Goal: Task Accomplishment & Management: Use online tool/utility

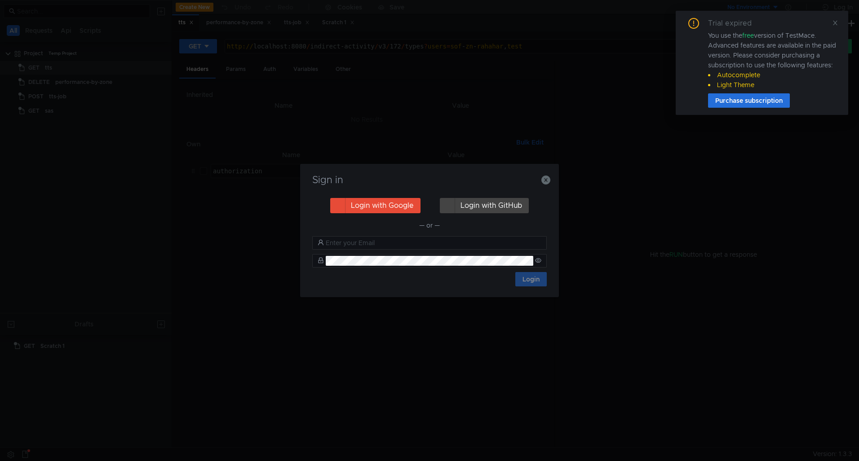
click at [378, 208] on button "Login with Google" at bounding box center [375, 205] width 90 height 15
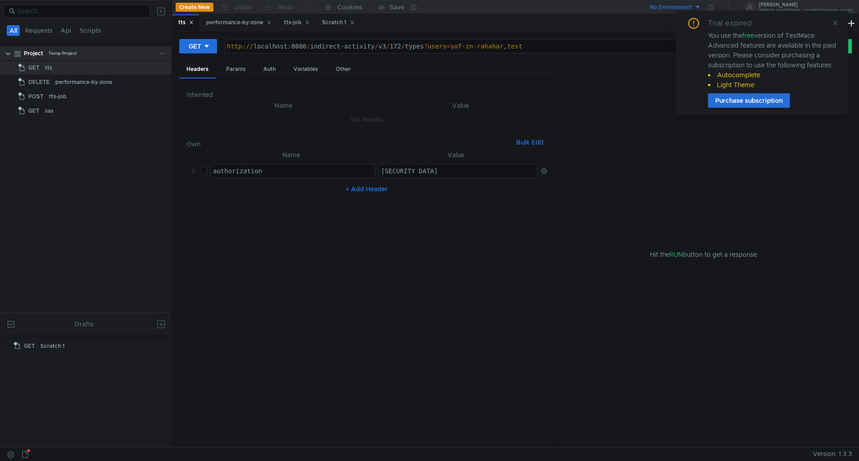
click at [160, 53] on icon at bounding box center [162, 53] width 6 height 6
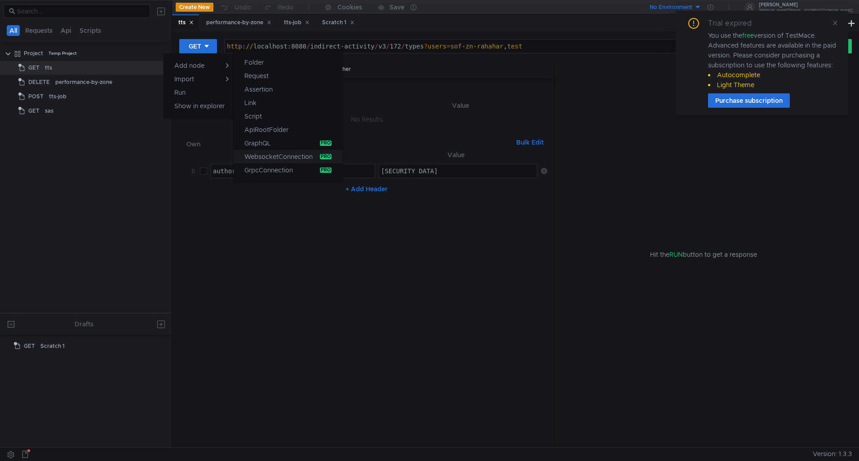
click at [273, 158] on app-tour-anchor "WebsocketConnection" at bounding box center [278, 156] width 68 height 11
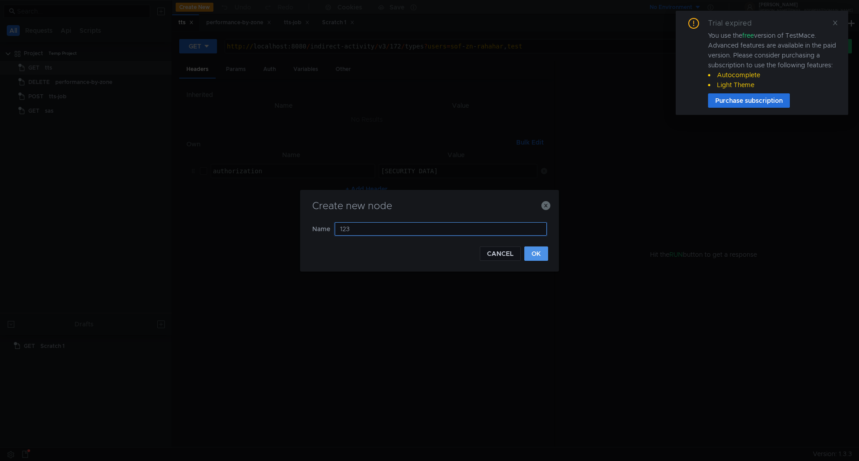
type input "123"
click at [539, 257] on button "OK" at bounding box center [536, 254] width 24 height 14
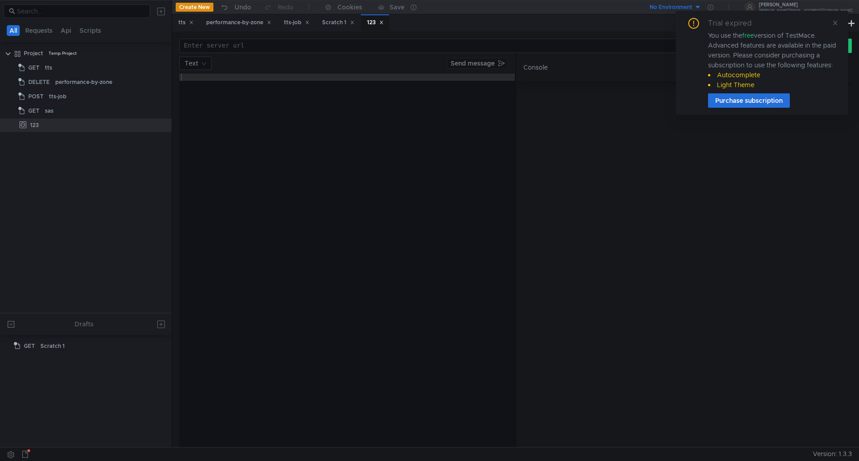
click at [249, 44] on div at bounding box center [476, 53] width 592 height 22
paste textarea "listener"
paste textarea "/sip/{lineNumber}"
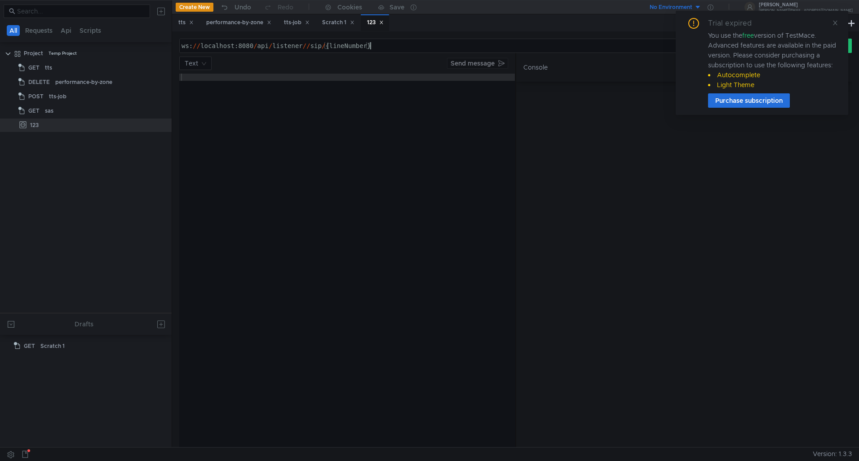
click at [305, 42] on div "ws: // localhost:8080 / api / listener // sip / {lineNumber}" at bounding box center [476, 53] width 592 height 22
drag, startPoint x: 326, startPoint y: 46, endPoint x: 400, endPoint y: 48, distance: 74.1
click at [400, 48] on div "ws: // localhost:8080 / api / listener / sip / {lineNumber}" at bounding box center [476, 53] width 592 height 22
click at [835, 23] on icon at bounding box center [835, 23] width 4 height 4
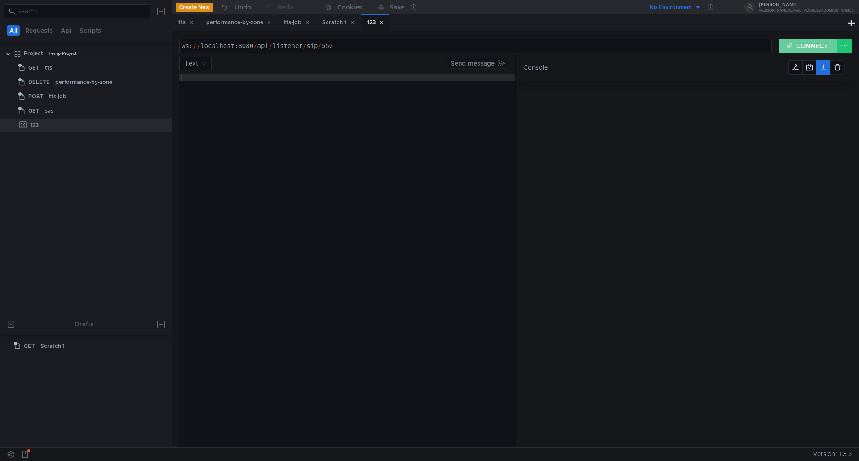
click at [796, 44] on button "CONNECT" at bounding box center [808, 46] width 58 height 14
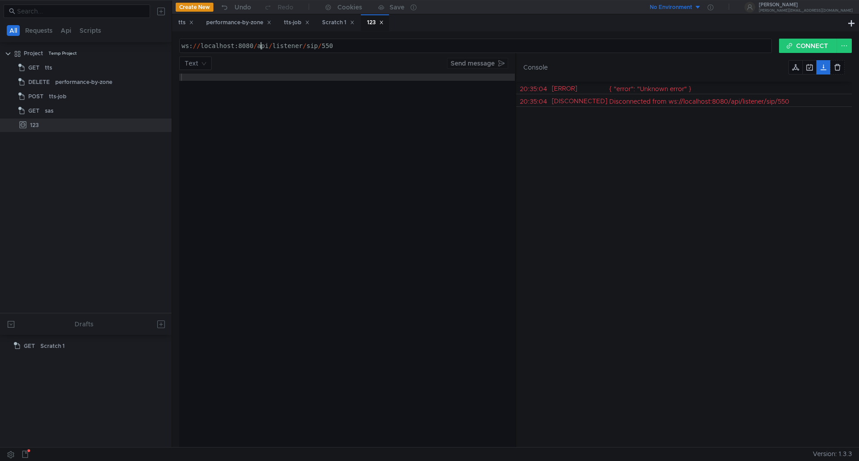
click at [261, 45] on div "ws: // localhost:8080 / api / listener / sip / 550" at bounding box center [476, 53] width 592 height 22
click at [820, 44] on button "CONNECT" at bounding box center [808, 46] width 58 height 14
click at [253, 45] on div "ws: // localhost:8080 / listener / sip / 550" at bounding box center [476, 53] width 592 height 22
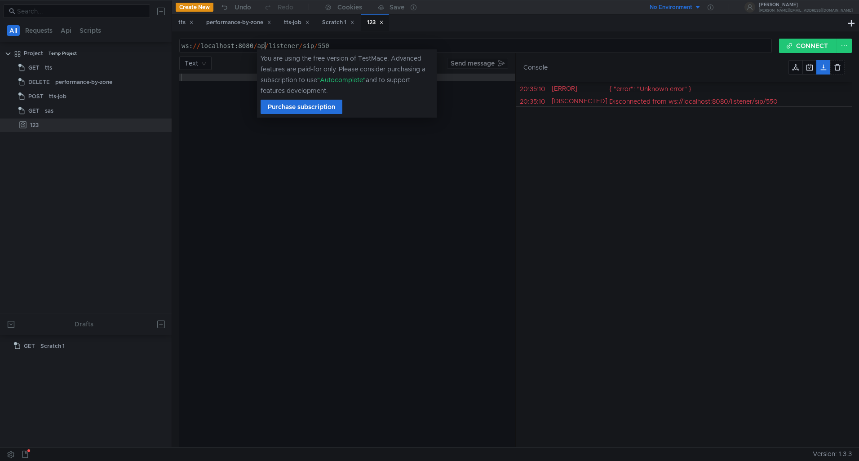
scroll to position [0, 7]
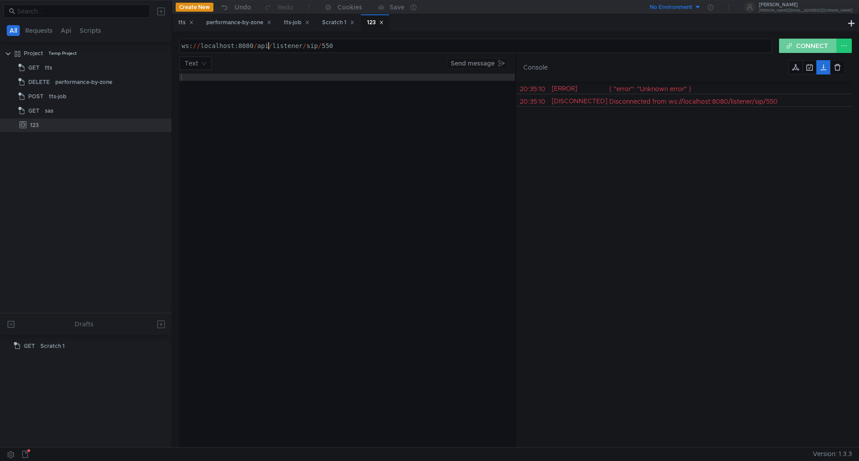
click at [801, 48] on button "CONNECT" at bounding box center [808, 46] width 58 height 14
click at [286, 46] on div "ws: // localhost:8080 / api / listener / sip / 550" at bounding box center [476, 53] width 592 height 22
click at [809, 46] on button "CONNECT" at bounding box center [808, 46] width 58 height 14
click at [824, 42] on button "CONNECT" at bounding box center [808, 46] width 58 height 14
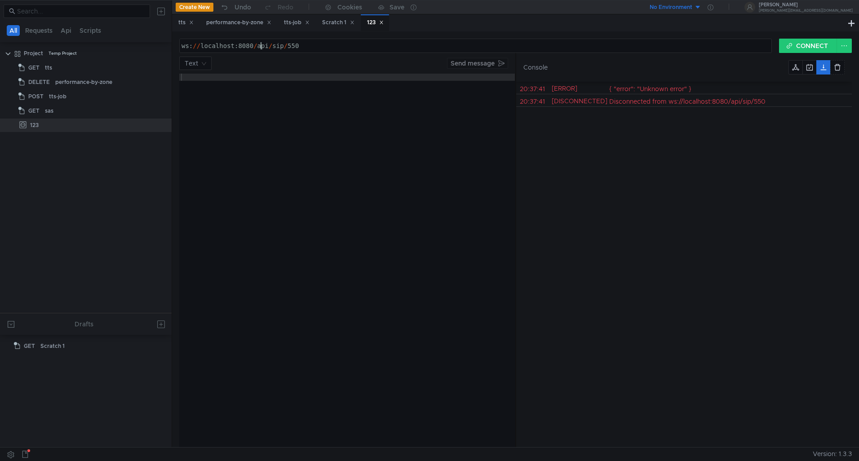
click at [261, 44] on div "ws: // localhost:8080 / api / sip / 550" at bounding box center [476, 53] width 592 height 22
paste textarea "listener"
click at [309, 45] on div "ws: // localhost:8080 / listener / sip / 550" at bounding box center [476, 53] width 592 height 22
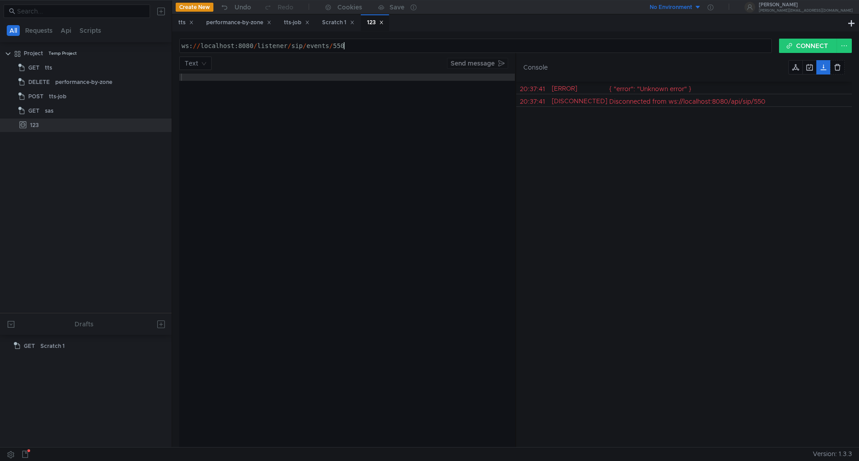
scroll to position [0, 11]
click at [796, 41] on button "CONNECT" at bounding box center [808, 46] width 58 height 14
drag, startPoint x: 201, startPoint y: 43, endPoint x: 168, endPoint y: 43, distance: 33.7
click at [168, 42] on as-split "All Requests Api Scripts Project Temp Project GET tts DELETE performance-by-zon…" at bounding box center [429, 223] width 859 height 447
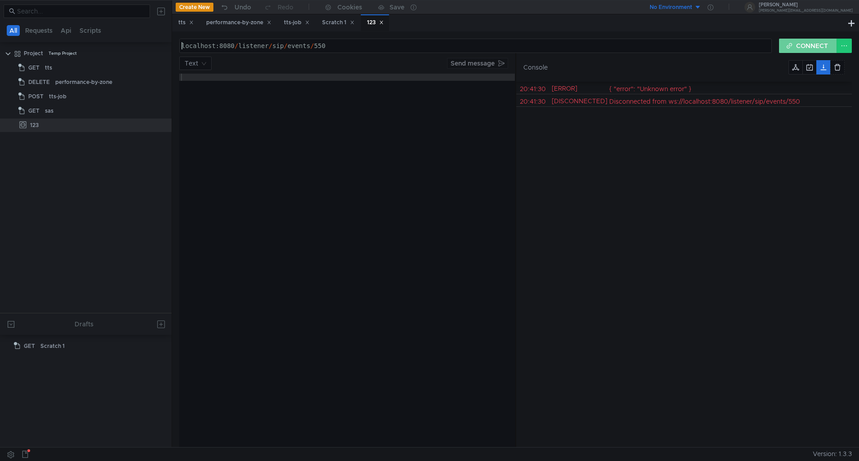
click at [810, 44] on button "CONNECT" at bounding box center [808, 46] width 58 height 14
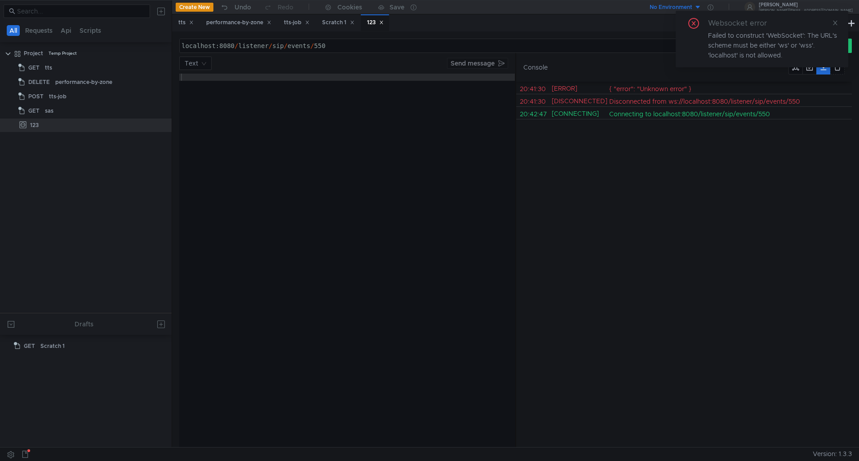
click at [839, 25] on div "Websocket error Failed to construct 'WebSocket': The URL's scheme must be eithe…" at bounding box center [762, 39] width 173 height 57
click at [836, 25] on icon at bounding box center [835, 23] width 6 height 6
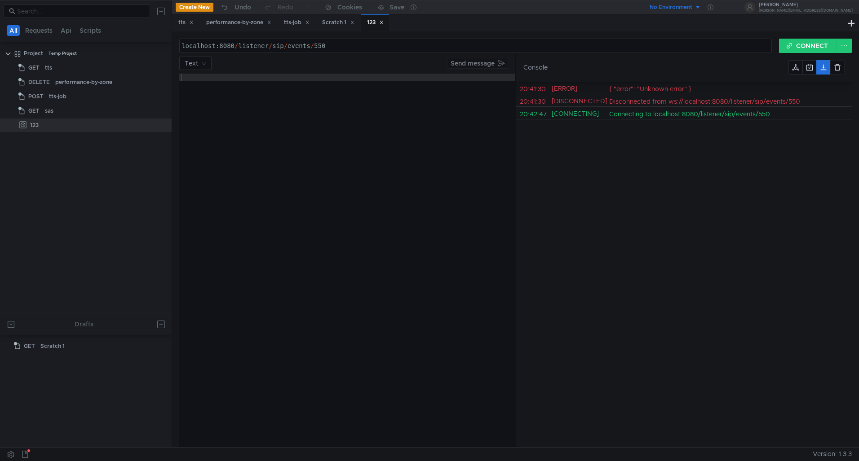
click at [182, 46] on div "localhost:8080 / listener / sip / events / 550" at bounding box center [476, 53] width 592 height 22
click at [792, 46] on button "CONNECT" at bounding box center [808, 46] width 58 height 14
click at [804, 49] on button "CONNECT" at bounding box center [808, 46] width 58 height 14
click at [269, 45] on div "ws: // localhost:8080 / listener / sip / events / 550" at bounding box center [476, 53] width 592 height 22
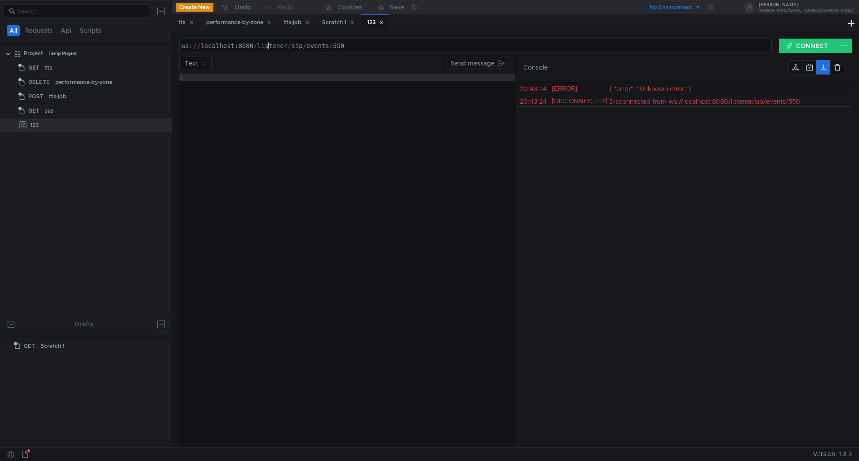
click at [269, 45] on div "ws: // localhost:8080 / listener / sip / events / 550" at bounding box center [476, 53] width 592 height 22
click at [797, 43] on button "CONNECT" at bounding box center [808, 46] width 58 height 14
click at [266, 47] on div "ws: // localhost:8080 / app / sip / events / 550" at bounding box center [476, 53] width 592 height 22
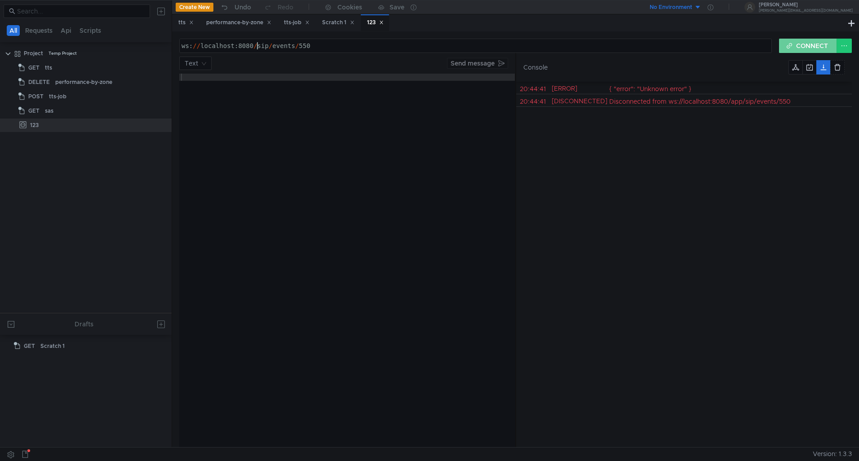
click at [799, 48] on button "CONNECT" at bounding box center [808, 46] width 58 height 14
click at [824, 49] on button "CONNECT" at bounding box center [808, 46] width 58 height 14
click at [256, 46] on div "ws: // localhost:8080 / sip / events / 550" at bounding box center [476, 53] width 592 height 22
paste textarea "listener"
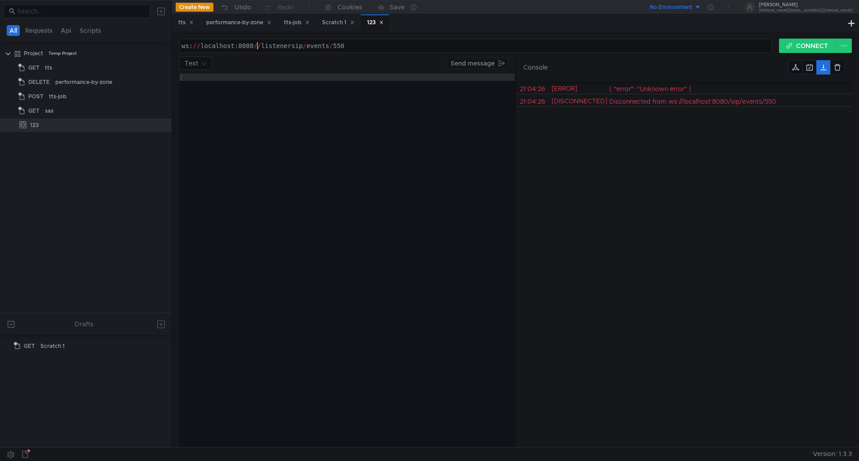
click at [259, 47] on div "ws: // localhost:8080 // listenersip / events / 550" at bounding box center [476, 53] width 592 height 22
click at [287, 46] on div "ws: // localhost:8080 / listenersip / events / 550" at bounding box center [476, 53] width 592 height 22
click at [804, 44] on button "CONNECT" at bounding box center [808, 46] width 58 height 14
click at [300, 46] on div "ws: // localhost:8080 / listener / sip / events / 550" at bounding box center [476, 53] width 592 height 22
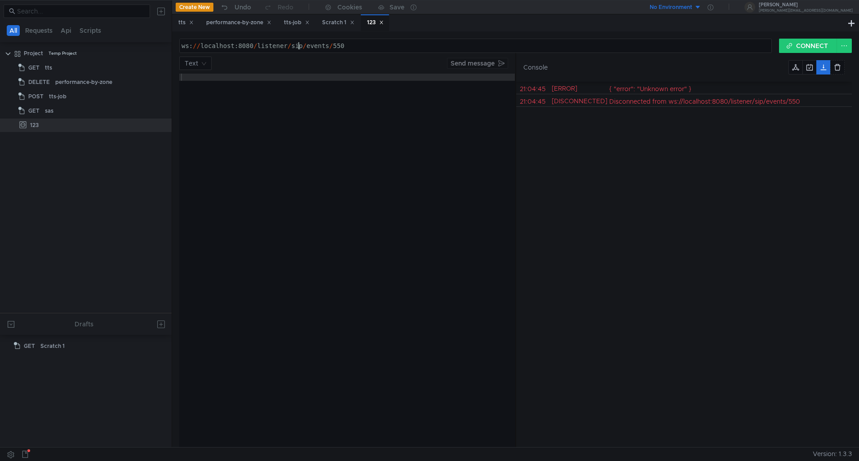
click at [300, 46] on div "ws: // localhost:8080 / listener / sip / events / 550" at bounding box center [476, 53] width 592 height 22
click at [816, 42] on button "CONNECT" at bounding box center [808, 46] width 58 height 14
click at [290, 44] on div "ws: // localhost:8080 / listener / events / 550" at bounding box center [476, 53] width 592 height 22
click at [801, 49] on button "CONNECT" at bounding box center [808, 46] width 58 height 14
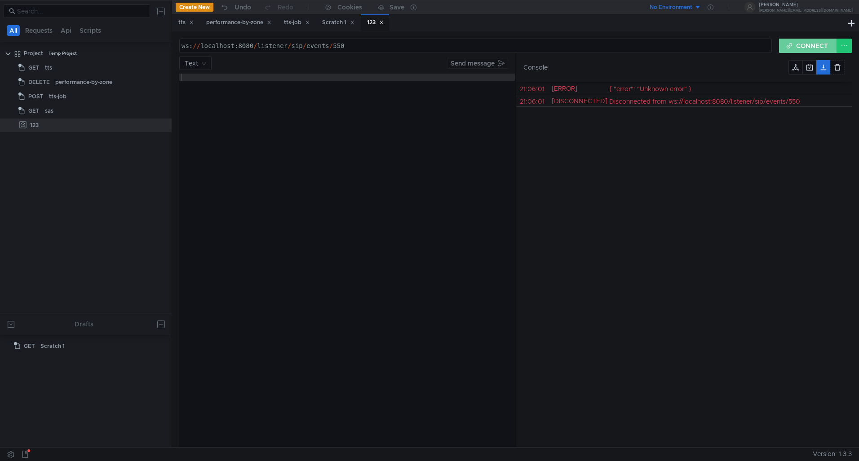
click at [797, 44] on button "CONNECT" at bounding box center [808, 46] width 58 height 14
drag, startPoint x: 191, startPoint y: 47, endPoint x: 174, endPoint y: 47, distance: 17.5
click at [173, 47] on div "ws://localhost:8080/listener/sip/events/550 ws: // localhost:8080 / listener / …" at bounding box center [515, 239] width 687 height 416
click at [801, 49] on button "CONNECT" at bounding box center [808, 46] width 58 height 14
click at [813, 44] on button "CONNECT" at bounding box center [808, 46] width 58 height 14
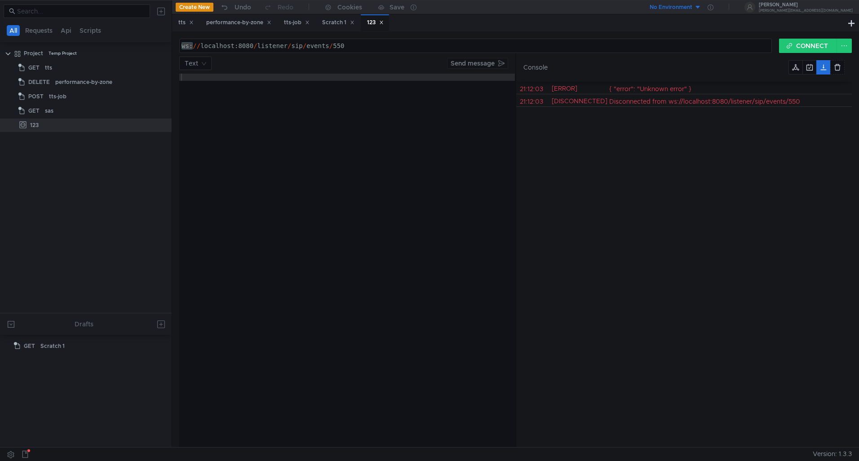
click at [278, 46] on div "ws: // localhost:8080 / listener / sip / events / 550" at bounding box center [476, 53] width 592 height 22
click at [270, 48] on div "ws: // localhost:8080 / ws / sip / events / 550" at bounding box center [476, 53] width 592 height 22
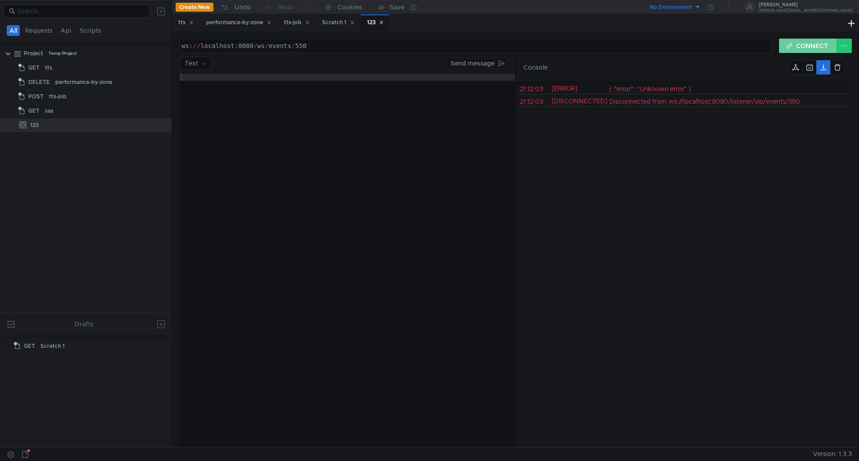
click at [791, 40] on button "CONNECT" at bounding box center [808, 46] width 58 height 14
click at [844, 42] on button at bounding box center [844, 46] width 15 height 14
click at [813, 43] on div at bounding box center [429, 230] width 859 height 461
click at [843, 44] on button at bounding box center [844, 46] width 15 height 14
click at [773, 114] on div at bounding box center [429, 230] width 859 height 461
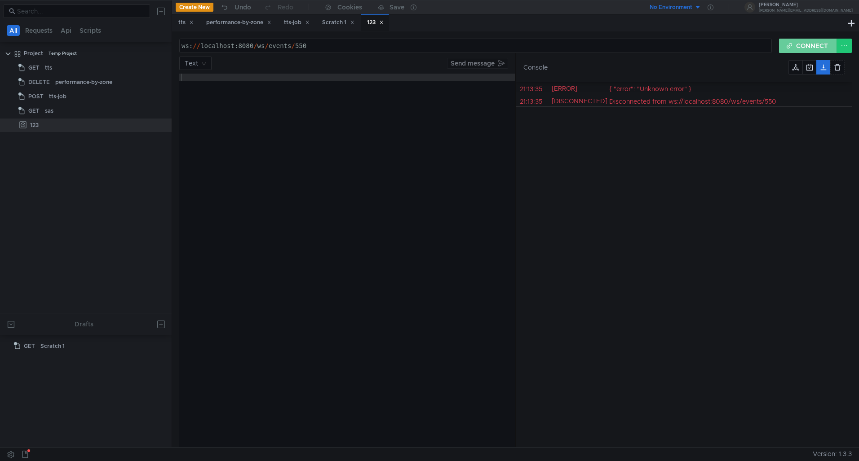
click at [788, 45] on button "CONNECT" at bounding box center [808, 46] width 58 height 14
click at [797, 49] on button "CONNECT" at bounding box center [808, 46] width 58 height 14
click at [261, 47] on div "ws: // localhost:8080 / ws / events / 550" at bounding box center [476, 53] width 592 height 22
click at [804, 47] on button "CONNECT" at bounding box center [808, 46] width 58 height 14
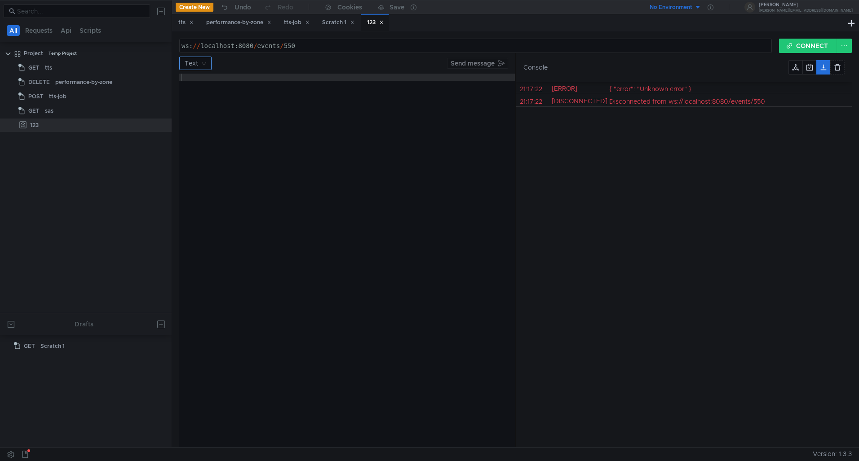
click at [204, 62] on nz-select-top-control "Text" at bounding box center [195, 63] width 32 height 13
click at [197, 79] on div "Json" at bounding box center [196, 81] width 22 height 10
click at [841, 63] on button at bounding box center [837, 67] width 14 height 14
click at [814, 69] on button at bounding box center [809, 67] width 14 height 14
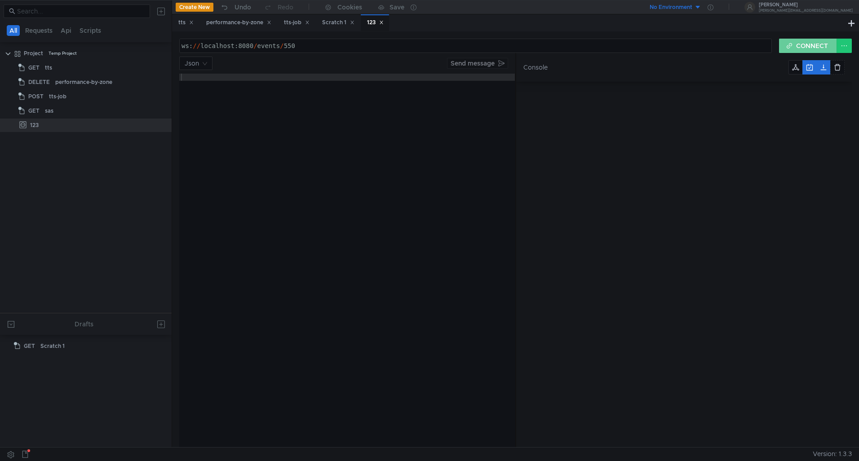
click at [823, 46] on button "CONNECT" at bounding box center [808, 46] width 58 height 14
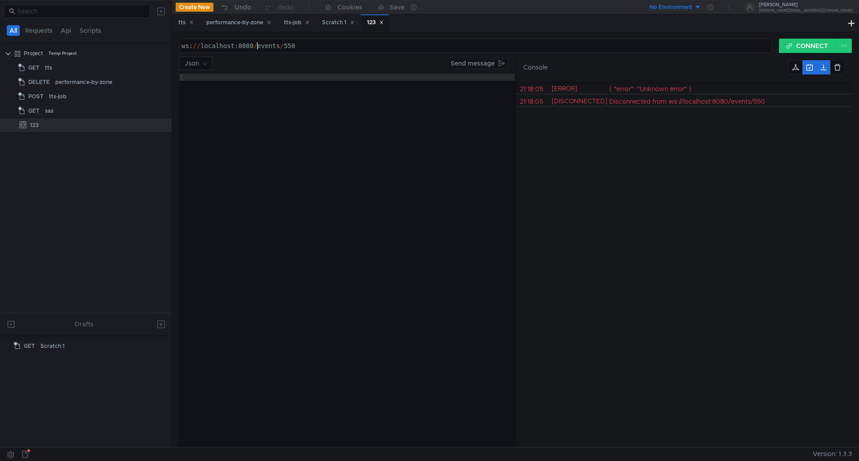
click at [256, 47] on div "ws: // localhost:8080 / events / 550" at bounding box center [476, 53] width 592 height 22
click at [808, 45] on button "CONNECT" at bounding box center [808, 46] width 58 height 14
click at [256, 46] on div "ws: // localhost:8080 / ws / events / 550" at bounding box center [476, 53] width 592 height 22
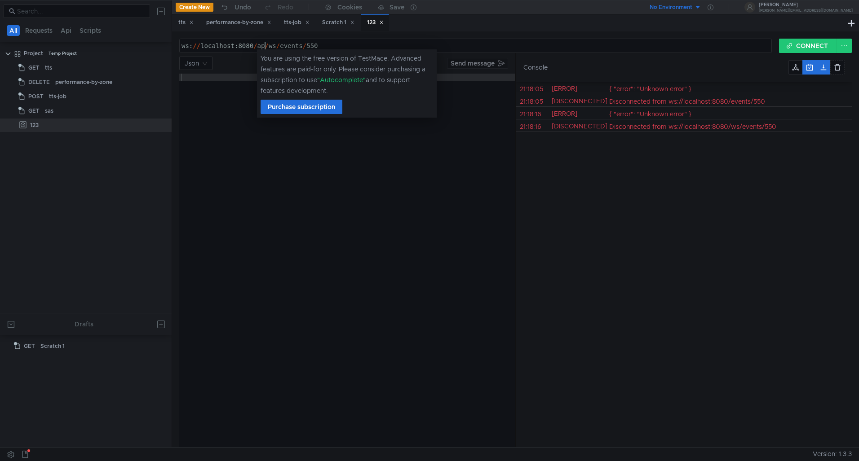
scroll to position [0, 7]
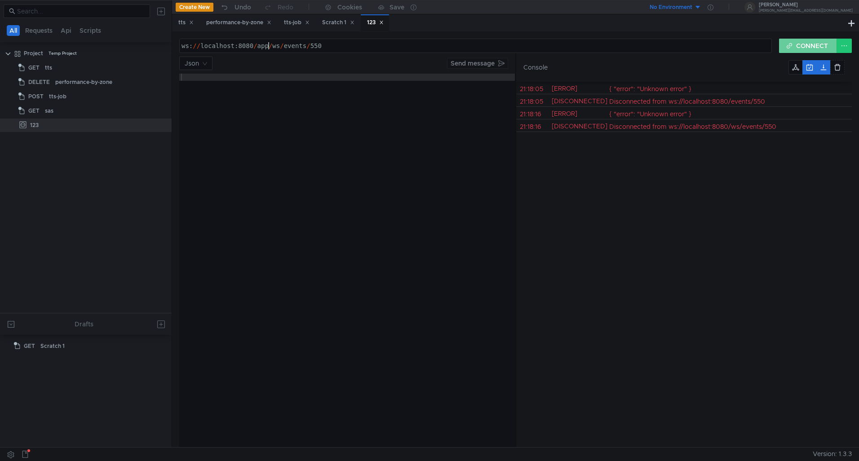
click at [808, 40] on button "CONNECT" at bounding box center [808, 46] width 58 height 14
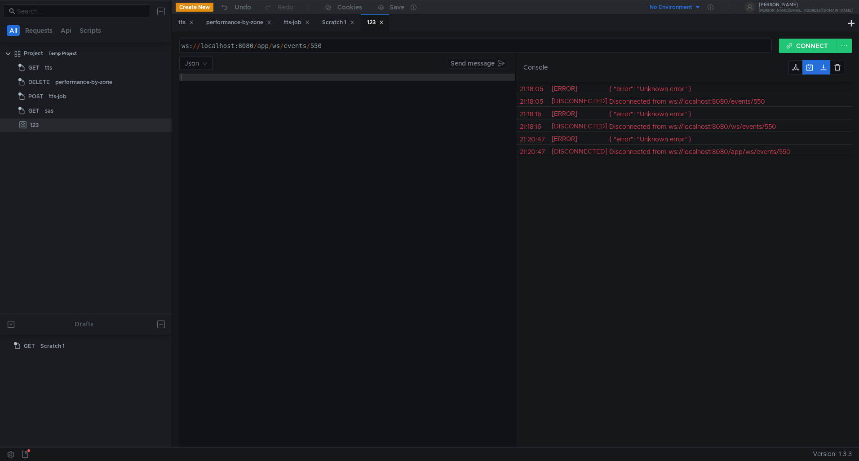
click at [263, 46] on div "ws: // localhost:8080 / app / ws / events / 550" at bounding box center [476, 53] width 592 height 22
drag, startPoint x: 266, startPoint y: 48, endPoint x: 354, endPoint y: 52, distance: 89.0
click at [354, 52] on div "ws: // localhost:8080 / ws / events / 550" at bounding box center [476, 53] width 592 height 22
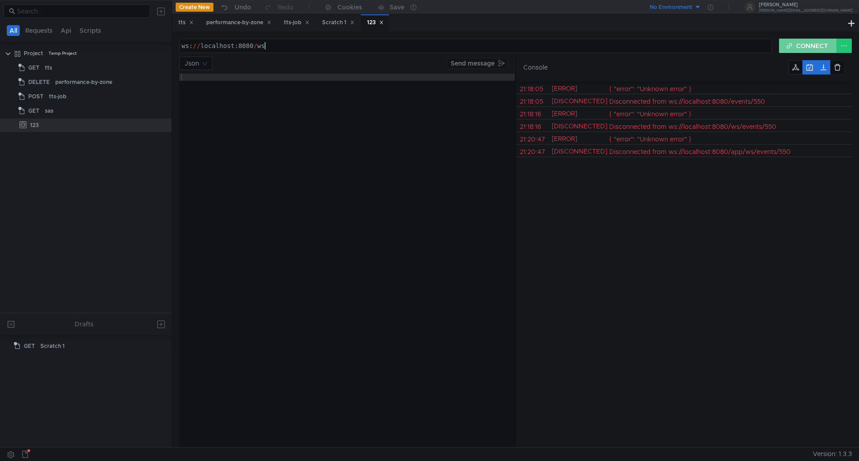
click at [808, 48] on button "CONNECT" at bounding box center [808, 46] width 58 height 14
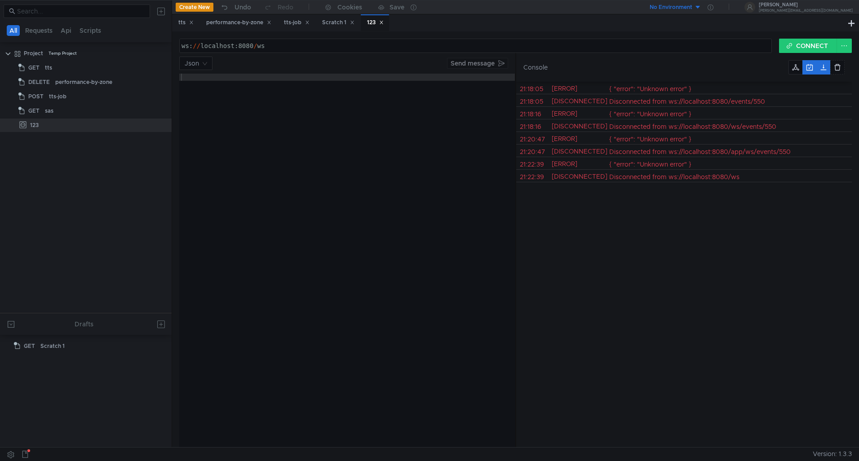
click at [247, 46] on div "ws: // localhost:8080 / ws" at bounding box center [476, 53] width 592 height 22
click at [795, 48] on button "CONNECT" at bounding box center [808, 46] width 58 height 14
click at [233, 47] on div "ws: // localhost / ws" at bounding box center [476, 53] width 592 height 22
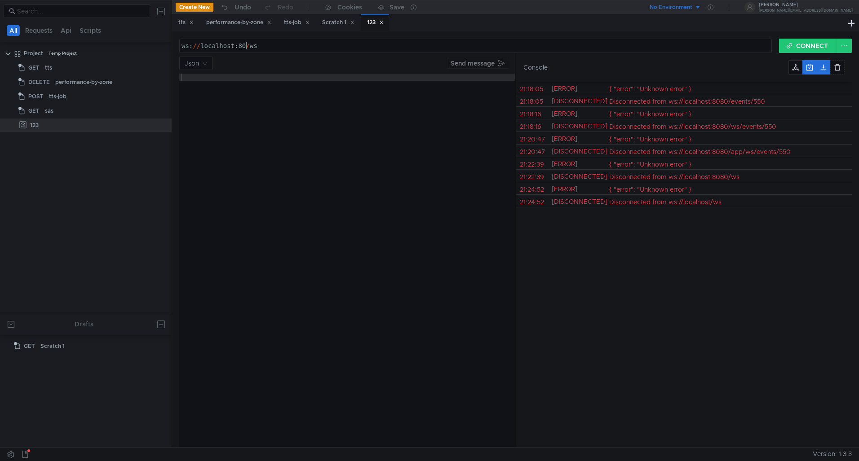
scroll to position [0, 5]
drag, startPoint x: 261, startPoint y: 44, endPoint x: 115, endPoint y: 40, distance: 146.0
click at [115, 40] on as-split "All Requests Api Scripts Project Temp Project GET tts DELETE performance-by-zon…" at bounding box center [429, 223] width 859 height 447
paste textarea "gs-guide-websocket"
drag, startPoint x: 257, startPoint y: 48, endPoint x: 372, endPoint y: 54, distance: 116.1
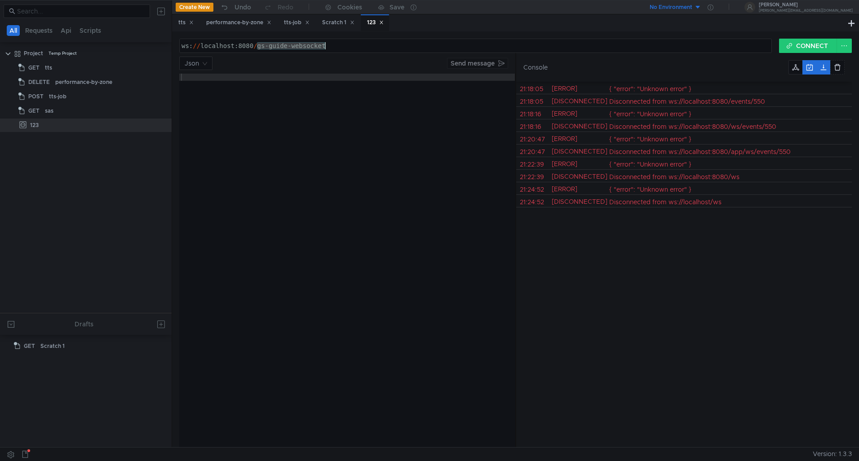
click at [372, 54] on form "ws://localhost:8080/gs-guide-websocket ws: // localhost:8080 / gs-guide-websock…" at bounding box center [515, 243] width 673 height 409
click at [825, 47] on button "CONNECT" at bounding box center [808, 46] width 58 height 14
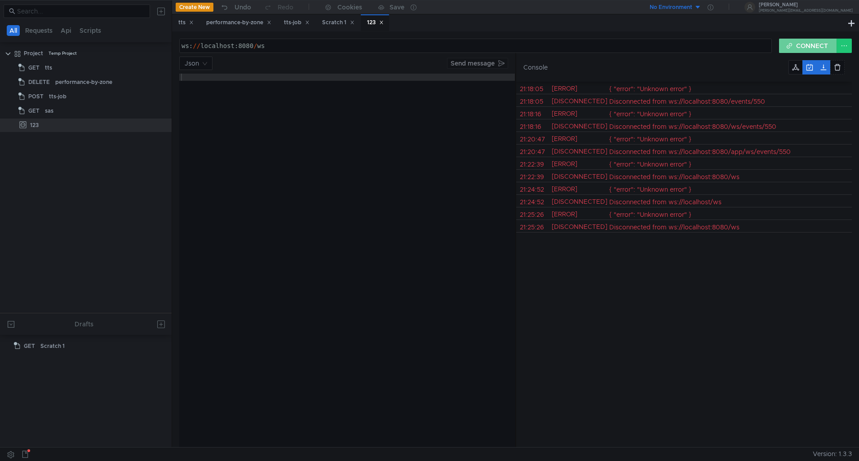
click at [804, 48] on button "CONNECT" at bounding box center [808, 46] width 58 height 14
click at [842, 64] on button at bounding box center [837, 67] width 14 height 14
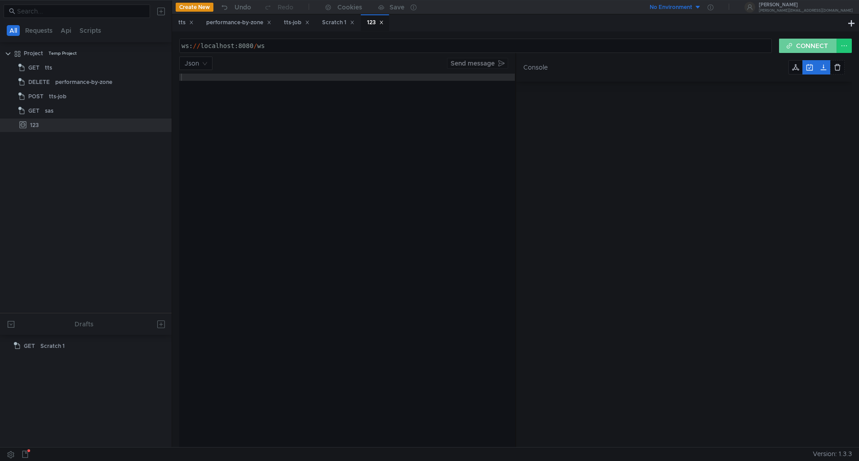
click at [812, 46] on button "CONNECT" at bounding box center [808, 46] width 58 height 14
click at [801, 40] on button "CONNECT" at bounding box center [808, 46] width 58 height 14
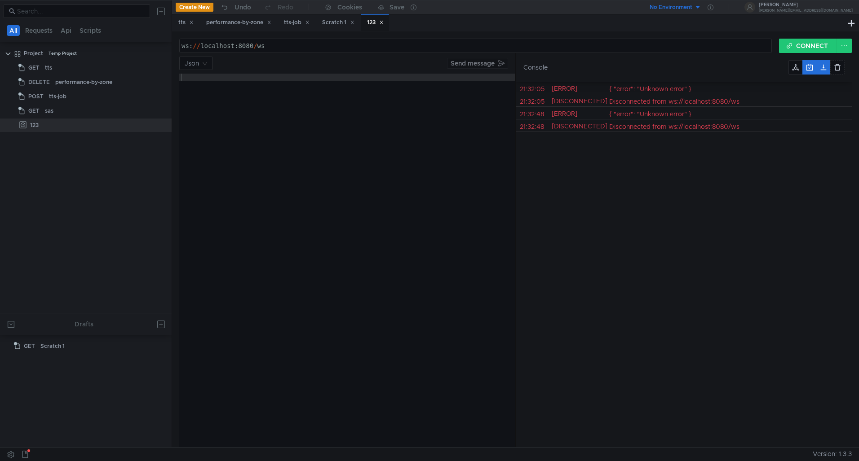
drag, startPoint x: 252, startPoint y: 44, endPoint x: 271, endPoint y: 52, distance: 21.0
click at [252, 44] on div "ws: // localhost:8080 / ws" at bounding box center [476, 53] width 592 height 22
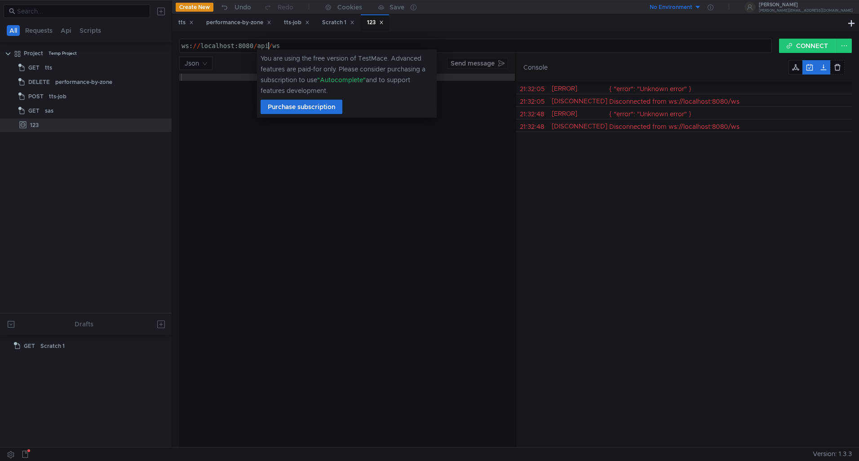
scroll to position [0, 7]
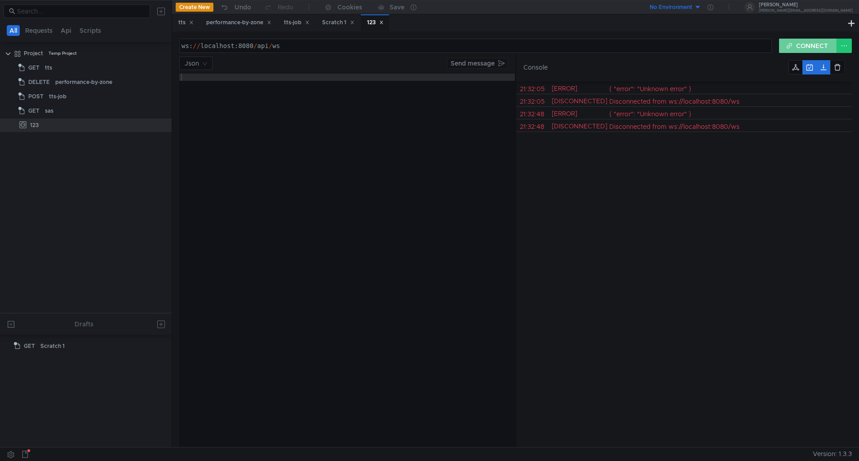
click at [805, 44] on button "CONNECT" at bounding box center [808, 46] width 58 height 14
click at [800, 42] on button "CONNECT" at bounding box center [808, 46] width 58 height 14
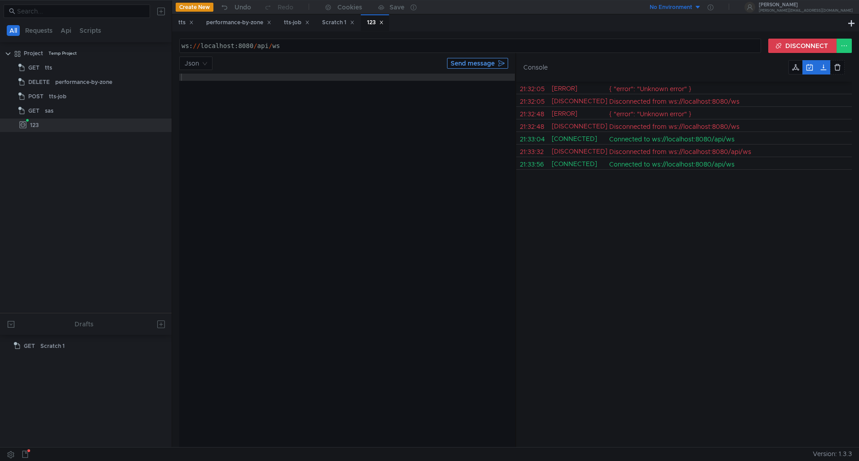
click at [476, 65] on button "Send message" at bounding box center [477, 63] width 61 height 11
click at [800, 45] on button "DISCONNECT" at bounding box center [802, 46] width 69 height 14
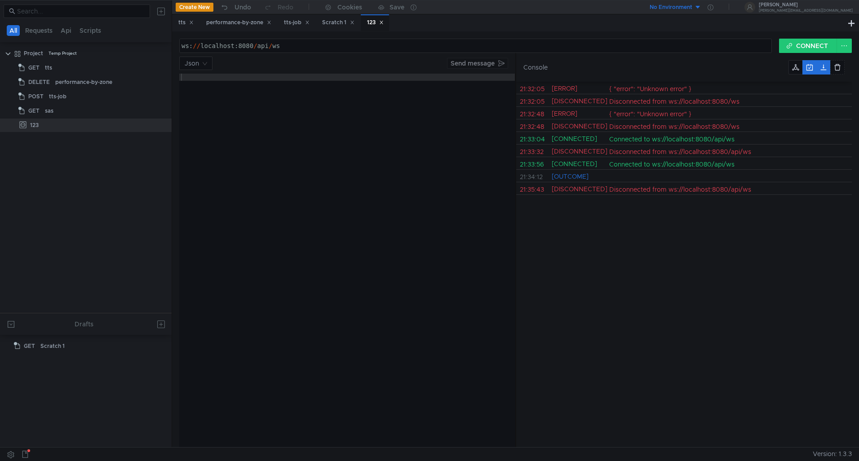
click at [314, 39] on div "ws: // localhost:8080 / api / ws" at bounding box center [476, 45] width 592 height 13
paste textarea "/events/{lineNumber}"
drag, startPoint x: 311, startPoint y: 48, endPoint x: 392, endPoint y: 46, distance: 81.3
click at [377, 46] on div "ws: // localhost:8080 / api / ws / events / {lineNumber}" at bounding box center [476, 53] width 592 height 22
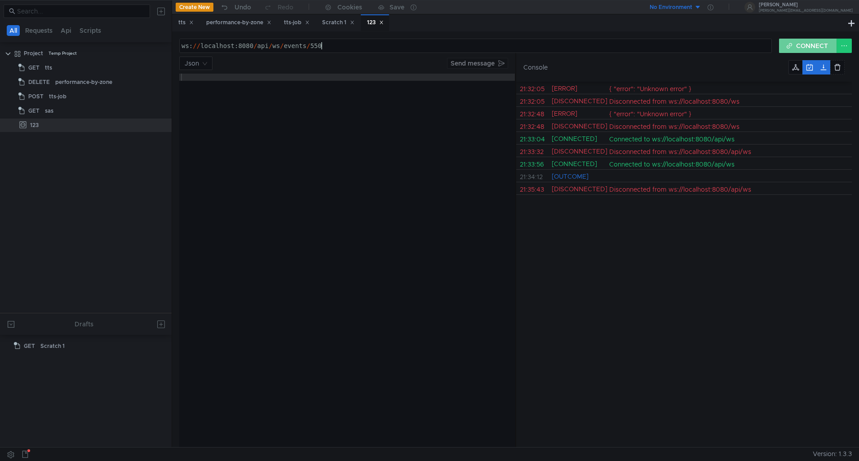
click at [802, 46] on button "CONNECT" at bounding box center [808, 46] width 58 height 14
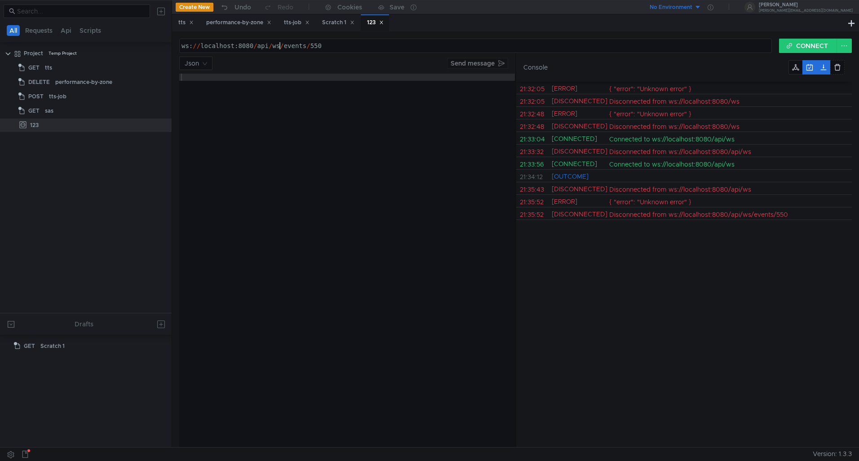
click at [280, 47] on div "ws: // localhost:8080 / api / ws / events / 550" at bounding box center [476, 53] width 592 height 22
paste textarea "user"
click at [799, 41] on button "CONNECT" at bounding box center [808, 46] width 58 height 14
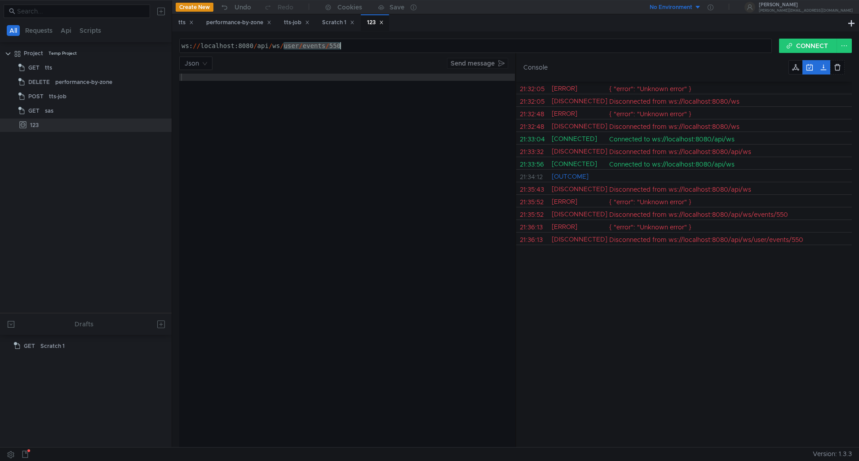
drag, startPoint x: 284, startPoint y: 48, endPoint x: 409, endPoint y: 54, distance: 125.1
click at [409, 54] on form "ws://localhost:8080/api/ws/user/events/550 ws: // localhost:8080 / api / ws / u…" at bounding box center [515, 243] width 673 height 409
click at [306, 46] on div "ws: // localhost:8080 / api / ws / user / events / 550" at bounding box center [476, 53] width 592 height 22
click at [800, 47] on button "CONNECT" at bounding box center [808, 46] width 58 height 14
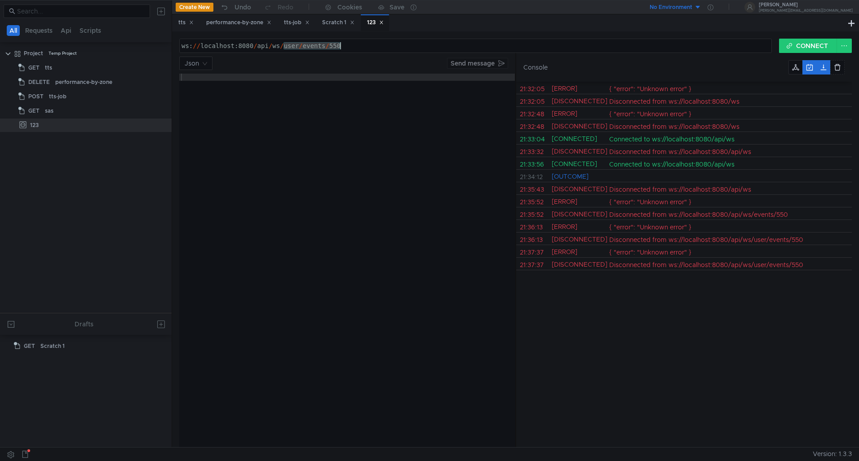
drag, startPoint x: 284, startPoint y: 45, endPoint x: 412, endPoint y: 51, distance: 127.7
click at [412, 51] on div "ws: // localhost:8080 / api / ws / user / events / 550" at bounding box center [476, 53] width 592 height 22
click at [797, 45] on button "CONNECT" at bounding box center [808, 46] width 58 height 14
click at [331, 49] on div "ws: // localhost:8080 / api / ws" at bounding box center [471, 53] width 582 height 22
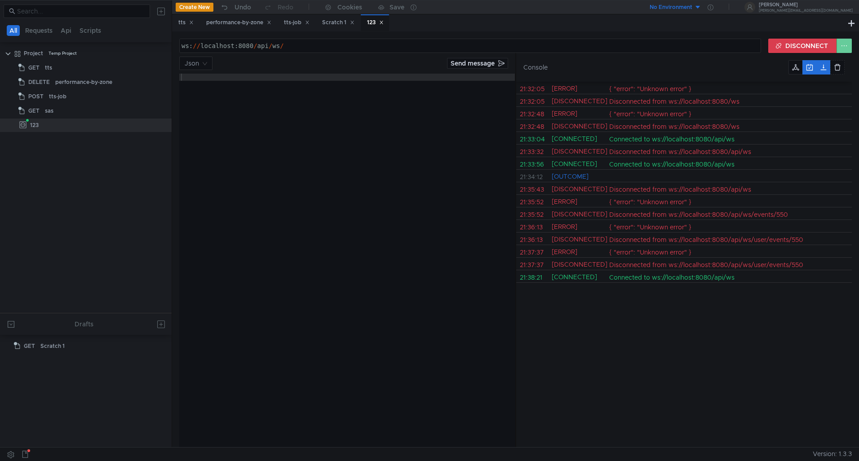
click at [846, 49] on button at bounding box center [844, 46] width 15 height 14
click at [846, 46] on div at bounding box center [429, 230] width 859 height 461
click at [194, 63] on input at bounding box center [193, 63] width 16 height 13
click at [797, 69] on div at bounding box center [429, 230] width 859 height 461
click at [835, 68] on button at bounding box center [837, 67] width 14 height 14
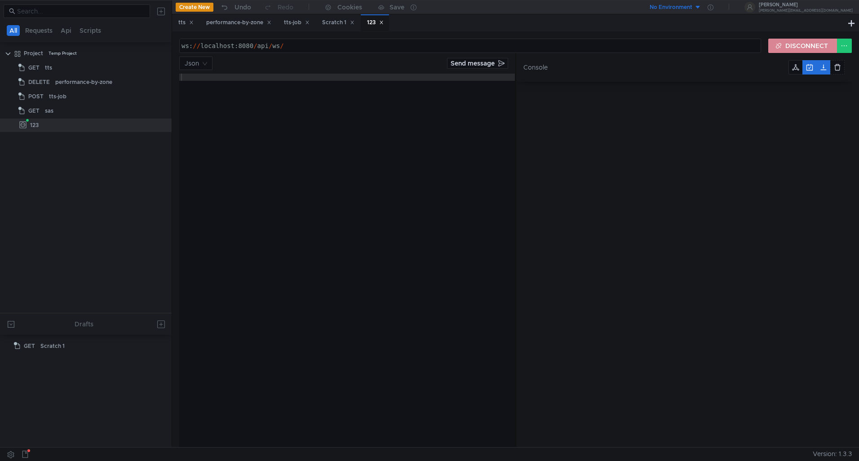
click at [803, 40] on button "DISCONNECT" at bounding box center [802, 46] width 69 height 14
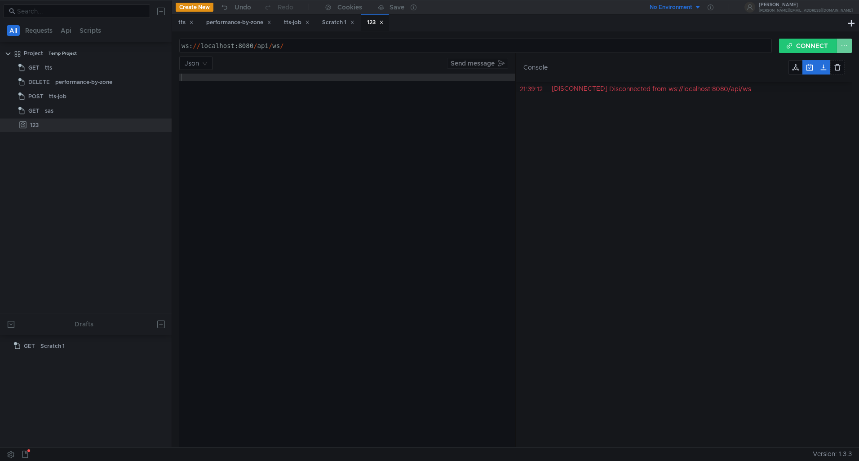
click at [850, 45] on button at bounding box center [844, 46] width 15 height 14
click at [840, 66] on span "Disable node" at bounding box center [826, 65] width 39 height 8
click at [806, 120] on div "21:39:12 [DISCONNECTED] Disconnected from ws://localhost:8080/api/ws" at bounding box center [684, 265] width 336 height 366
click at [844, 44] on button at bounding box center [844, 46] width 15 height 14
click at [757, 131] on div at bounding box center [429, 230] width 859 height 461
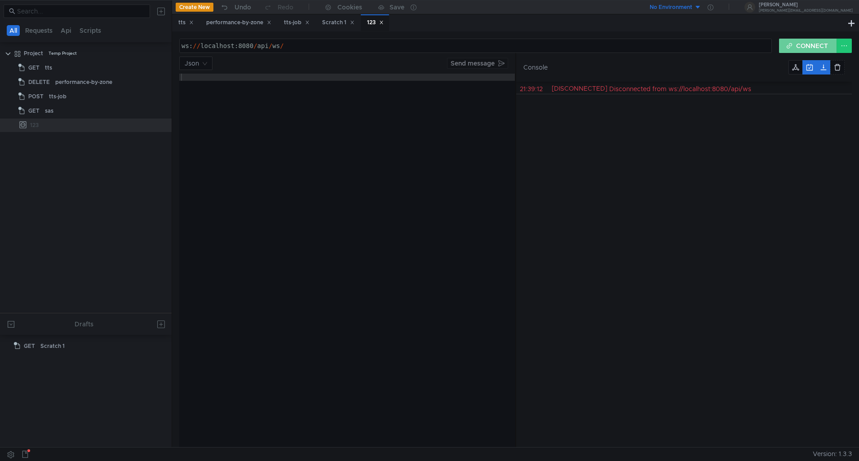
click at [804, 45] on button "CONNECT" at bounding box center [808, 46] width 58 height 14
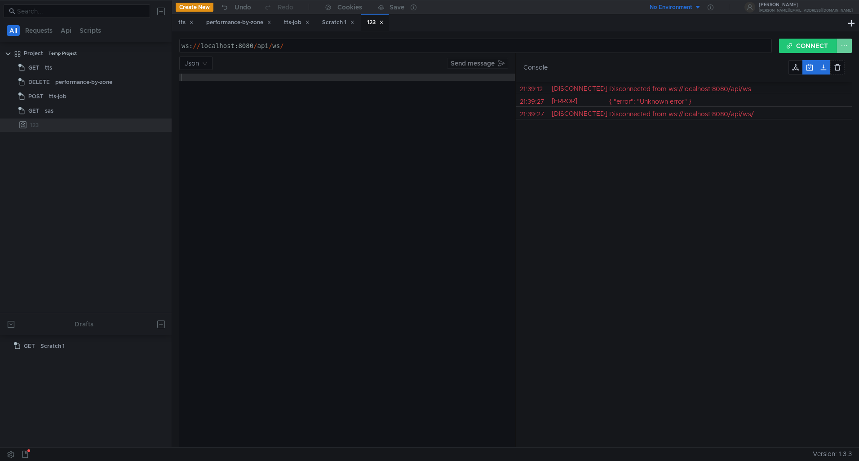
click at [846, 44] on button at bounding box center [844, 46] width 15 height 14
click at [834, 61] on span "Enable node" at bounding box center [827, 65] width 37 height 8
click at [825, 48] on button "CONNECT" at bounding box center [808, 46] width 58 height 14
click at [410, 45] on div "ws: // localhost:8080 / api / ws /" at bounding box center [476, 53] width 592 height 22
type textarea "ws://localhost:8080/api/ws"
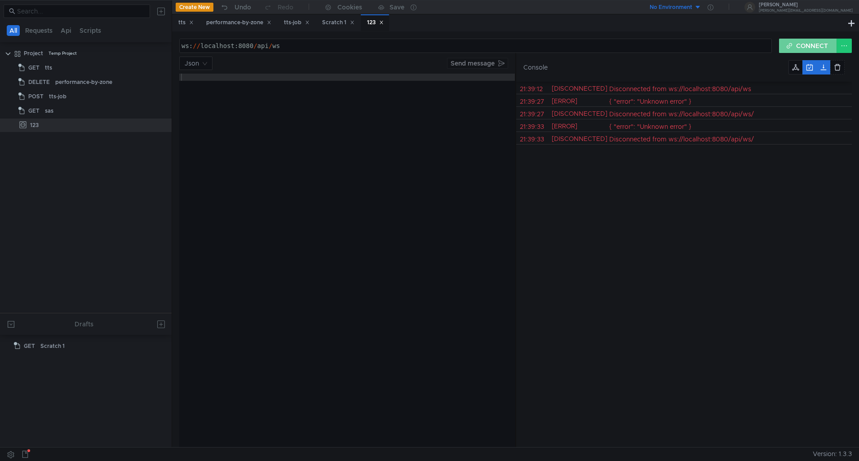
click at [802, 50] on button "CONNECT" at bounding box center [808, 46] width 58 height 14
click at [843, 44] on button at bounding box center [844, 46] width 15 height 14
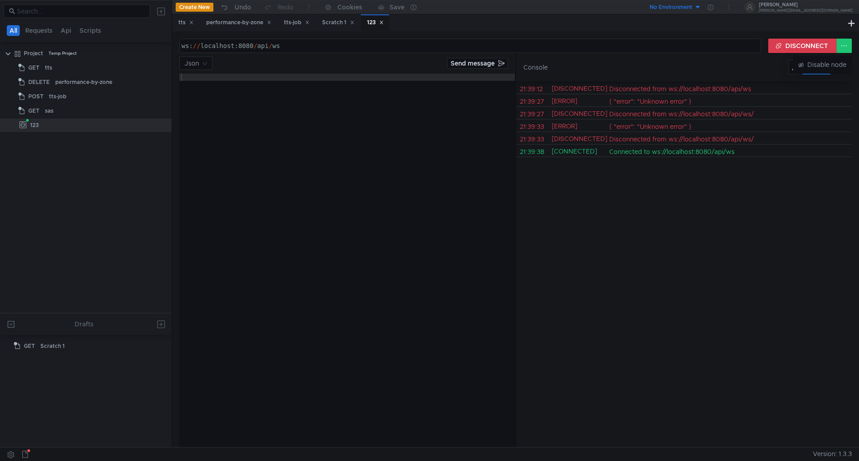
click at [843, 48] on div at bounding box center [429, 230] width 859 height 461
click at [854, 52] on div "ws://localhost:8080/api/ws ws: // localhost:8080 / api / ws ההההההההההההההההההה…" at bounding box center [515, 239] width 687 height 416
click at [850, 50] on button at bounding box center [844, 46] width 15 height 14
click at [836, 66] on span "Disable node" at bounding box center [826, 65] width 39 height 8
click at [841, 62] on button at bounding box center [837, 67] width 14 height 14
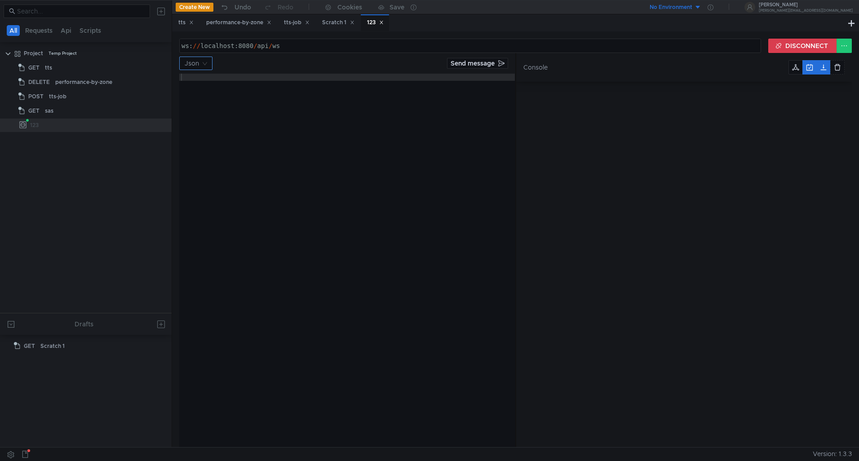
click at [205, 61] on nz-select-top-control "Json" at bounding box center [195, 63] width 33 height 13
click at [293, 122] on div at bounding box center [429, 230] width 859 height 461
click at [322, 94] on div at bounding box center [347, 268] width 336 height 388
type textarea "{}"
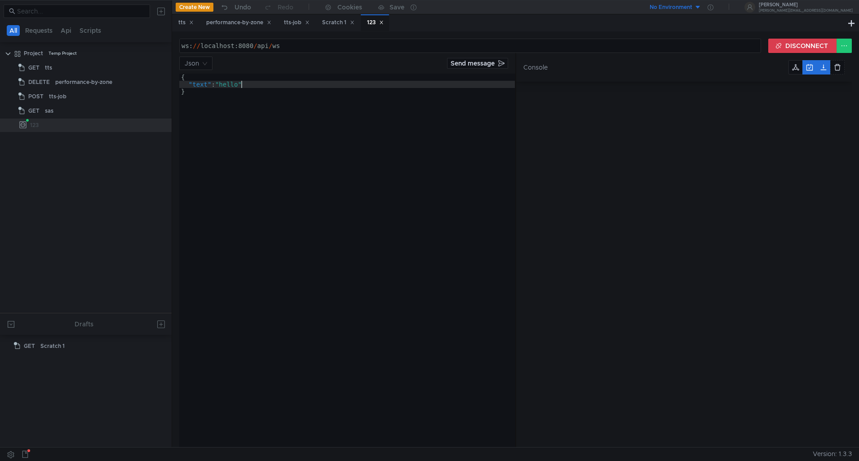
scroll to position [0, 4]
click at [487, 63] on button "Send message" at bounding box center [477, 63] width 61 height 11
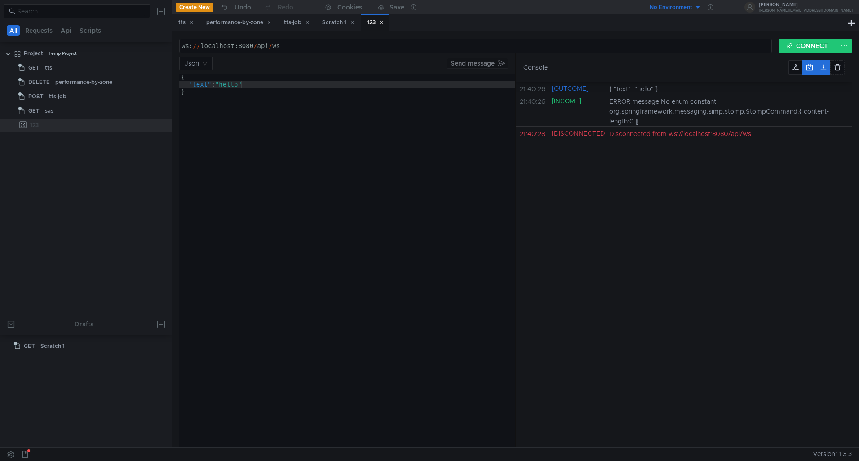
click at [760, 111] on div "ERROR message:No enum constant org.springframework.messaging.simp.stomp.StompCo…" at bounding box center [730, 110] width 243 height 32
copy div "StompCommand"
click at [200, 84] on div "{ "text" : "hello" }" at bounding box center [347, 268] width 336 height 388
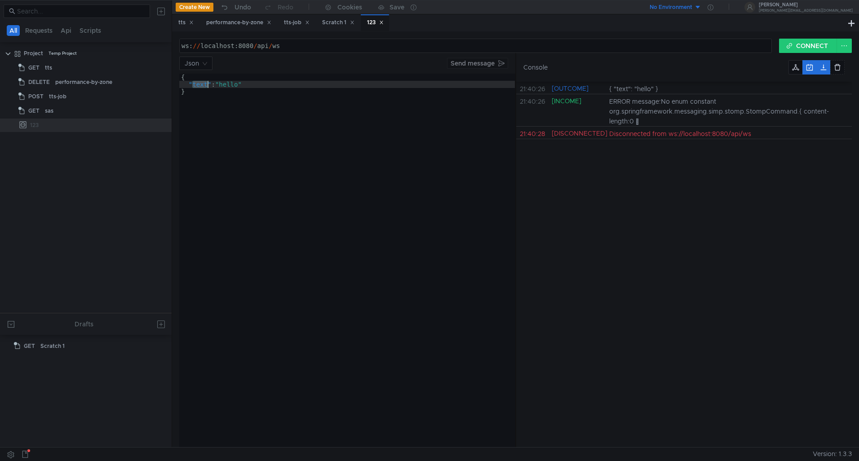
paste textarea "messageType"
click at [252, 85] on div "{ "messageType" : "hello" }" at bounding box center [347, 268] width 336 height 388
click at [256, 88] on div "{ "messageType" : "hello" }" at bounding box center [347, 268] width 336 height 388
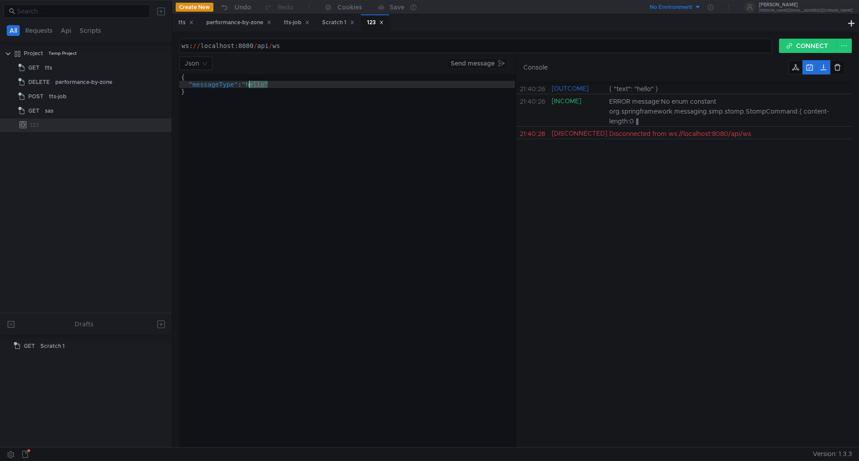
paste textarea "SUBSCRIBE"
click at [306, 82] on div "{ "messageType" : "SUBSCRIBE" }" at bounding box center [347, 268] width 336 height 388
type textarea ""messageType": "SUBSCRIBE","
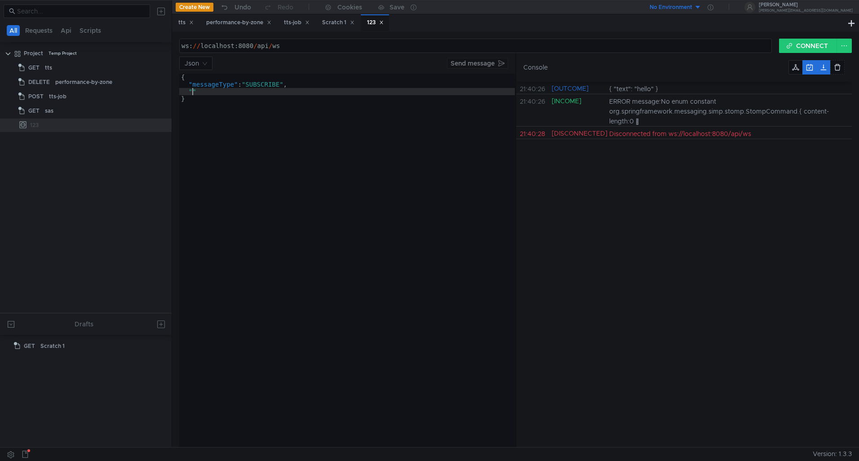
paste textarea "destination""
paste textarea "/events/{lineNumber}"
drag, startPoint x: 279, startPoint y: 93, endPoint x: 323, endPoint y: 90, distance: 45.1
click at [323, 90] on div "{ "messageType" : "SUBSCRIBE" , "destination" : "/events/{lineNumber}" }" at bounding box center [347, 268] width 336 height 388
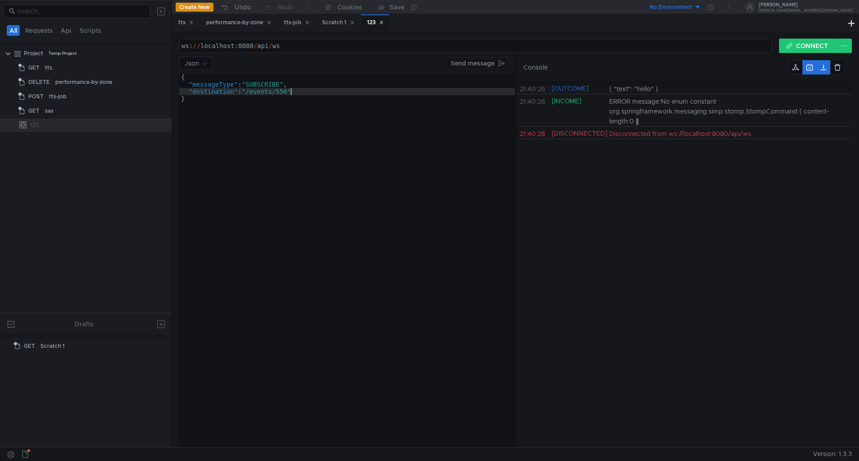
scroll to position [0, 8]
click at [826, 45] on button "CONNECT" at bounding box center [808, 46] width 58 height 14
click at [482, 63] on button "Send message" at bounding box center [477, 63] width 61 height 11
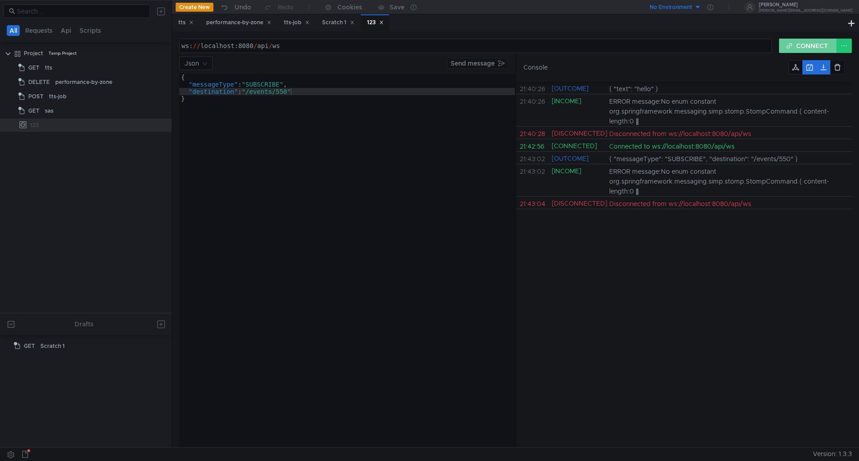
click at [828, 51] on button "CONNECT" at bounding box center [808, 46] width 58 height 14
click at [461, 63] on button "Send message" at bounding box center [477, 63] width 61 height 11
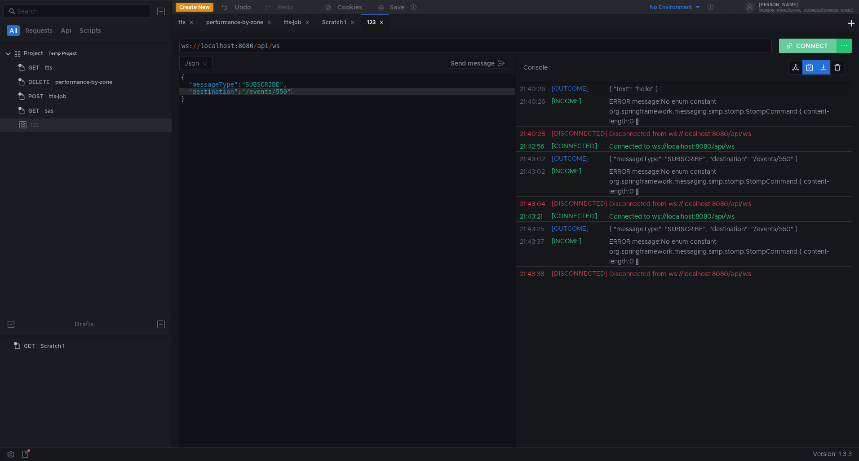
click at [796, 47] on button "CONNECT" at bounding box center [808, 46] width 58 height 14
click at [488, 66] on button "Send message" at bounding box center [477, 63] width 61 height 11
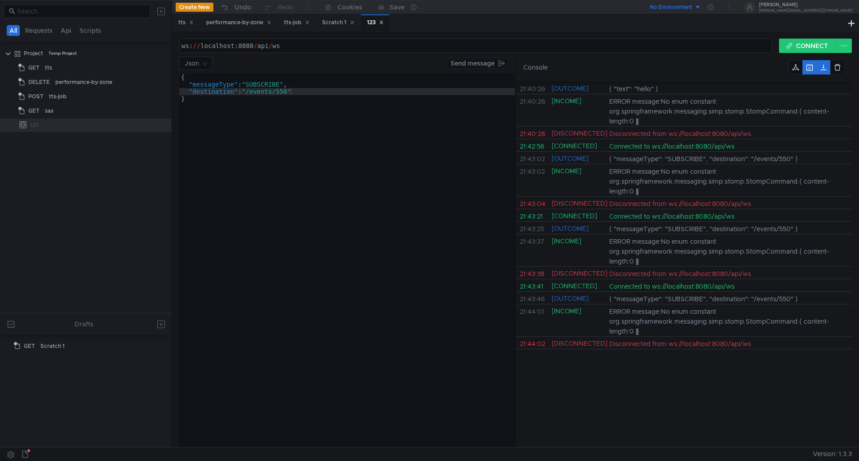
click at [274, 83] on div "{ "messageType" : "SUBSCRIBE" , "destination" : "/events/550" }" at bounding box center [347, 268] width 336 height 388
click at [204, 63] on nz-select-top-control "Json" at bounding box center [195, 63] width 33 height 13
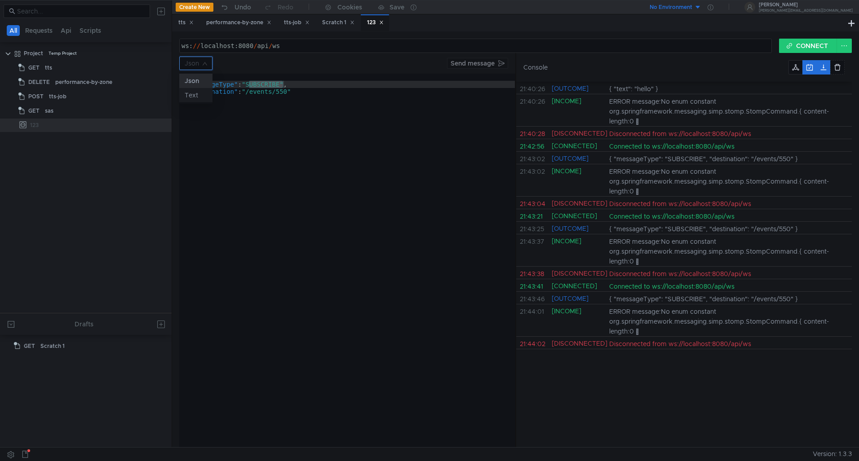
click at [195, 92] on div "Text" at bounding box center [196, 95] width 22 height 10
click at [274, 93] on div "{ "messageType": "SUBSCRIBE", "destination": "/events/550" }" at bounding box center [347, 268] width 336 height 388
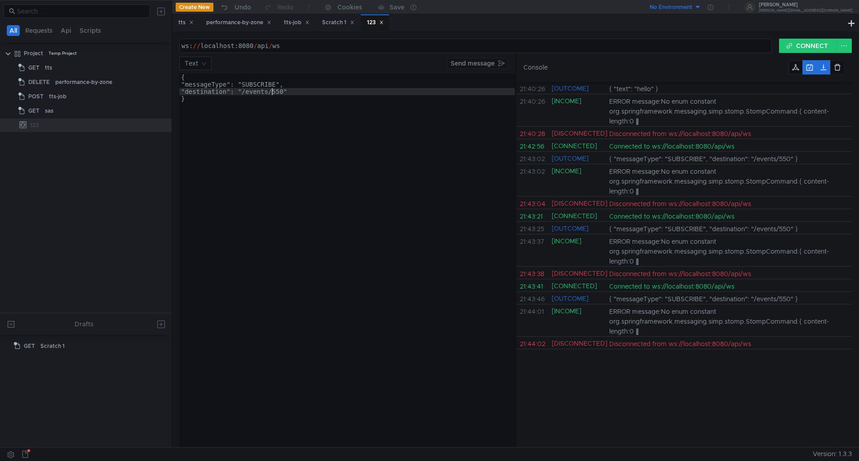
click at [271, 82] on div "{ "messageType": "SUBSCRIBE", "destination": "/events/550" }" at bounding box center [347, 268] width 336 height 388
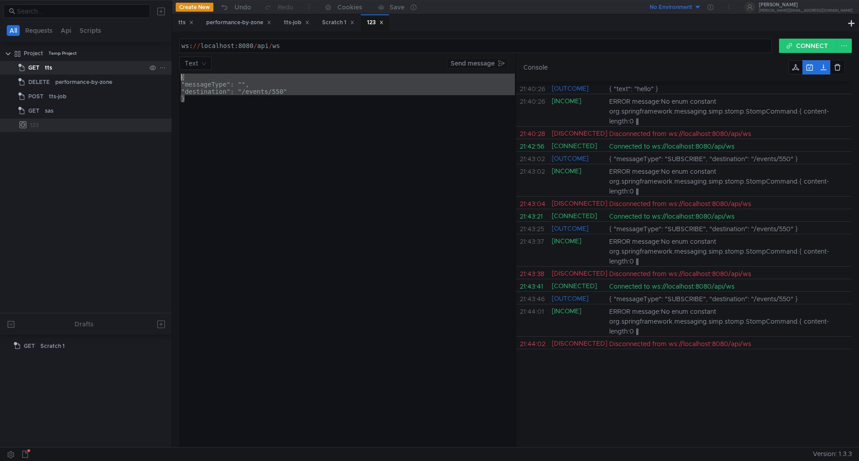
drag, startPoint x: 264, startPoint y: 113, endPoint x: 142, endPoint y: 74, distance: 128.0
click at [142, 74] on as-split "All Requests Api Scripts Project Temp Project GET tts DELETE performance-by-zon…" at bounding box center [429, 223] width 859 height 447
paste textarea "SUBSCRIBE"
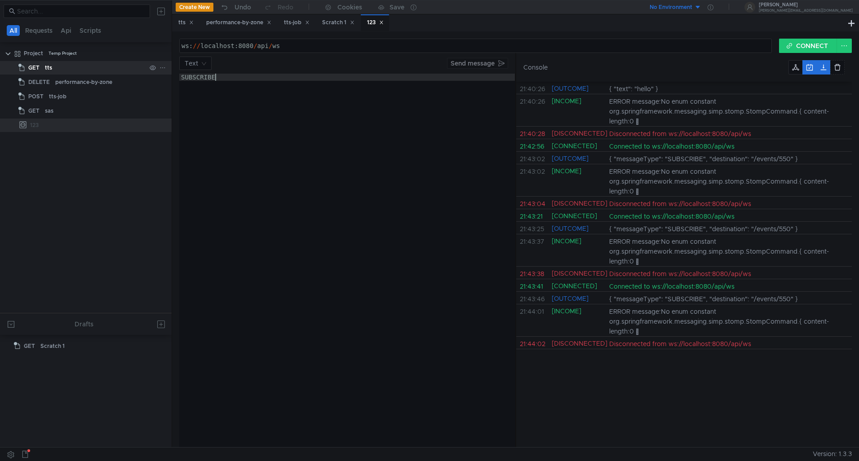
scroll to position [0, 2]
click at [819, 49] on button "CONNECT" at bounding box center [808, 46] width 58 height 14
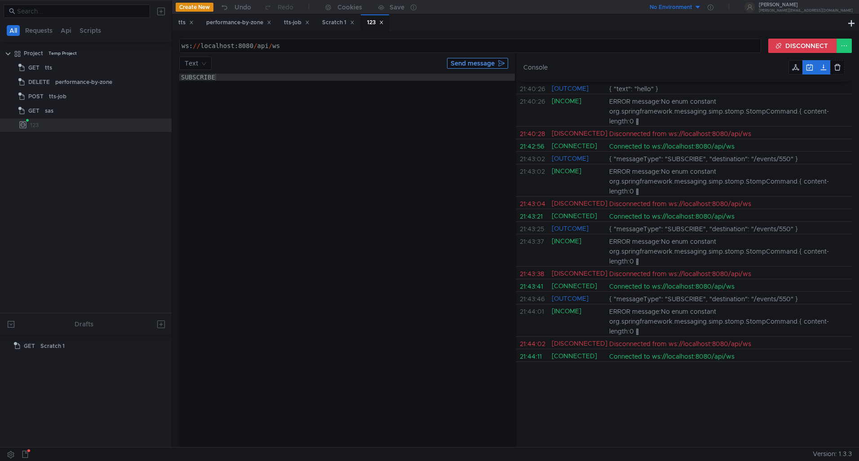
click at [481, 62] on button "Send message" at bounding box center [477, 63] width 61 height 11
click at [233, 77] on div "SUBSCRIBE" at bounding box center [347, 268] width 336 height 388
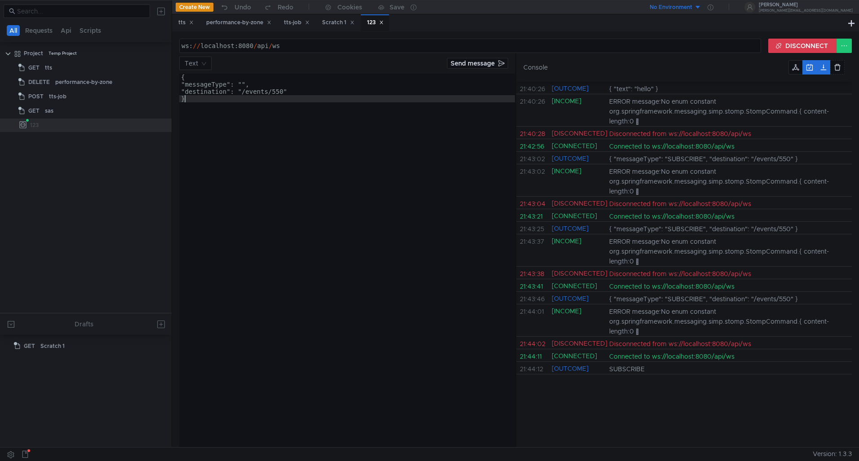
scroll to position [0, 0]
drag, startPoint x: 249, startPoint y: 93, endPoint x: 290, endPoint y: 92, distance: 40.4
click at [290, 92] on div "{ "messageType": "", "destination": "/events/550" }" at bounding box center [347, 268] width 336 height 388
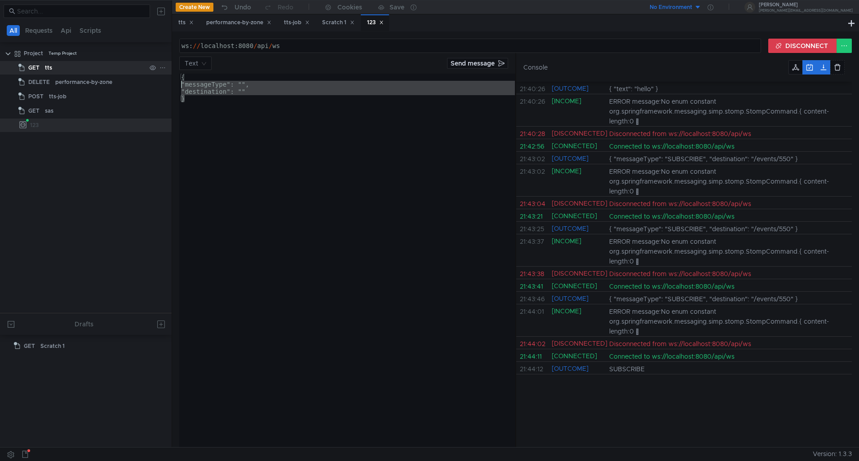
drag, startPoint x: 204, startPoint y: 102, endPoint x: 141, endPoint y: 67, distance: 72.2
click at [141, 67] on as-split "All Requests Api Scripts Project Temp Project GET tts DELETE performance-by-zon…" at bounding box center [429, 223] width 859 height 447
paste textarea "/events/550"
type textarea "/events/550"
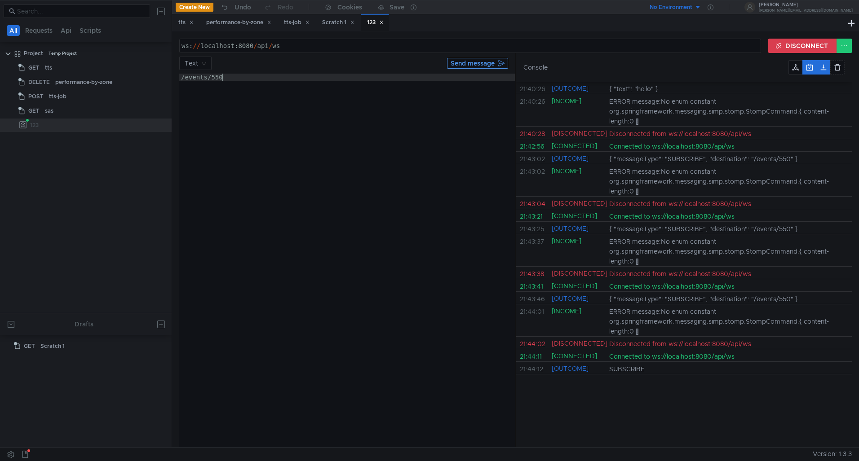
click at [481, 67] on button "Send message" at bounding box center [477, 63] width 61 height 11
drag, startPoint x: 267, startPoint y: 83, endPoint x: 111, endPoint y: 70, distance: 156.5
click at [111, 70] on as-split "All Requests Api Scripts Project Temp Project GET tts DELETE performance-by-zon…" at bounding box center [429, 223] width 859 height 447
click at [482, 62] on button "Send message" at bounding box center [477, 63] width 61 height 11
click at [289, 96] on div at bounding box center [347, 268] width 336 height 388
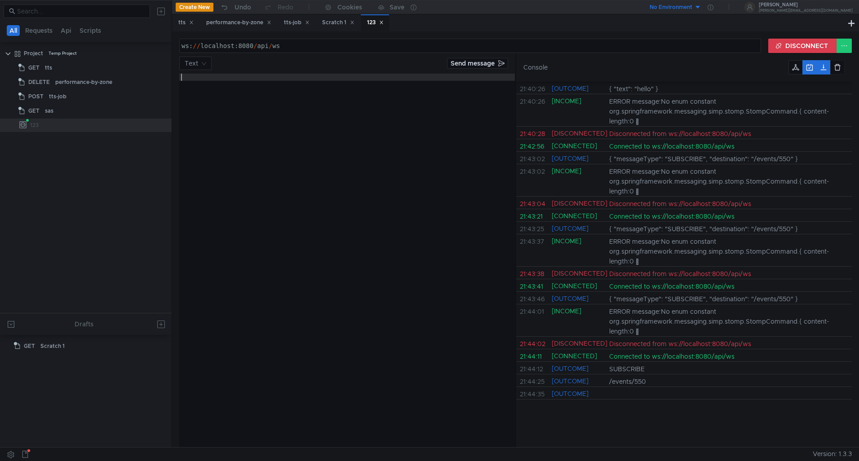
paste textarea "/events/550"
click at [492, 71] on div "Text Send message /events/550 /events/550 ההההההההההההההההההההההההההההההההההההה…" at bounding box center [347, 252] width 336 height 391
click at [493, 65] on button "Send message" at bounding box center [477, 63] width 61 height 11
click at [841, 69] on button at bounding box center [837, 67] width 14 height 14
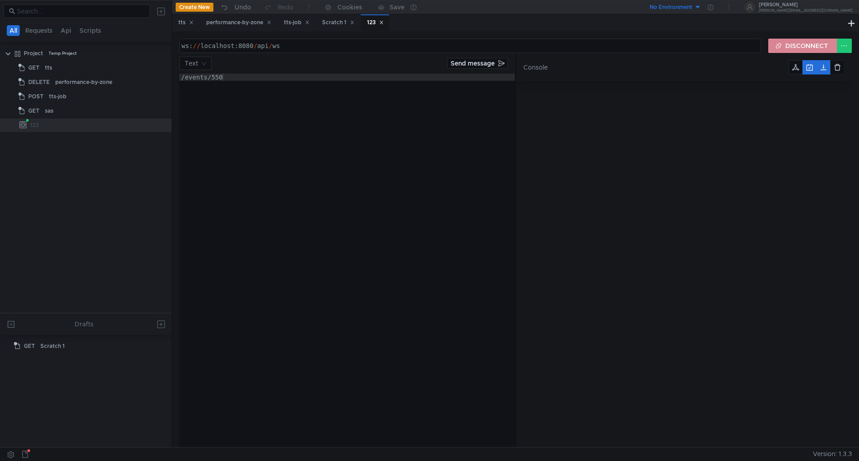
click at [797, 40] on button "DISCONNECT" at bounding box center [802, 46] width 69 height 14
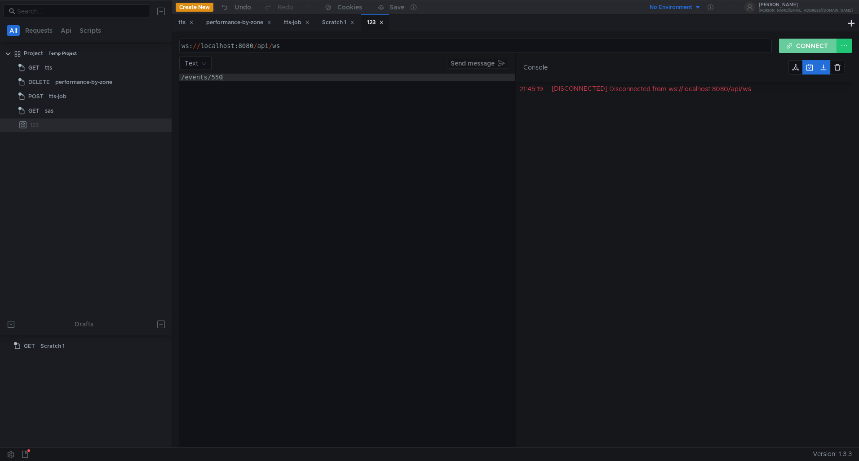
click at [816, 48] on button "CONNECT" at bounding box center [808, 46] width 58 height 14
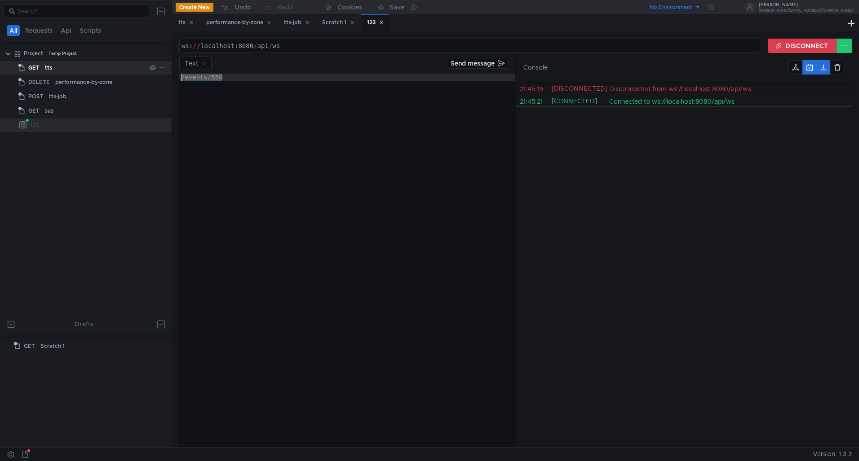
drag, startPoint x: 269, startPoint y: 76, endPoint x: 71, endPoint y: 67, distance: 197.9
click at [71, 67] on as-split "All Requests Api Scripts Project Temp Project GET tts DELETE performance-by-zon…" at bounding box center [429, 223] width 859 height 447
drag, startPoint x: 229, startPoint y: 77, endPoint x: 135, endPoint y: 72, distance: 93.6
click at [135, 72] on as-split "All Requests Api Scripts Project Temp Project GET tts DELETE performance-by-zon…" at bounding box center [429, 223] width 859 height 447
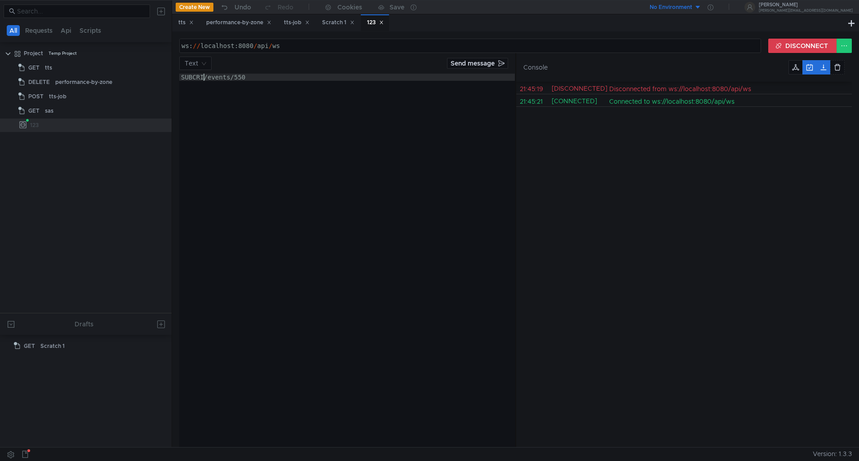
click at [194, 71] on div "Text Send message SUBCRI/events/550 SUBCRI/events/550 ההההההההההההההההההההההההה…" at bounding box center [347, 252] width 336 height 391
click at [194, 74] on div "SUBCRI/events/550" at bounding box center [347, 268] width 336 height 388
paste textarea "SCRIBE"
type textarea "SUBSCRIBE/events/550"
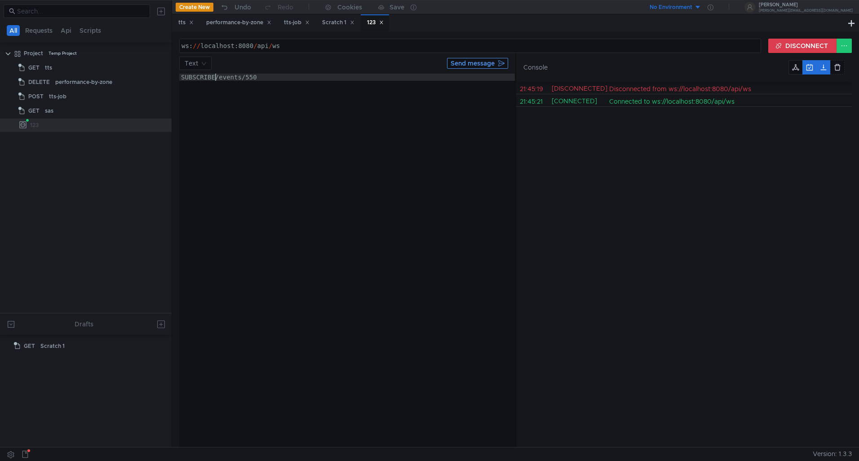
click at [483, 63] on button "Send message" at bounding box center [477, 63] width 61 height 11
click at [195, 66] on input at bounding box center [192, 63] width 15 height 13
click at [191, 78] on div "Json" at bounding box center [196, 81] width 22 height 10
click at [209, 76] on div "SUBSCRIBE/events/ 550" at bounding box center [347, 268] width 336 height 388
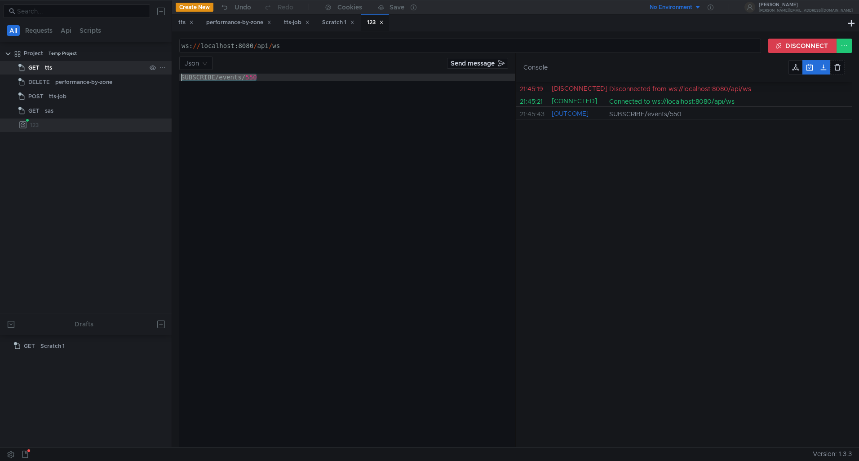
drag, startPoint x: 270, startPoint y: 80, endPoint x: 136, endPoint y: 67, distance: 134.9
click at [136, 67] on as-split "All Requests Api Scripts Project Temp Project GET tts DELETE performance-by-zon…" at bounding box center [429, 223] width 859 height 447
click at [300, 44] on div "ws: // localhost:8080 / api / ws" at bounding box center [471, 53] width 582 height 22
paste textarea "SUBSCRIBE/events/550"
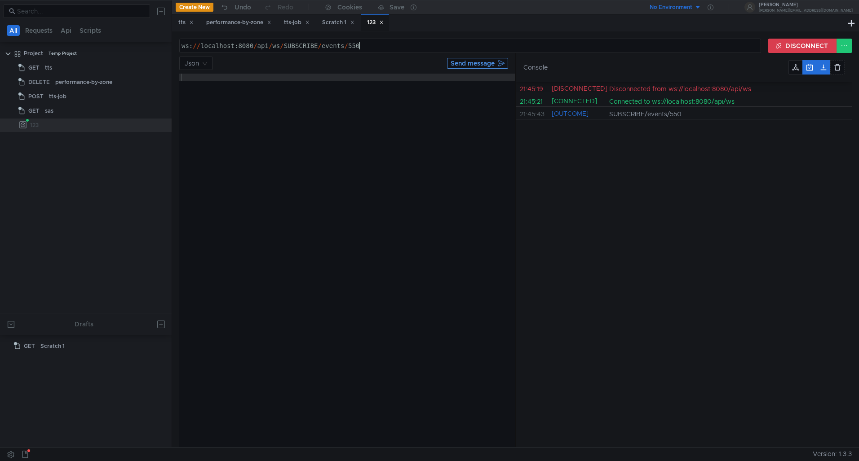
type textarea "ws://localhost:8080/api/ws/SUBSCRIBE/events/550"
click at [473, 66] on button "Send message" at bounding box center [477, 63] width 61 height 11
click at [203, 73] on div "Json Send message ההההההההההההההההההההההההההההההההההההההההההההההההההההההההההההה…" at bounding box center [347, 252] width 336 height 391
click at [206, 77] on div at bounding box center [347, 268] width 336 height 388
type textarea "{}"
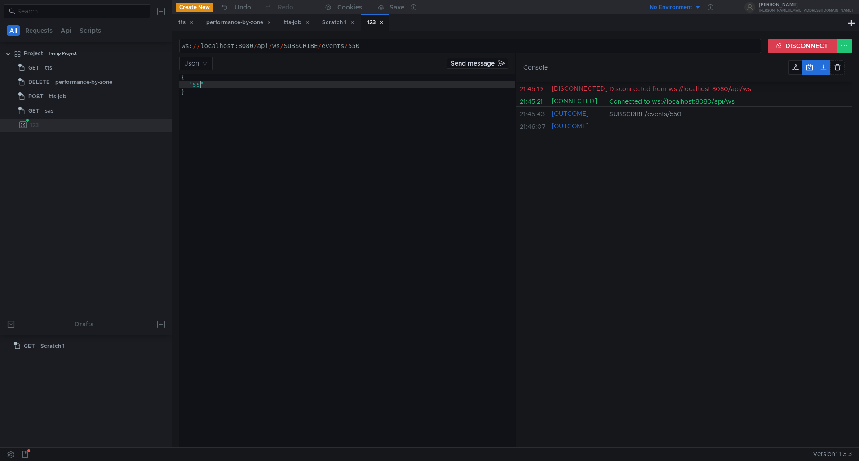
scroll to position [0, 1]
type textarea ""sss"
click at [467, 69] on div "Json Send message" at bounding box center [347, 63] width 336 height 13
click at [470, 63] on button "Send message" at bounding box center [477, 63] width 61 height 11
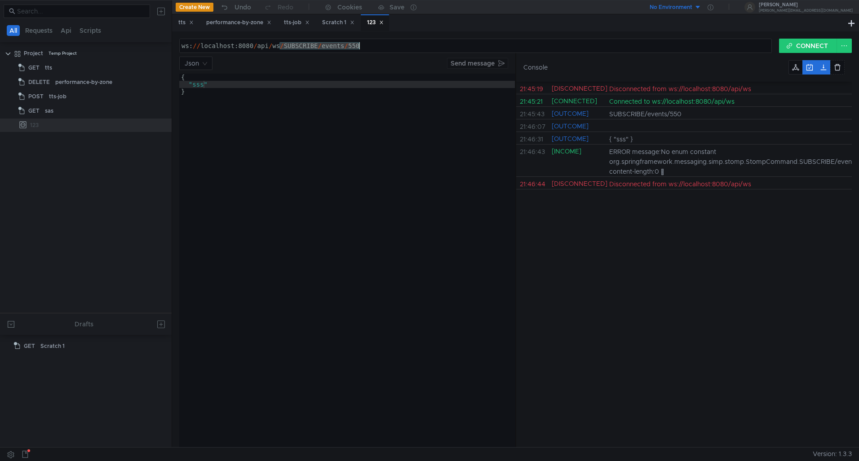
click at [447, 58] on form "ws://localhost:8080/api/ws/SUBSCRIBE/events/550 ws: // localhost:8080 / api / w…" at bounding box center [515, 243] width 673 height 409
type textarea "ws://localhost:8080/api/ws"
click at [796, 51] on button "CONNECT" at bounding box center [808, 46] width 58 height 14
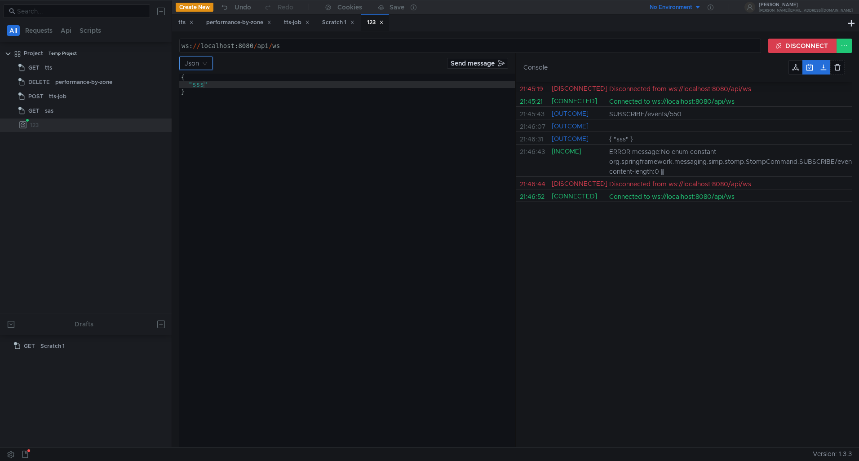
click at [193, 65] on input at bounding box center [193, 63] width 16 height 13
click at [191, 92] on div "Text" at bounding box center [196, 95] width 22 height 10
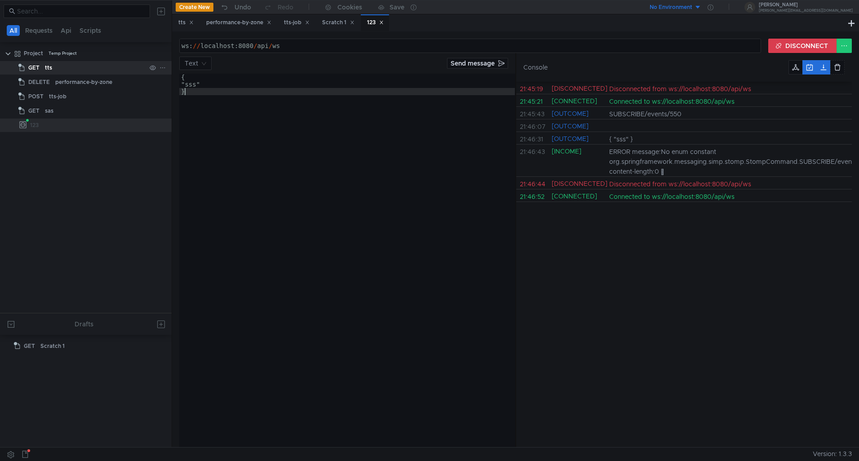
scroll to position [0, 0]
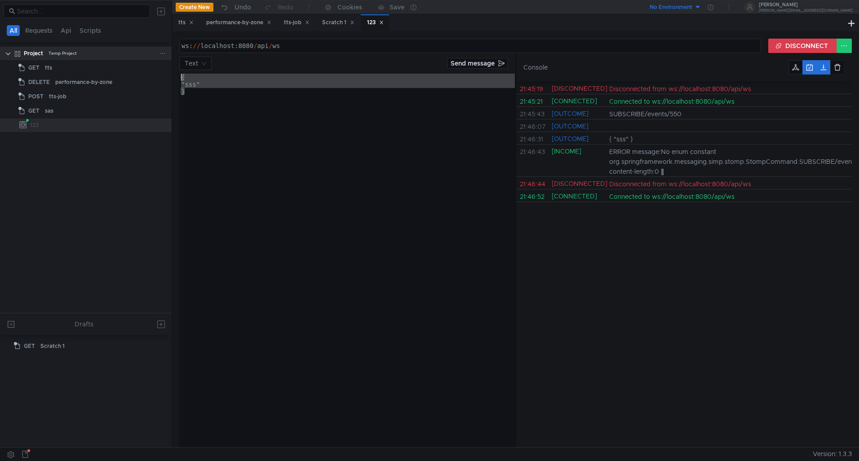
drag, startPoint x: 208, startPoint y: 104, endPoint x: 143, endPoint y: 60, distance: 78.9
click at [143, 60] on as-split "All Requests Api Scripts Project Temp Project GET tts DELETE performance-by-zon…" at bounding box center [429, 223] width 859 height 447
paste textarea "/SUBSCRIBE/events/550"
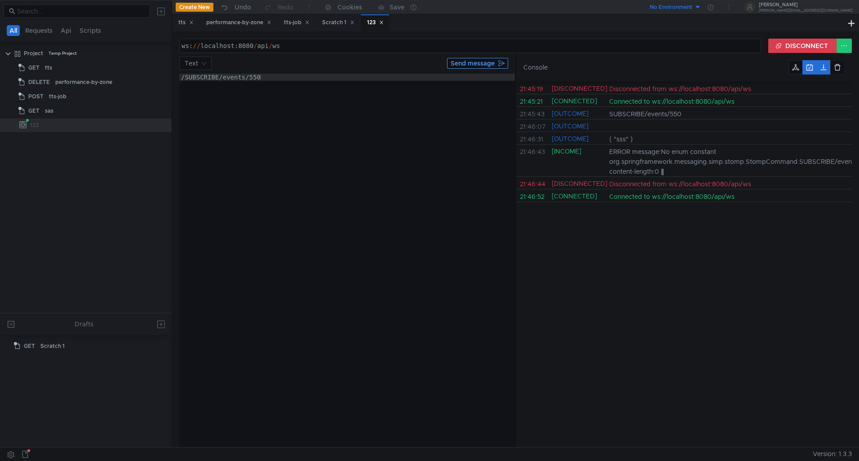
click at [464, 61] on button "Send message" at bounding box center [477, 63] width 61 height 11
click at [185, 77] on div "/SUBSCRIBE/events/550" at bounding box center [347, 268] width 336 height 388
click at [461, 66] on button "Send message" at bounding box center [477, 63] width 61 height 11
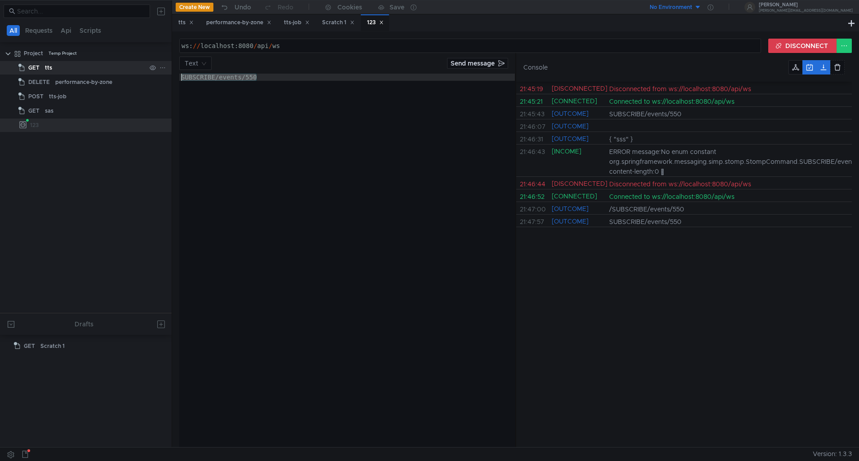
drag, startPoint x: 281, startPoint y: 78, endPoint x: 132, endPoint y: 71, distance: 148.9
click at [132, 71] on as-split "All Requests Api Scripts Project Temp Project GET tts DELETE performance-by-zon…" at bounding box center [429, 223] width 859 height 447
paste textarea "destination:/user/queue/errors"
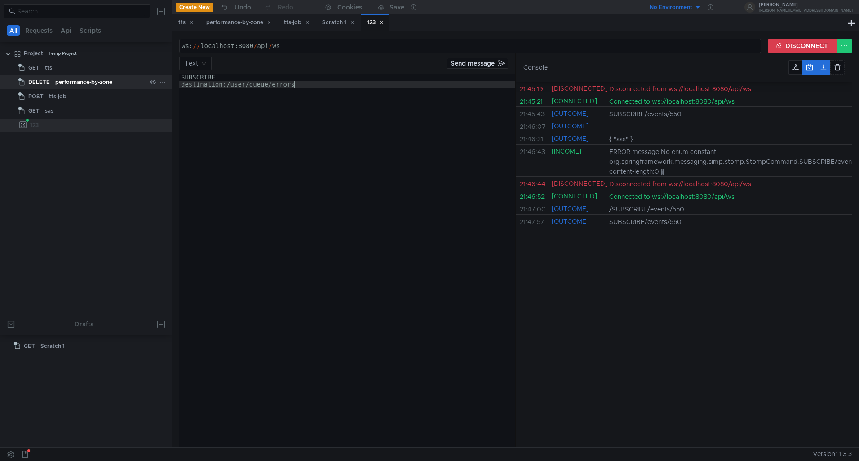
type textarea "SUBSCRIBE/events/550"
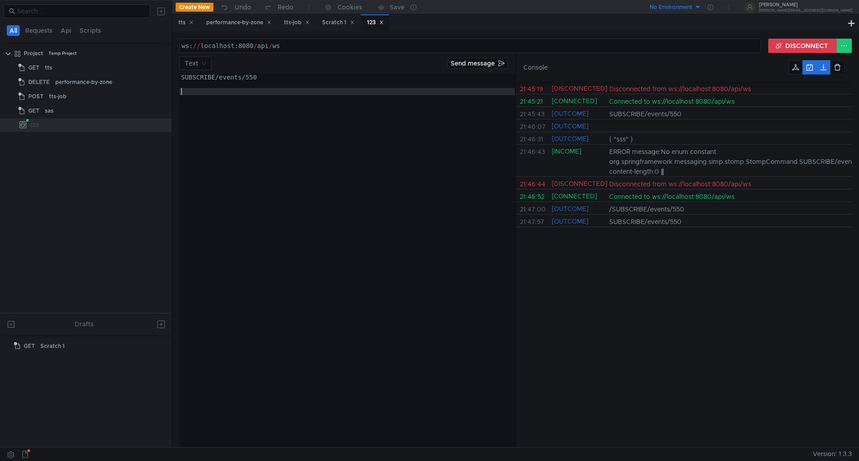
paste textarea "destination:/user/queue/errors"
click at [801, 43] on button "DISCONNECT" at bounding box center [802, 46] width 69 height 14
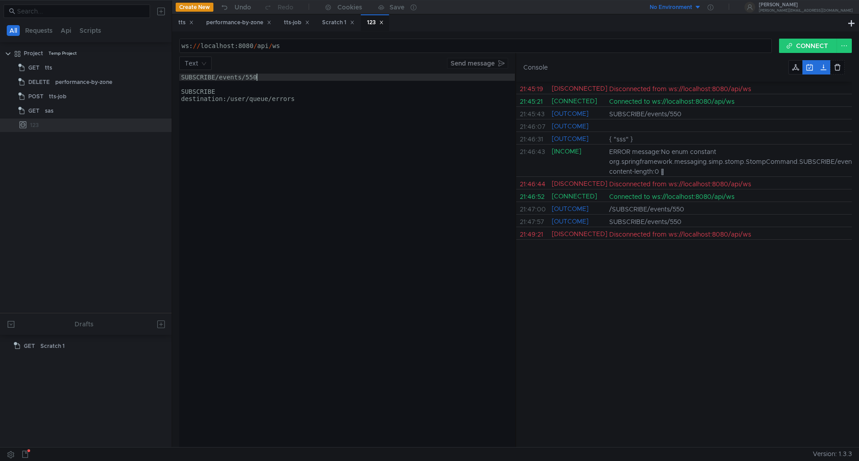
click at [257, 76] on div "SUBSCRIBE/events/550 SUBSCRIBE destination:/user/queue/errors" at bounding box center [347, 268] width 336 height 388
drag, startPoint x: 215, startPoint y: 80, endPoint x: 288, endPoint y: 79, distance: 73.2
click at [288, 79] on div "SUBSCRIBE/events/550 SUBSCRIBE destination:/user/queue/errors" at bounding box center [347, 268] width 336 height 388
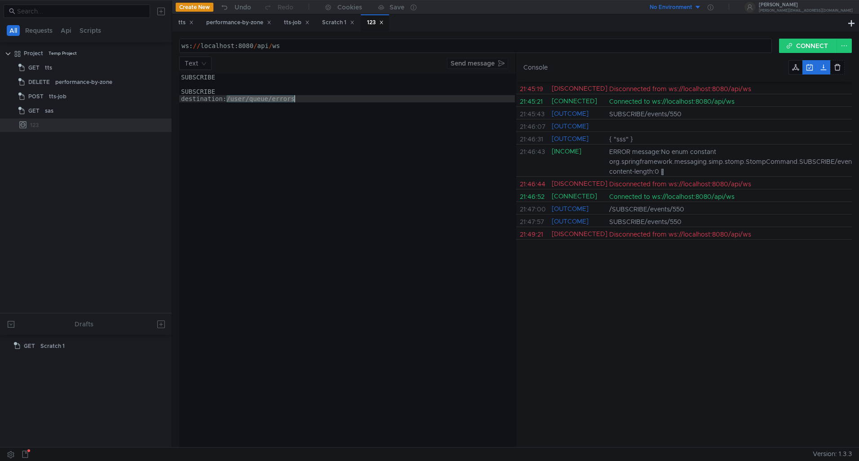
drag, startPoint x: 227, startPoint y: 100, endPoint x: 341, endPoint y: 100, distance: 113.7
click at [341, 100] on div "SUBSCRIBE SUBSCRIBE destination:/user/queue/errors" at bounding box center [347, 268] width 336 height 388
paste textarea "events/550"
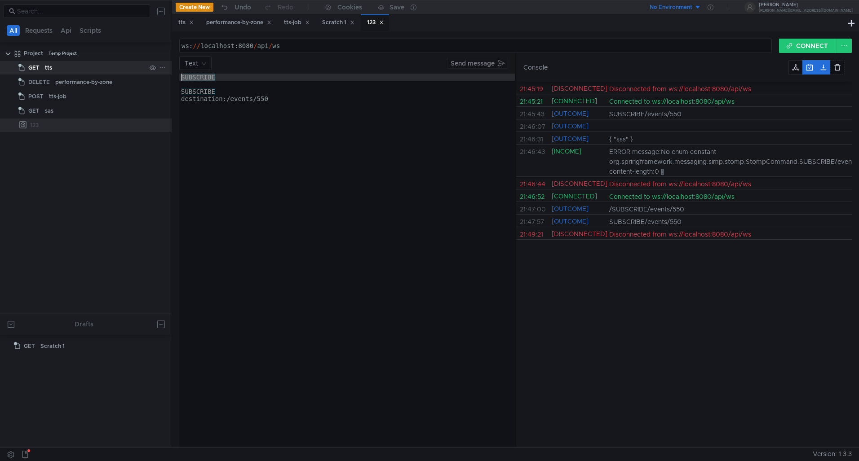
drag, startPoint x: 220, startPoint y: 77, endPoint x: 112, endPoint y: 70, distance: 108.1
click at [115, 70] on as-split "All Requests Api Scripts Project Temp Project GET tts DELETE performance-by-zon…" at bounding box center [429, 223] width 859 height 447
type textarea "SUBSCRIBE"
click at [793, 44] on button "CONNECT" at bounding box center [808, 46] width 58 height 14
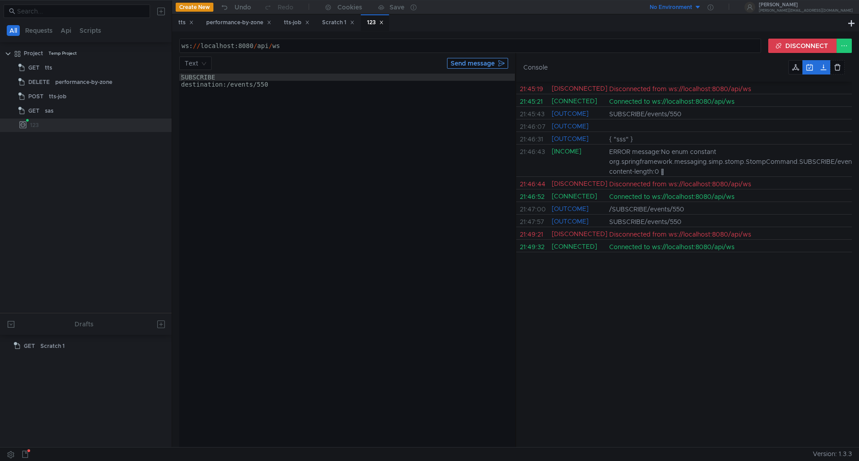
click at [489, 62] on button "Send message" at bounding box center [477, 63] width 61 height 11
click at [795, 49] on button "DISCONNECT" at bounding box center [802, 46] width 69 height 14
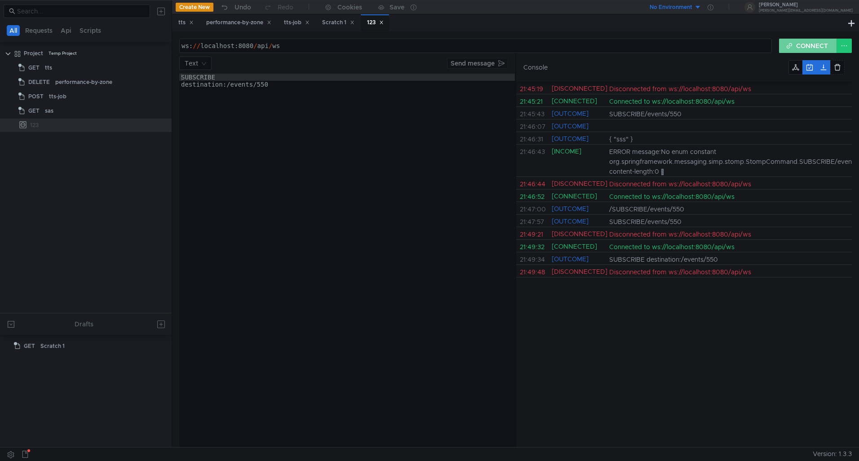
click at [801, 49] on button "CONNECT" at bounding box center [808, 46] width 58 height 14
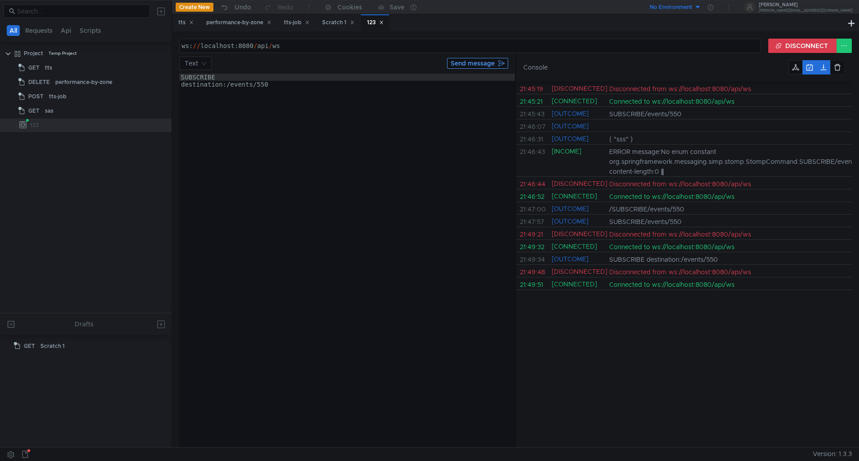
click at [474, 65] on button "Send message" at bounding box center [477, 63] width 61 height 11
click at [836, 66] on button at bounding box center [837, 67] width 14 height 14
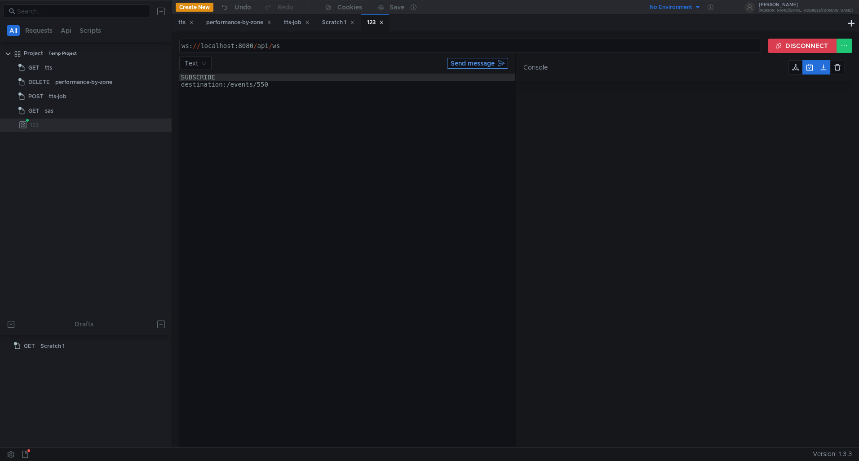
click at [497, 66] on button "Send message" at bounding box center [477, 63] width 61 height 11
click at [787, 37] on div "ws://localhost:8080/api/ws ws: // localhost:8080 / api / ws ההההההההההההההההההה…" at bounding box center [515, 239] width 687 height 416
click at [784, 42] on button "DISCONNECT" at bounding box center [802, 46] width 69 height 14
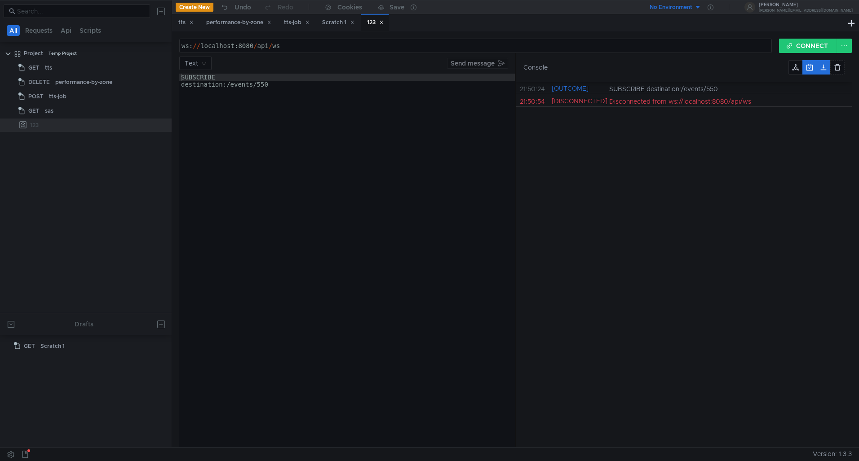
type textarea "destination:/events/550"
click at [271, 82] on div "SUBSCRIBE destination:/events/550" at bounding box center [347, 268] width 336 height 388
paste textarea "{{NULL_CHAR}}"
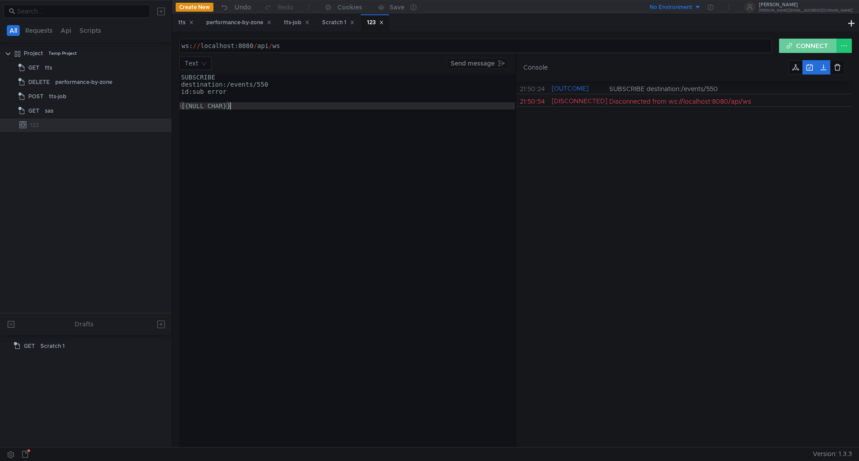
click at [813, 49] on button "CONNECT" at bounding box center [808, 46] width 58 height 14
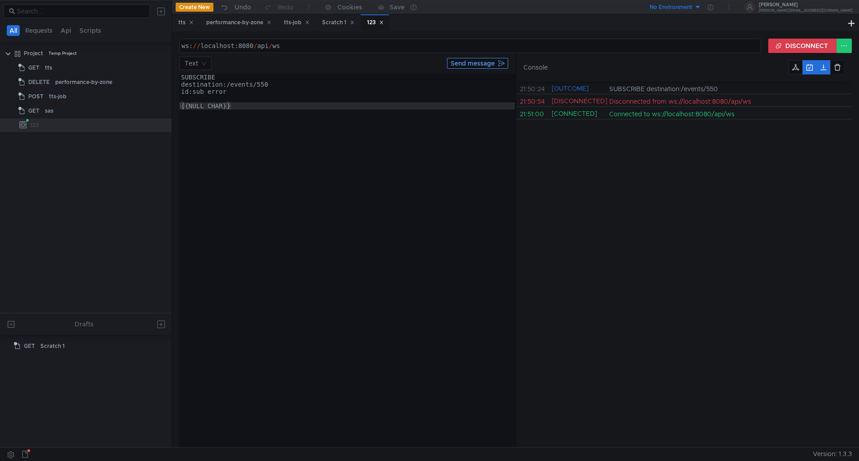
click at [490, 68] on button "Send message" at bounding box center [477, 63] width 61 height 11
click at [785, 46] on button "DISCONNECT" at bounding box center [802, 46] width 69 height 14
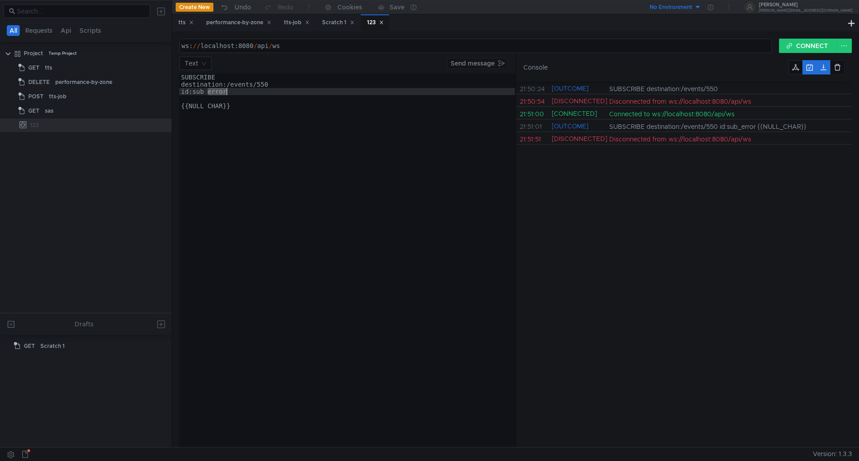
drag, startPoint x: 208, startPoint y: 94, endPoint x: 245, endPoint y: 97, distance: 36.5
click at [243, 94] on div "SUBSCRIBE destination:/events/550 id:sub_error {{NULL_CHAR}}" at bounding box center [347, 268] width 336 height 388
click at [797, 43] on button "CONNECT" at bounding box center [808, 46] width 58 height 14
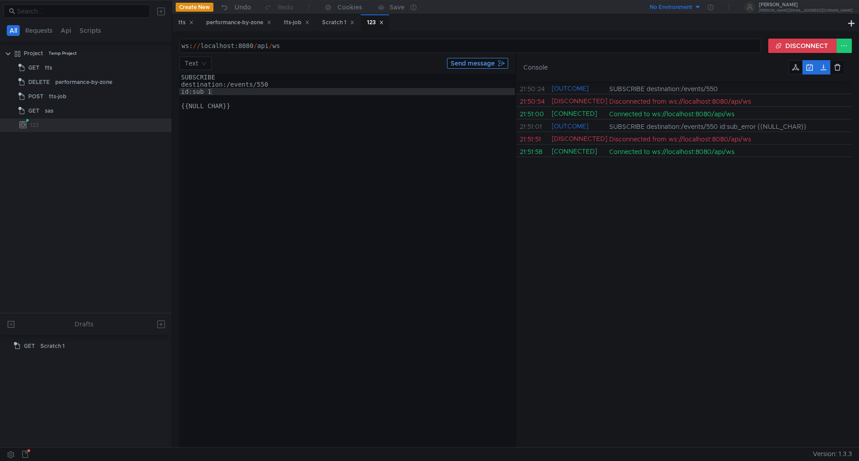
click at [477, 62] on button "Send message" at bounding box center [477, 63] width 61 height 11
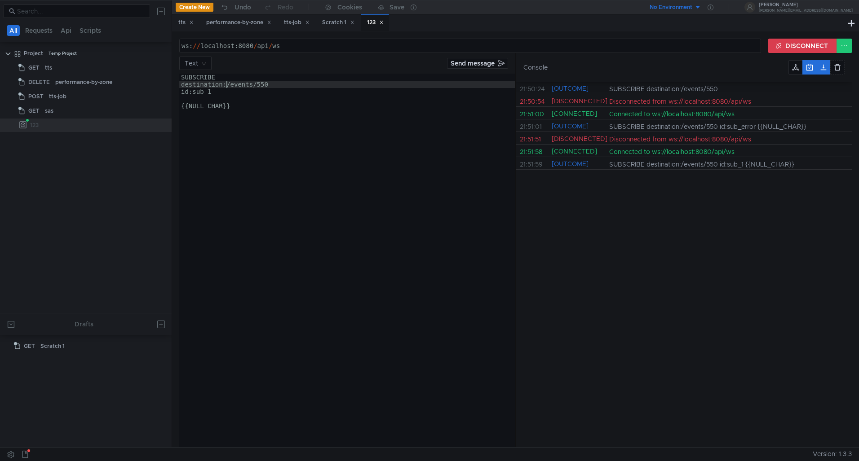
click at [226, 84] on div "SUBSCRIBE destination:/events/550 id:sub_1 {{NULL_CHAR}}" at bounding box center [347, 268] width 336 height 388
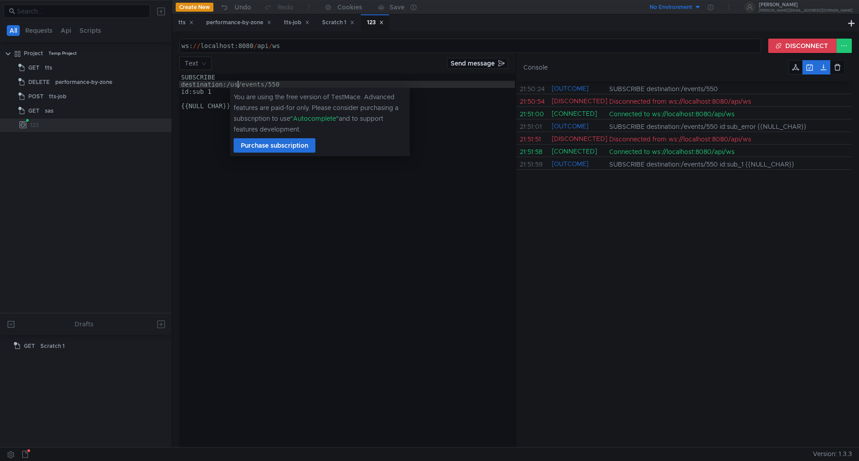
scroll to position [0, 5]
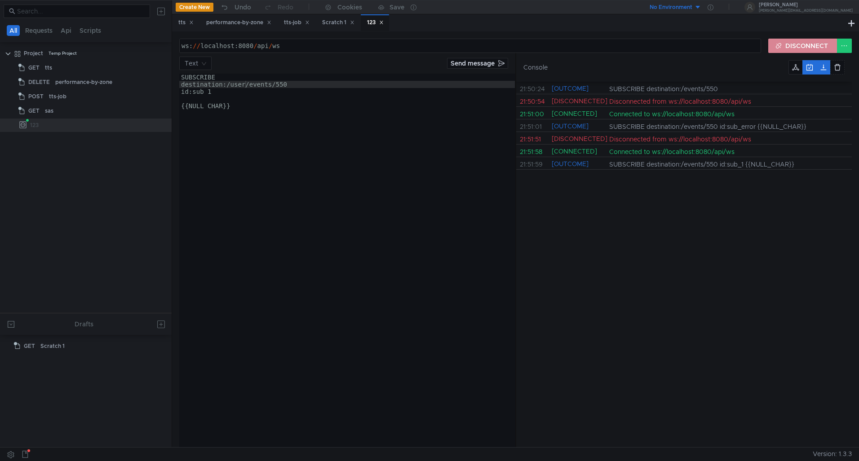
click at [780, 41] on button "DISCONNECT" at bounding box center [802, 46] width 69 height 14
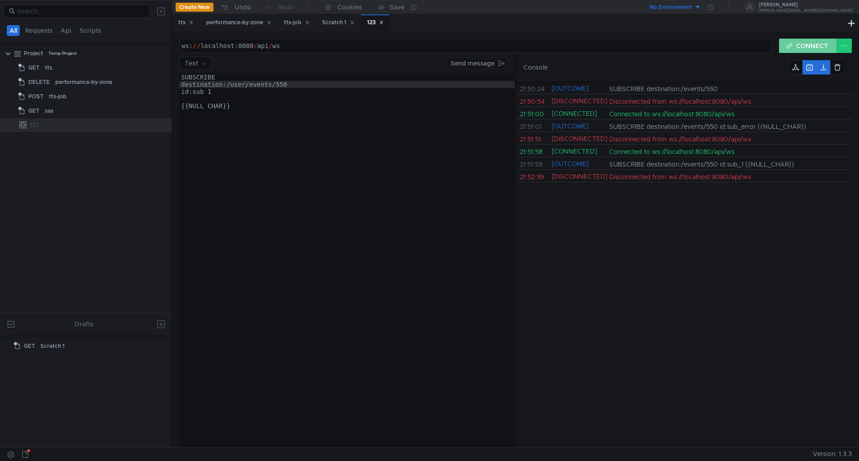
click at [792, 42] on button "CONNECT" at bounding box center [808, 46] width 58 height 14
click at [465, 63] on button "Send message" at bounding box center [477, 63] width 61 height 11
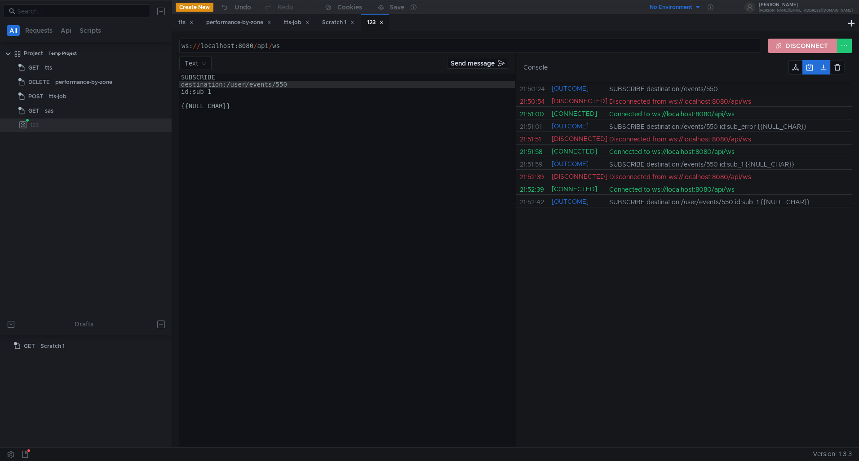
click at [783, 44] on button "DISCONNECT" at bounding box center [802, 46] width 69 height 14
click at [229, 87] on div "SUBSCRIBE destination:/user/events/550 id:sub_1 {{NULL_CHAR}}" at bounding box center [347, 268] width 336 height 388
click at [815, 40] on button "CONNECT" at bounding box center [808, 46] width 58 height 14
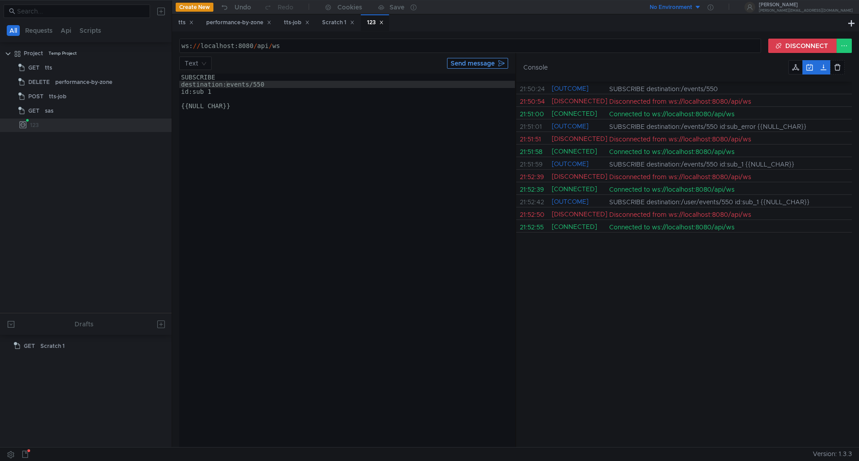
click at [489, 64] on button "Send message" at bounding box center [477, 63] width 61 height 11
click at [798, 47] on button "DISCONNECT" at bounding box center [802, 46] width 69 height 14
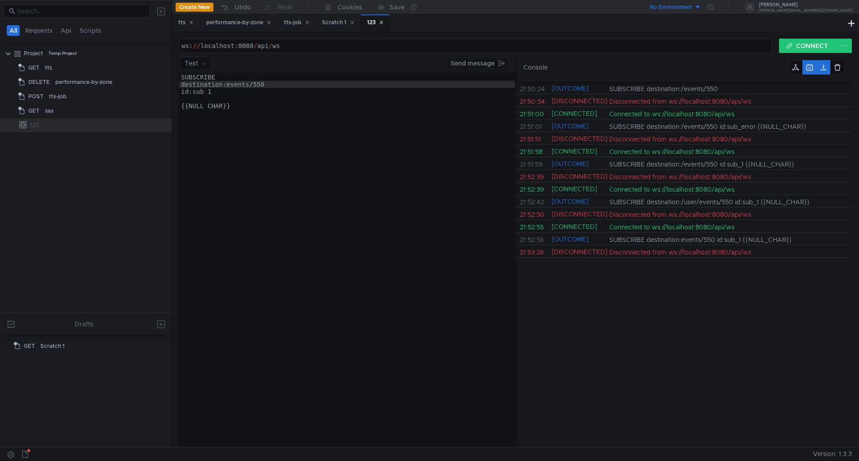
scroll to position [0, 3]
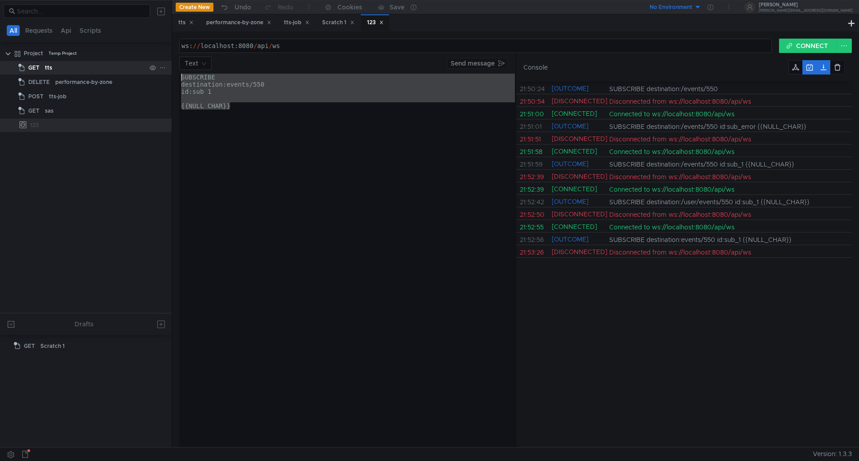
drag, startPoint x: 237, startPoint y: 107, endPoint x: 150, endPoint y: 72, distance: 94.4
click at [150, 72] on as-split "All Requests Api Scripts Project Temp Project GET tts DELETE performance-by-zon…" at bounding box center [429, 223] width 859 height 447
paste textarea "^@"
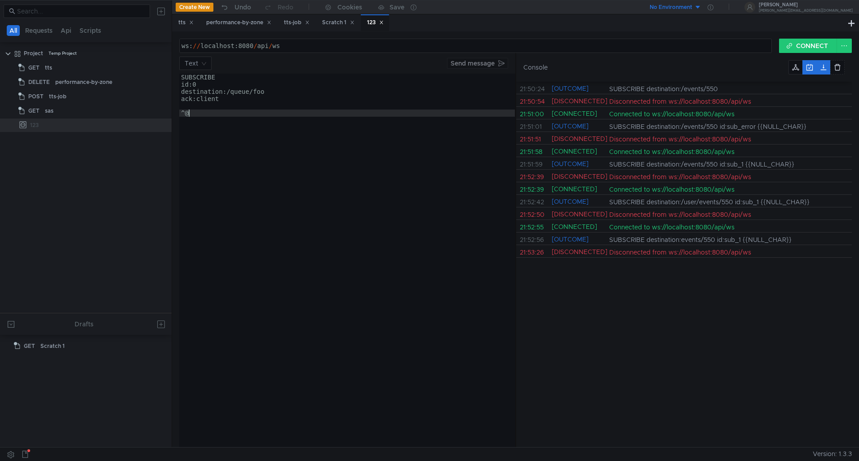
type textarea "{{NULL_CHAR}}"
click at [267, 109] on div "SUBSCRIBE destination:events/550 id:sub_1 {{NULL_CHAR}}" at bounding box center [347, 268] width 336 height 388
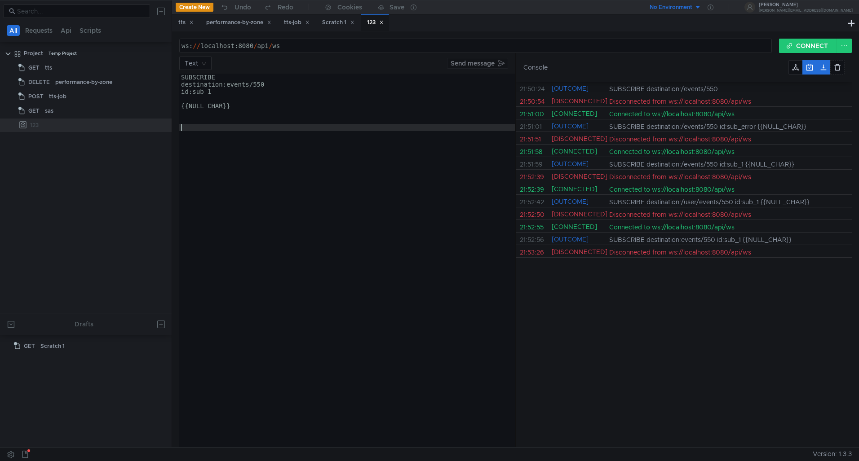
paste textarea "^@"
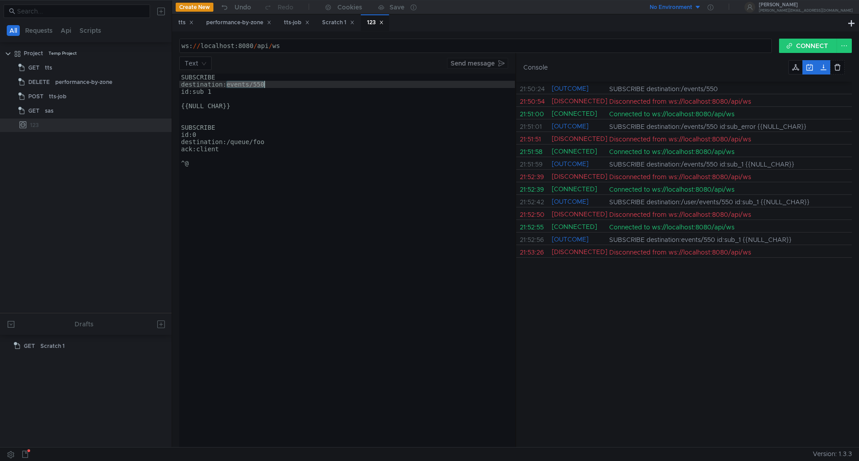
drag, startPoint x: 226, startPoint y: 84, endPoint x: 284, endPoint y: 85, distance: 58.9
click at [284, 85] on div "SUBSCRIBE destination:events/550 id:sub_1 {{NULL_CHAR}} SUBSCRIBE id:0 destinat…" at bounding box center [347, 268] width 336 height 388
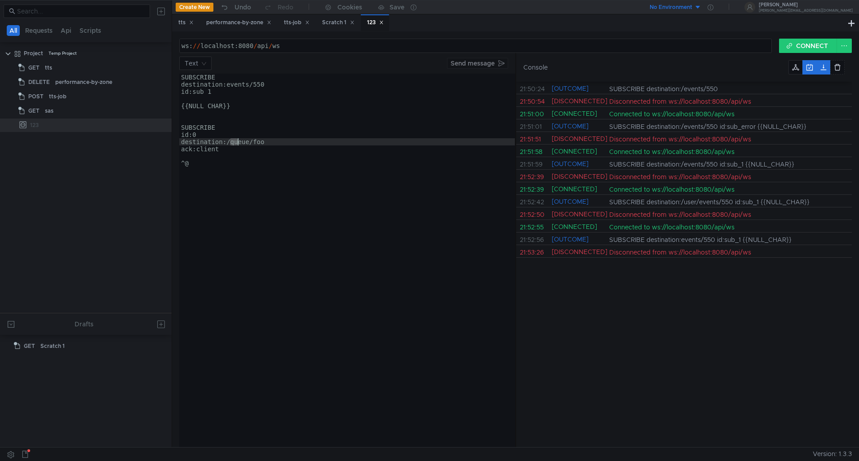
drag, startPoint x: 236, startPoint y: 142, endPoint x: 288, endPoint y: 143, distance: 51.2
click at [287, 143] on div "SUBSCRIBE destination:events/550 id:sub_1 {{NULL_CHAR}} SUBSCRIBE id:0 destinat…" at bounding box center [347, 268] width 336 height 388
paste textarea "events/550"
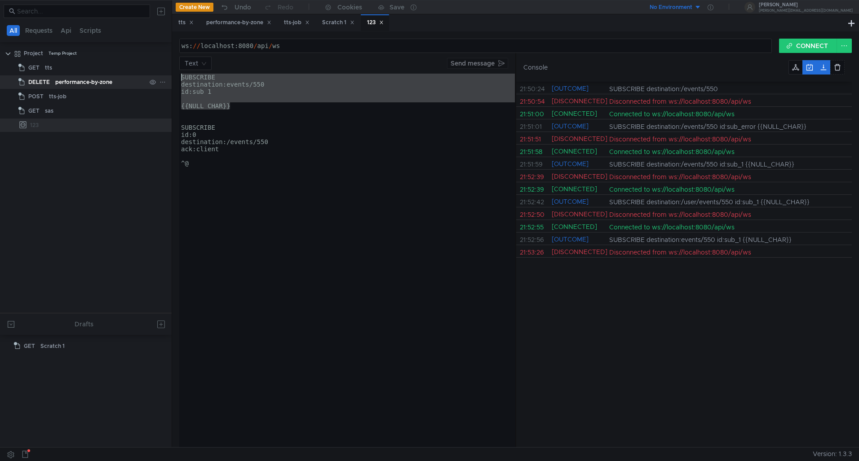
drag, startPoint x: 243, startPoint y: 109, endPoint x: 147, endPoint y: 77, distance: 100.3
click at [147, 77] on as-split "All Requests Api Scripts Project Temp Project GET tts DELETE performance-by-zon…" at bounding box center [429, 223] width 859 height 447
type textarea "SUBSCRIBE destination:events/550"
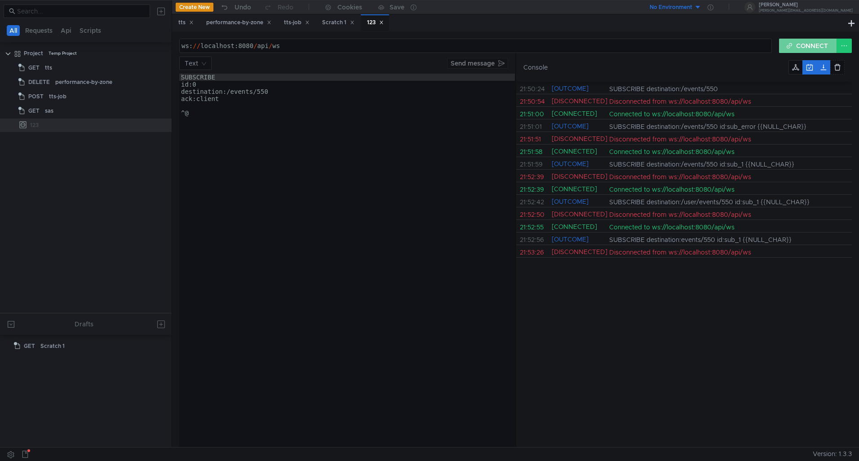
click at [813, 43] on button "CONNECT" at bounding box center [808, 46] width 58 height 14
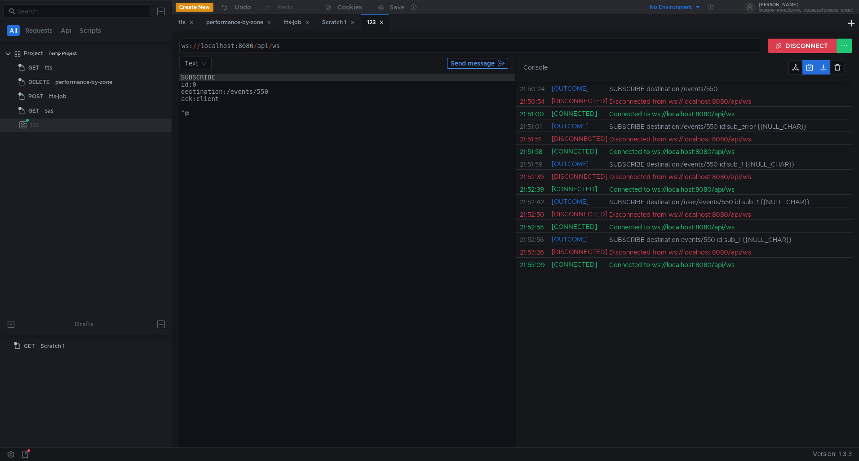
click at [481, 61] on button "Send message" at bounding box center [477, 63] width 61 height 11
click at [816, 46] on button "DISCONNECT" at bounding box center [802, 46] width 69 height 14
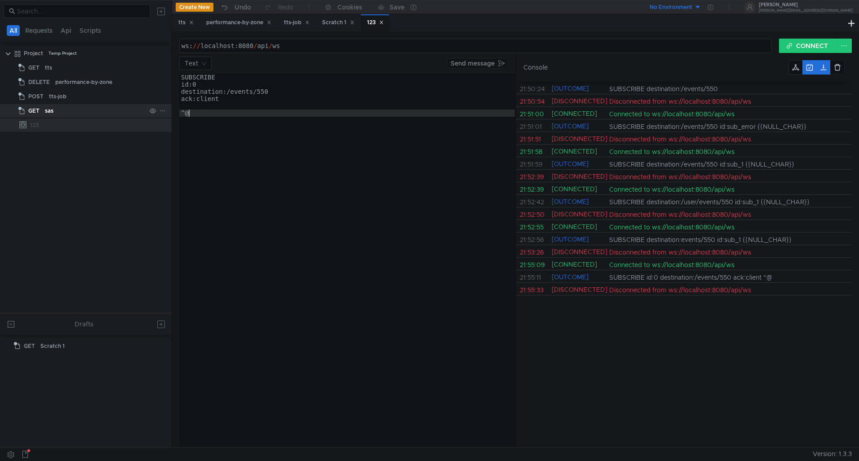
drag, startPoint x: 189, startPoint y: 113, endPoint x: 168, endPoint y: 112, distance: 21.2
click at [168, 112] on as-split "All Requests Api Scripts Project Temp Project GET tts DELETE performance-by-zon…" at bounding box center [429, 223] width 859 height 447
paste textarea "\0"
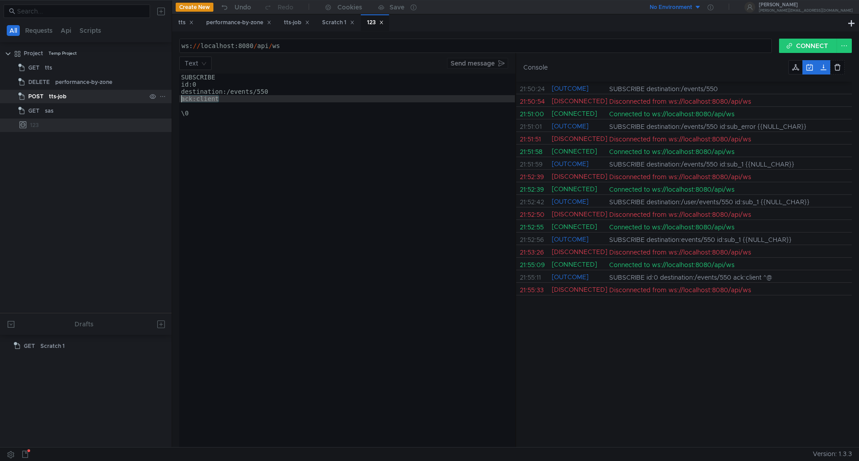
drag, startPoint x: 233, startPoint y: 102, endPoint x: 168, endPoint y: 102, distance: 64.2
click at [168, 102] on as-split "All Requests Api Scripts Project Temp Project GET tts DELETE performance-by-zon…" at bounding box center [429, 223] width 859 height 447
type textarea "ack:client"
click at [800, 47] on button "CONNECT" at bounding box center [808, 46] width 58 height 14
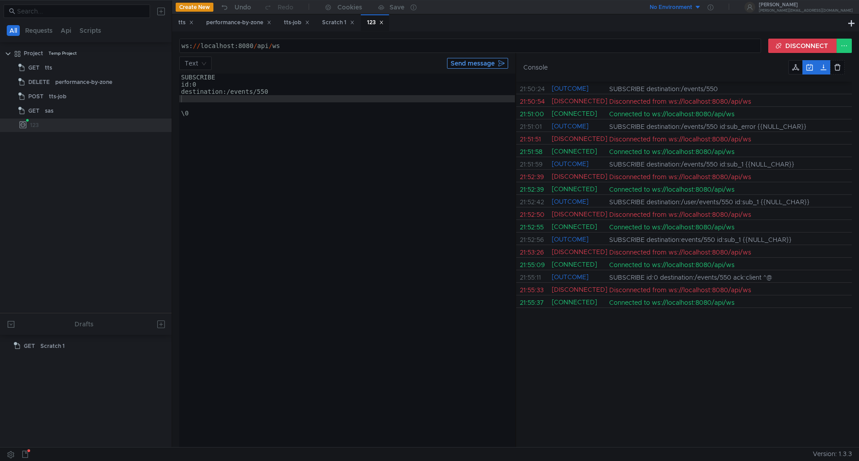
click at [487, 68] on button "Send message" at bounding box center [477, 63] width 61 height 11
click at [207, 100] on div "SUBSCRIBE id:0 destination:/events/550 \0" at bounding box center [347, 268] width 336 height 388
paste textarea "id:sub_error"
click at [779, 44] on button "DISCONNECT" at bounding box center [802, 46] width 69 height 14
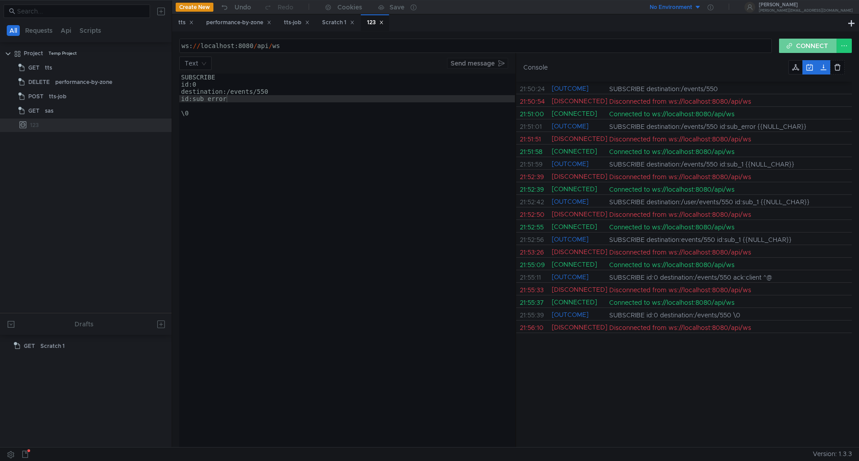
click at [788, 44] on button "CONNECT" at bounding box center [808, 46] width 58 height 14
click at [456, 62] on button "Send message" at bounding box center [477, 63] width 61 height 11
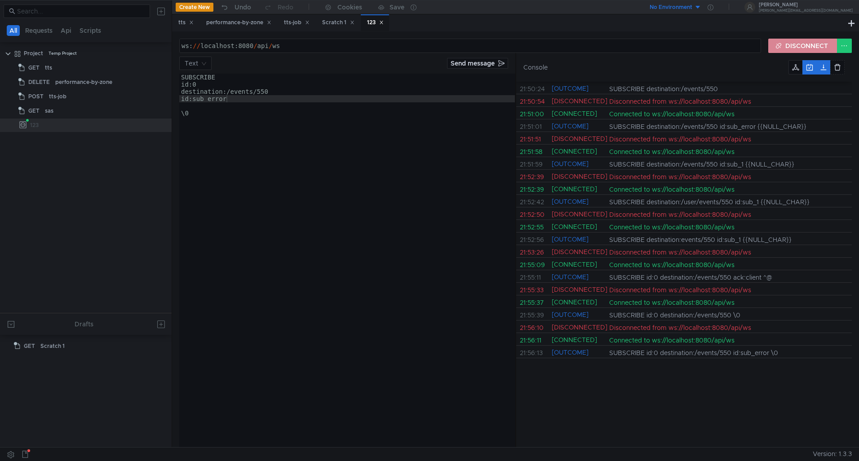
click at [779, 47] on button "DISCONNECT" at bounding box center [802, 46] width 69 height 14
click at [788, 46] on button "CONNECT" at bounding box center [808, 46] width 58 height 14
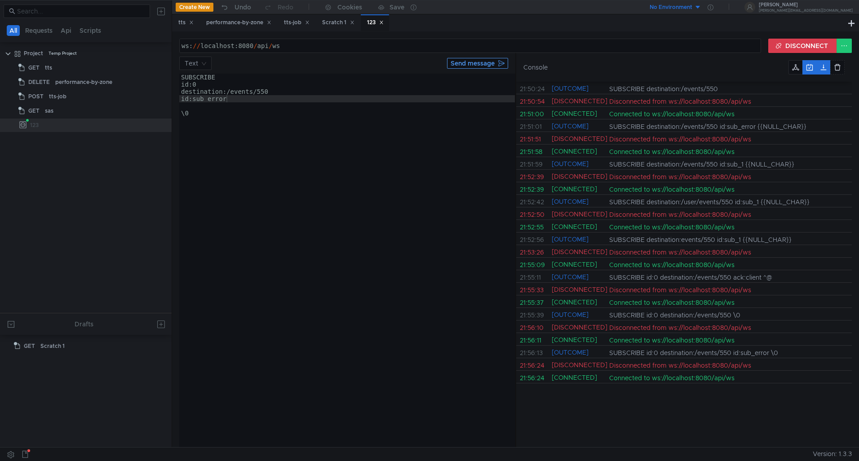
click at [468, 65] on button "Send message" at bounding box center [477, 63] width 61 height 11
click at [772, 42] on button "DISCONNECT" at bounding box center [802, 46] width 69 height 14
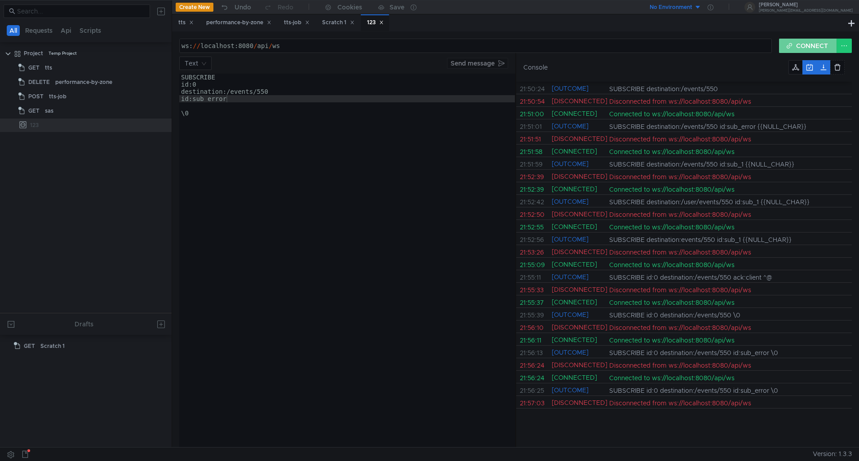
click at [797, 45] on button "CONNECT" at bounding box center [808, 46] width 58 height 14
click at [230, 99] on div "SUBSCRIBE id:0 destination:/events/550 id:sub_error \0" at bounding box center [347, 268] width 336 height 388
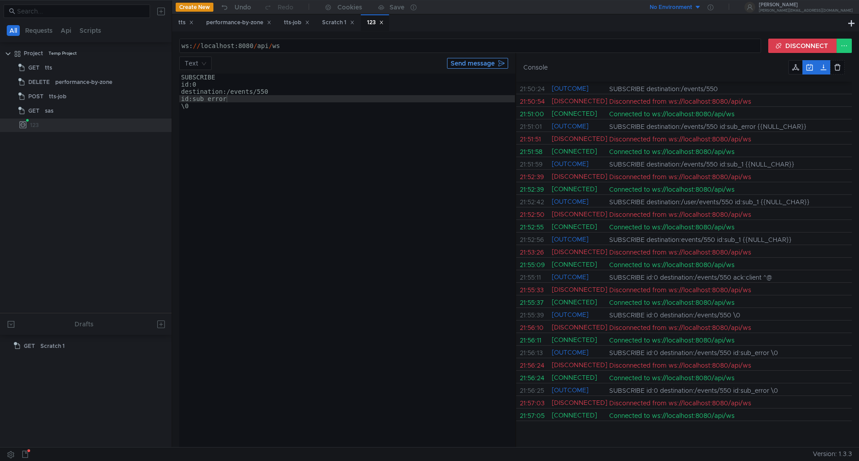
click at [490, 62] on button "Send message" at bounding box center [477, 63] width 61 height 11
click at [788, 53] on div "Console" at bounding box center [684, 67] width 336 height 29
click at [788, 51] on button "DISCONNECT" at bounding box center [802, 46] width 69 height 14
click at [207, 66] on nz-select-top-control "Text" at bounding box center [195, 63] width 32 height 13
click at [199, 82] on div "Json" at bounding box center [196, 81] width 22 height 10
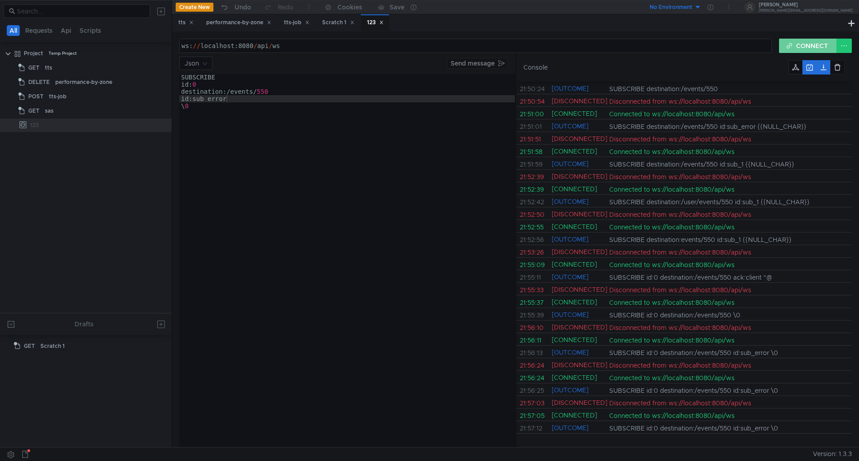
click at [800, 47] on button "CONNECT" at bounding box center [808, 46] width 58 height 14
click at [494, 64] on button "Send message" at bounding box center [477, 63] width 61 height 11
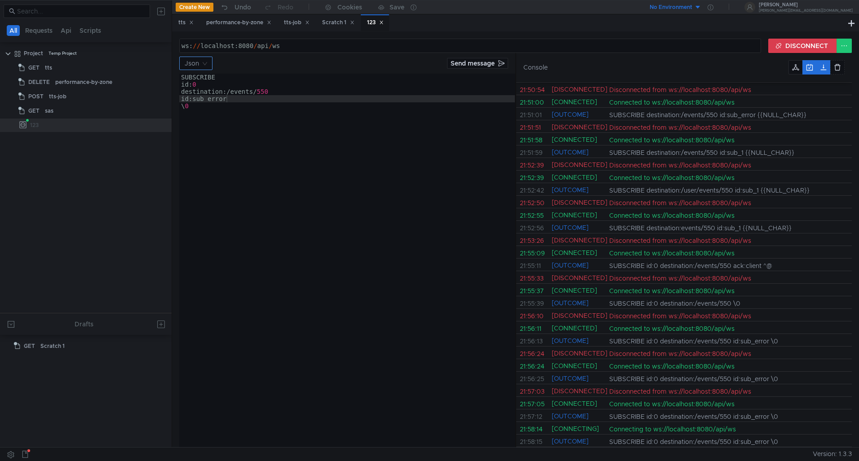
click at [192, 66] on input at bounding box center [193, 63] width 16 height 13
click at [195, 95] on div "Text" at bounding box center [196, 95] width 22 height 10
click at [797, 37] on div "ws://localhost:8080/api/ws ws: // localhost:8080 / api / ws ההההההההההההההההההה…" at bounding box center [515, 239] width 687 height 416
click at [795, 44] on button "DISCONNECT" at bounding box center [802, 46] width 69 height 14
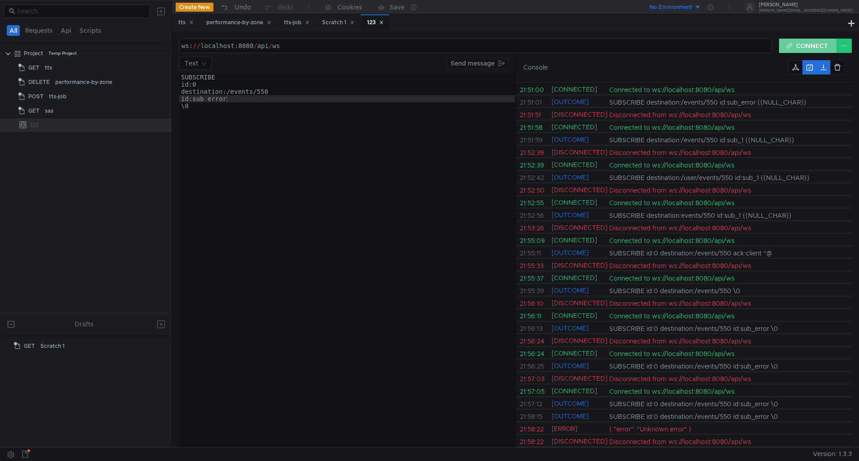
click at [796, 46] on button "CONNECT" at bounding box center [808, 46] width 58 height 14
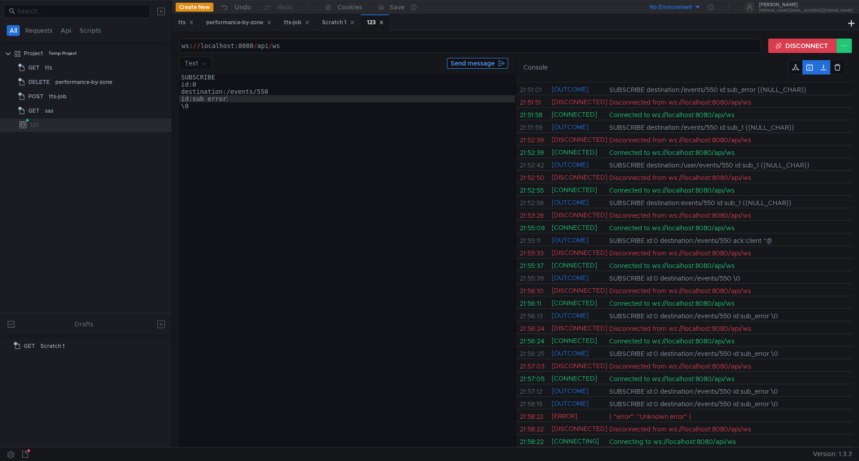
click at [502, 62] on button "Send message" at bounding box center [477, 63] width 61 height 11
click at [490, 63] on button "Send message" at bounding box center [477, 63] width 61 height 11
click at [491, 63] on button "Send message" at bounding box center [477, 63] width 61 height 11
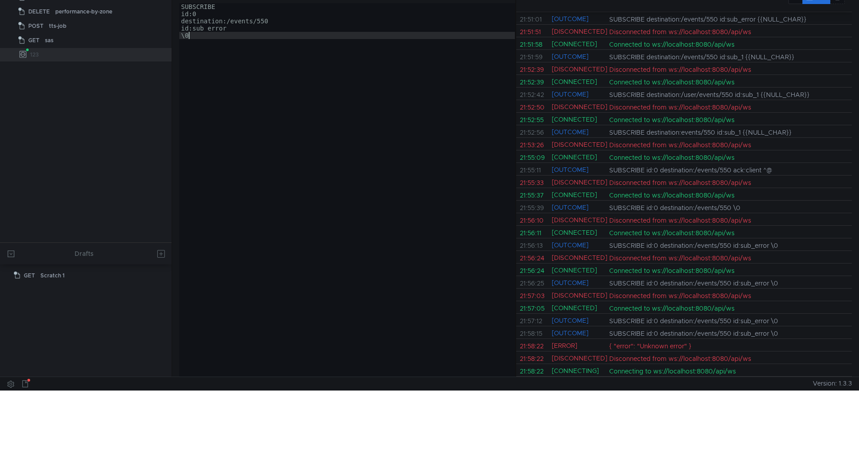
click at [434, 235] on div "SUBSCRIBE id:0 destination:/events/550 id:sub_error \0" at bounding box center [347, 197] width 336 height 388
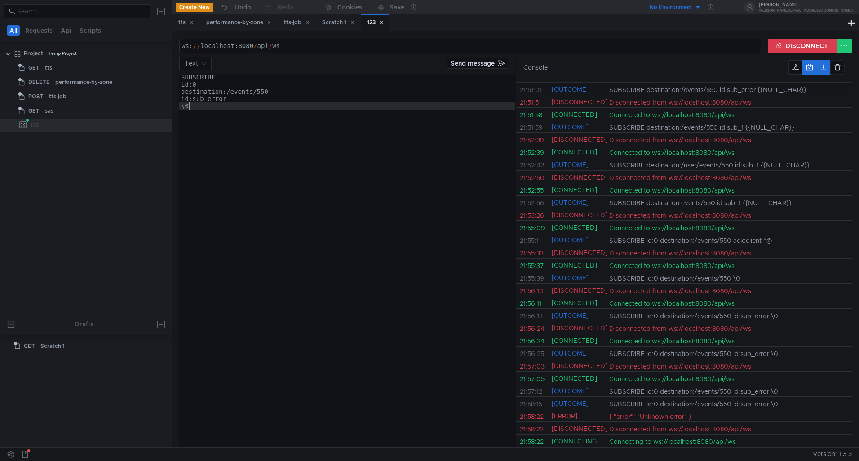
scroll to position [0, 0]
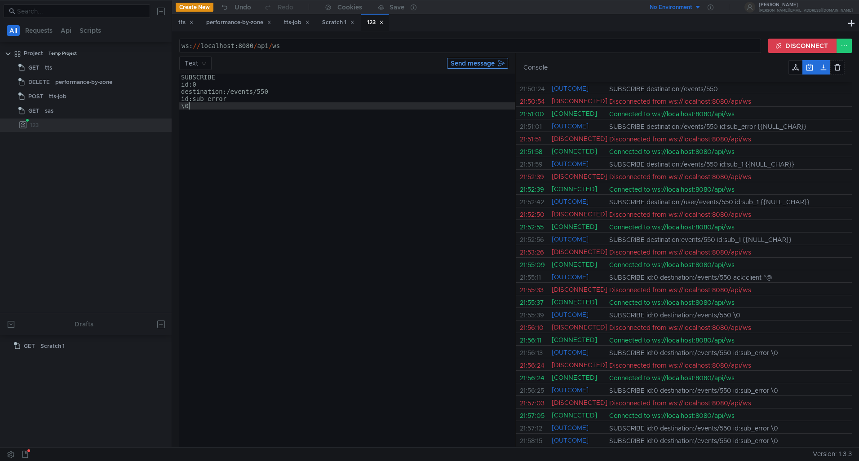
click at [499, 67] on button "Send message" at bounding box center [477, 63] width 61 height 11
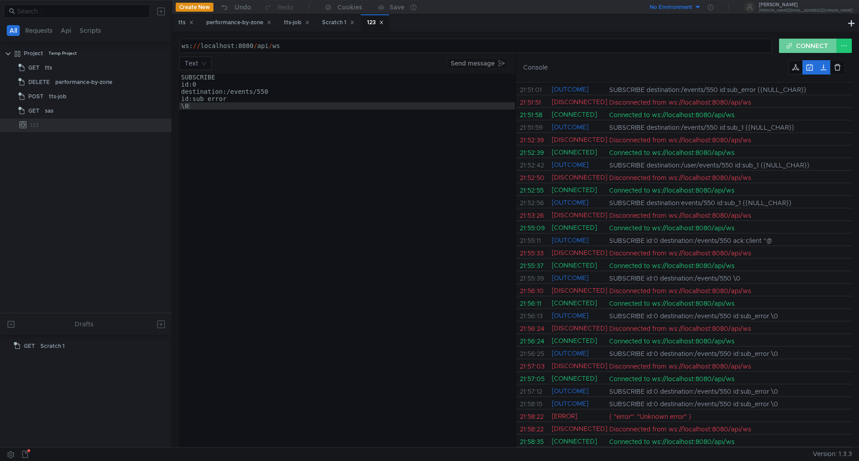
click at [797, 47] on button "CONNECT" at bounding box center [808, 46] width 58 height 14
click at [195, 63] on input at bounding box center [192, 63] width 15 height 13
click at [193, 80] on div "Json" at bounding box center [196, 81] width 22 height 10
click at [486, 59] on button "Send message" at bounding box center [477, 63] width 61 height 11
click at [787, 44] on button "DISCONNECT" at bounding box center [802, 46] width 69 height 14
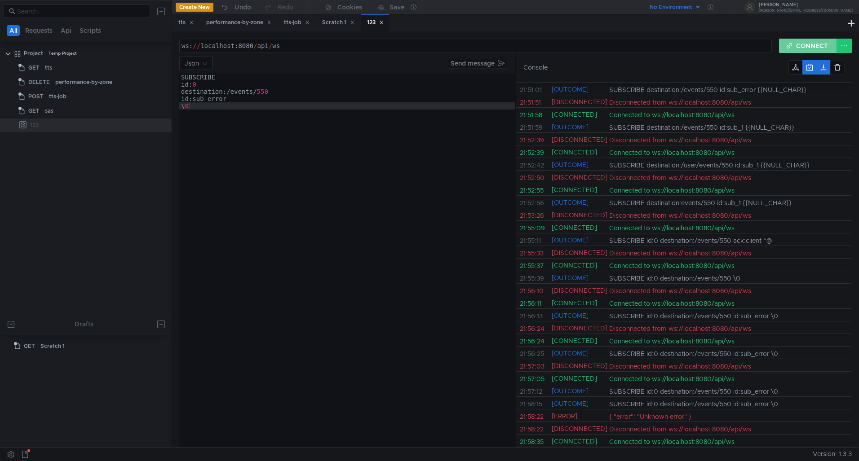
scroll to position [49, 0]
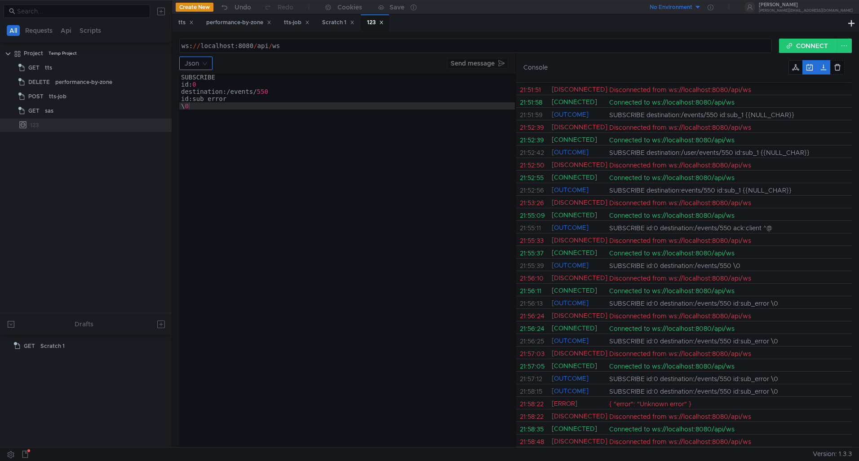
click at [213, 58] on div "Json Send message" at bounding box center [347, 63] width 336 height 13
click at [209, 61] on nz-select-top-control "Json" at bounding box center [195, 63] width 33 height 13
click at [195, 92] on div "Text" at bounding box center [196, 95] width 22 height 10
click at [190, 107] on div "SUBSCRIBE id:0 destination:/events/550 id:sub_error \0" at bounding box center [347, 268] width 336 height 388
click at [798, 48] on button "CONNECT" at bounding box center [808, 46] width 58 height 14
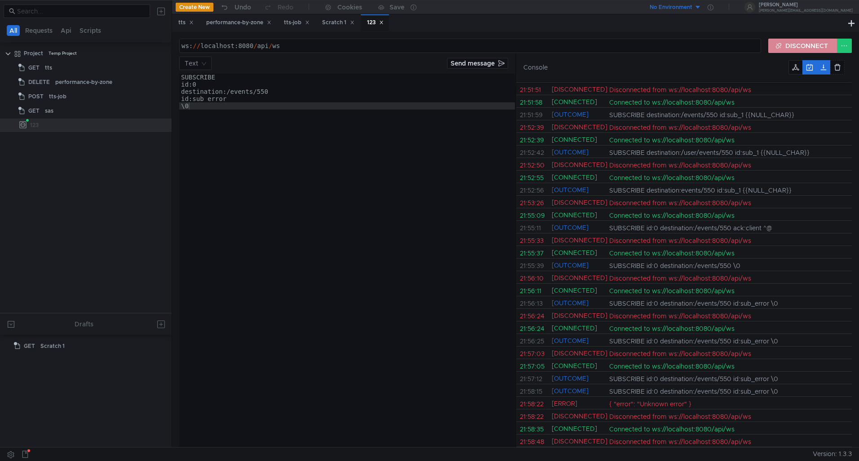
scroll to position [62, 0]
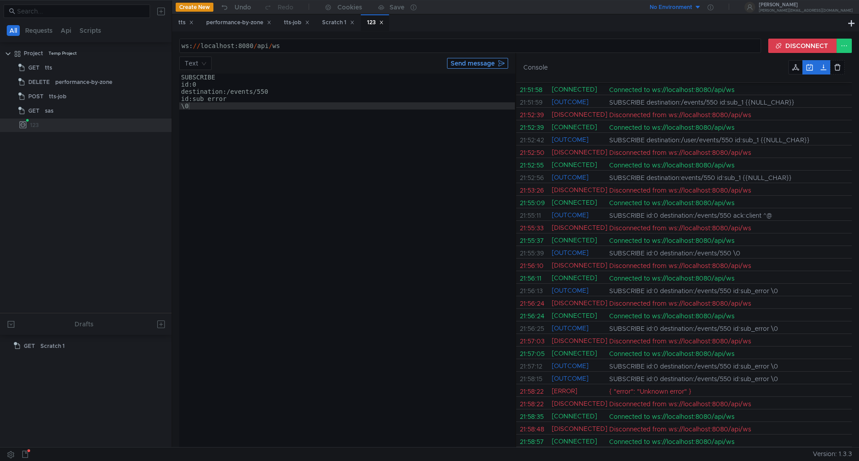
click at [459, 63] on button "Send message" at bounding box center [477, 63] width 61 height 11
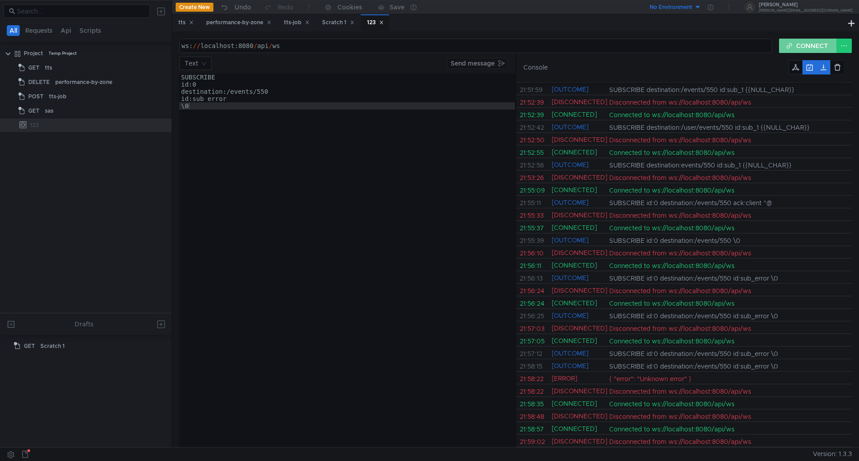
click at [801, 46] on button "CONNECT" at bounding box center [808, 46] width 58 height 14
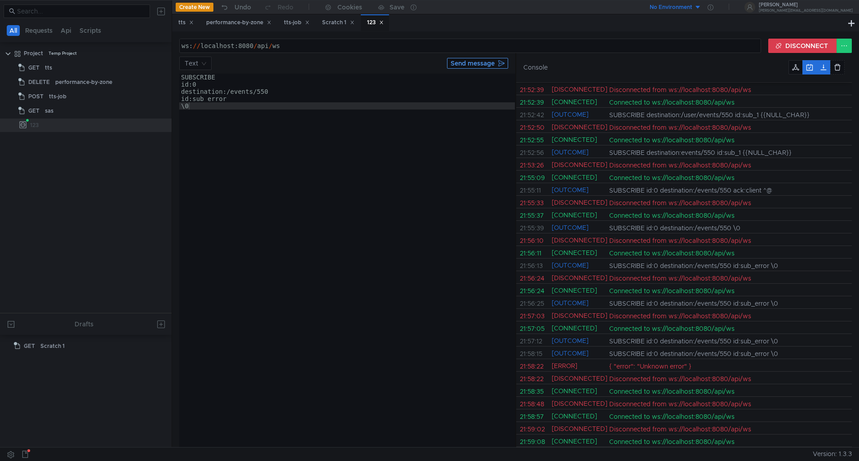
click at [470, 64] on button "Send message" at bounding box center [477, 63] width 61 height 11
click at [334, 96] on div "SUBSCRIBE id:0 destination:/events/550 id:sub_error \0" at bounding box center [347, 268] width 336 height 388
click at [779, 52] on button "DISCONNECT" at bounding box center [802, 46] width 69 height 14
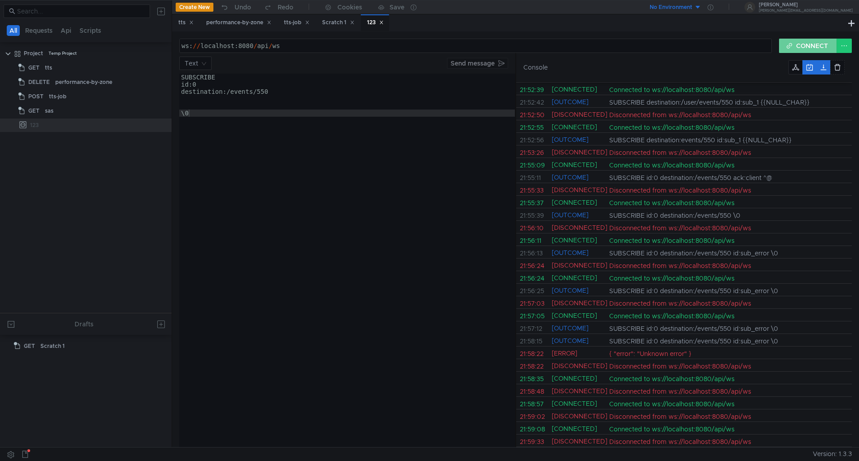
click at [786, 48] on button "CONNECT" at bounding box center [808, 46] width 58 height 14
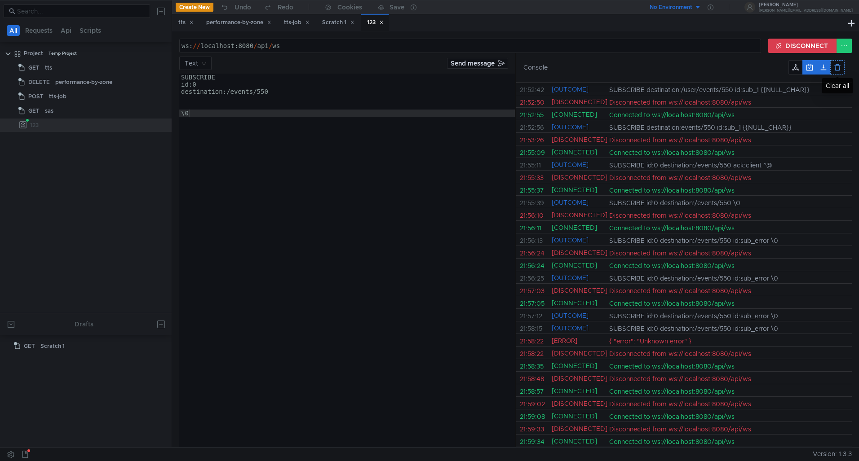
click at [833, 65] on button at bounding box center [837, 67] width 14 height 14
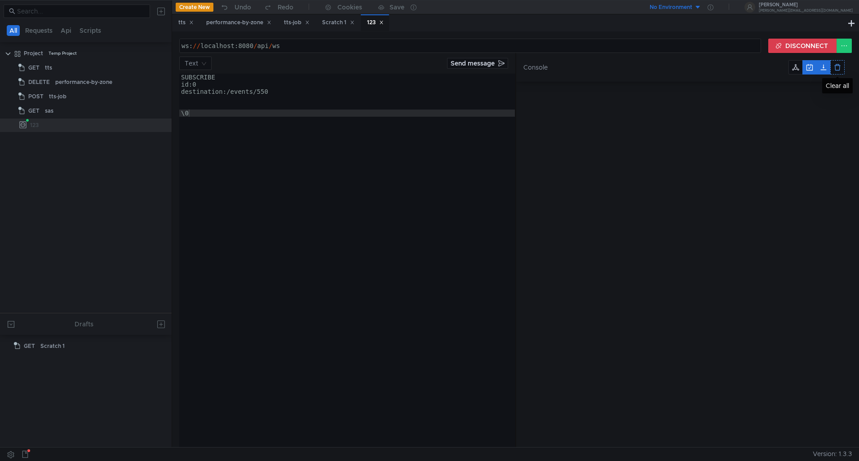
scroll to position [0, 0]
click at [474, 66] on button "Send message" at bounding box center [477, 63] width 61 height 11
drag, startPoint x: 211, startPoint y: 116, endPoint x: 161, endPoint y: 107, distance: 51.0
click at [161, 107] on as-split "All Requests Api Scripts Project Temp Project GET tts DELETE performance-by-zon…" at bounding box center [429, 223] width 859 height 447
type textarea "\0"
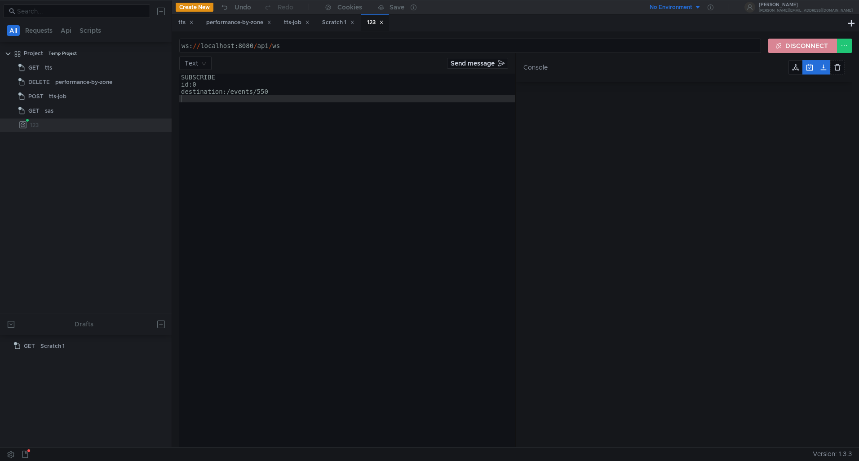
click at [797, 45] on button "DISCONNECT" at bounding box center [802, 46] width 69 height 14
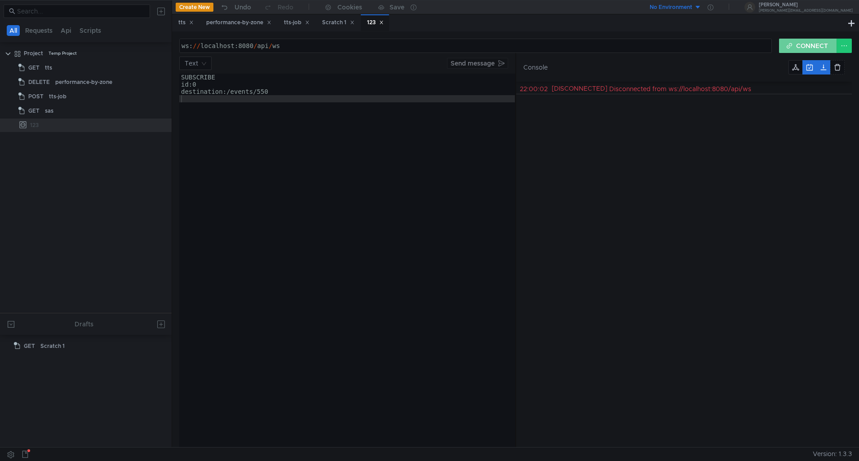
click at [799, 46] on button "CONNECT" at bounding box center [808, 46] width 58 height 14
click at [476, 63] on button "Send message" at bounding box center [477, 63] width 61 height 11
click at [797, 44] on button "CONNECT" at bounding box center [808, 46] width 58 height 14
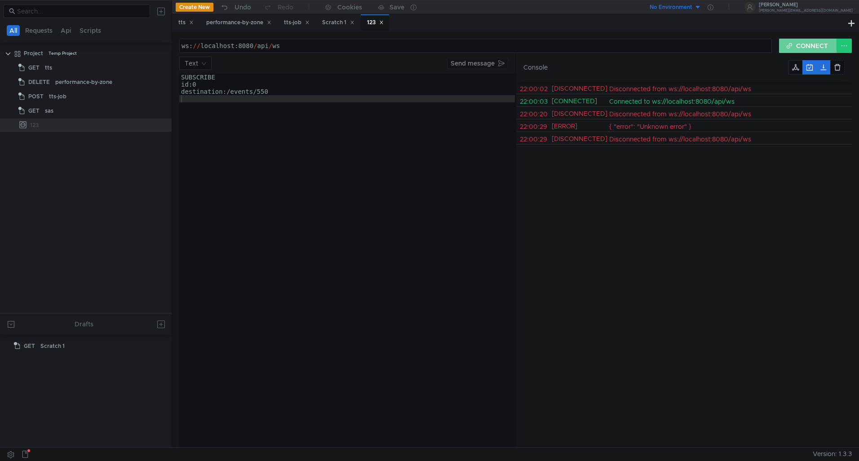
click at [797, 43] on button "CONNECT" at bounding box center [808, 46] width 58 height 14
click at [222, 99] on div "SUBSCRIBE id:0 destination:/events/550" at bounding box center [347, 268] width 336 height 388
type textarea "\0"
click at [505, 69] on div "Text Send message" at bounding box center [347, 63] width 336 height 13
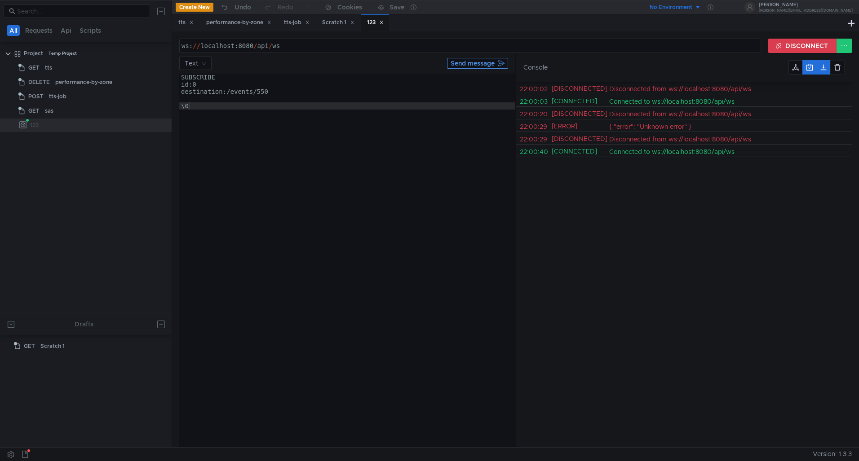
click at [499, 66] on button "Send message" at bounding box center [477, 63] width 61 height 11
click at [495, 66] on button "Send message" at bounding box center [477, 63] width 61 height 11
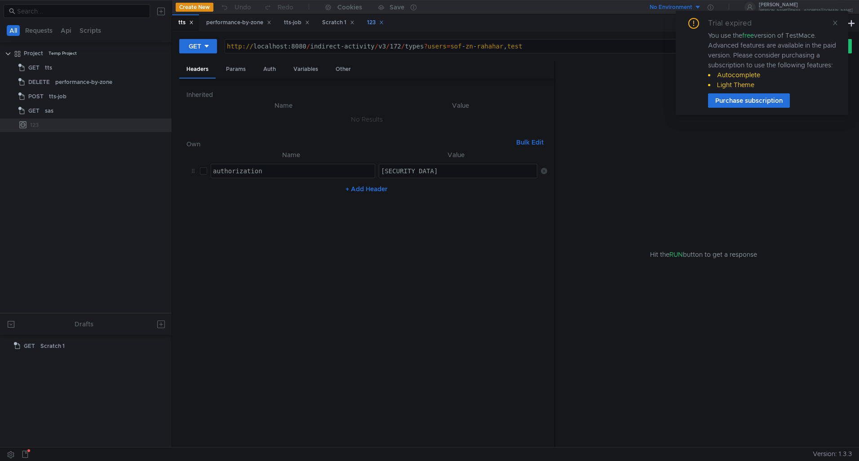
click at [374, 19] on div "123" at bounding box center [375, 22] width 17 height 9
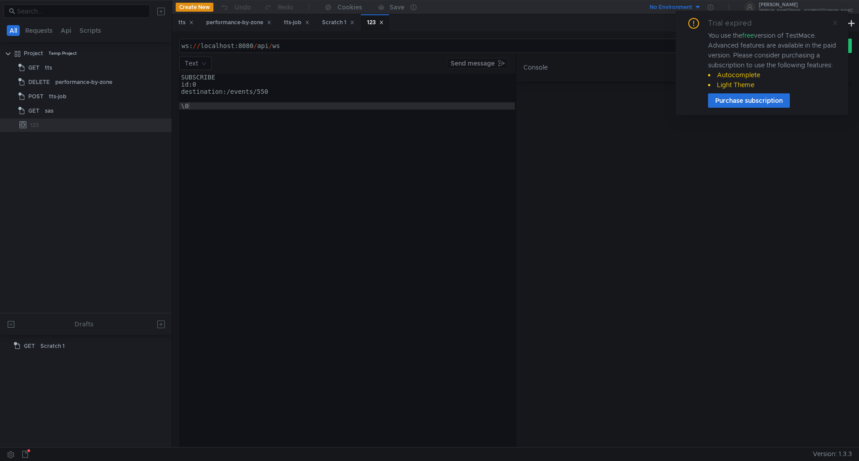
click at [837, 23] on icon at bounding box center [835, 23] width 6 height 6
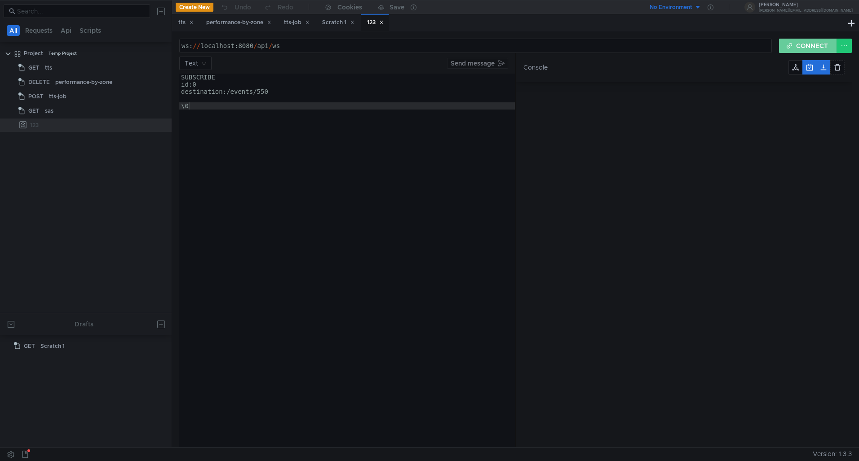
click at [810, 39] on button "CONNECT" at bounding box center [808, 46] width 58 height 14
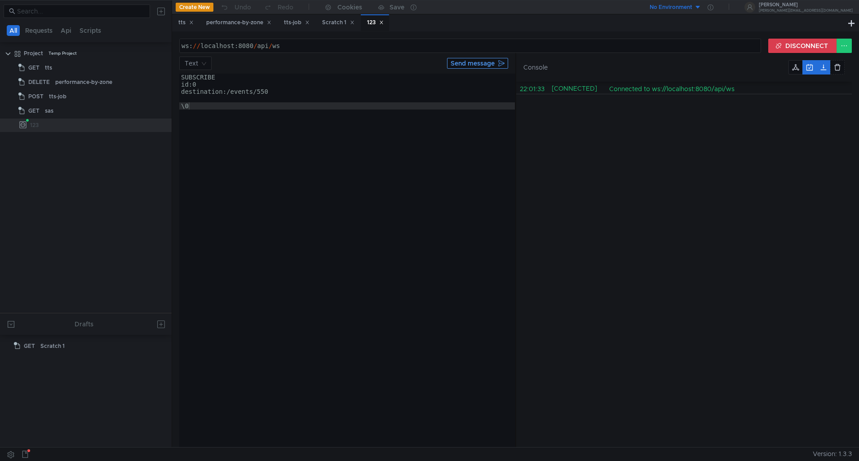
click at [481, 64] on button "Send message" at bounding box center [477, 63] width 61 height 11
drag, startPoint x: 187, startPoint y: 106, endPoint x: 169, endPoint y: 104, distance: 18.5
click at [168, 104] on as-split "All Requests Api Scripts Project Temp Project GET tts DELETE performance-by-zon…" at bounding box center [429, 223] width 859 height 447
click at [476, 64] on button "Send message" at bounding box center [477, 63] width 61 height 11
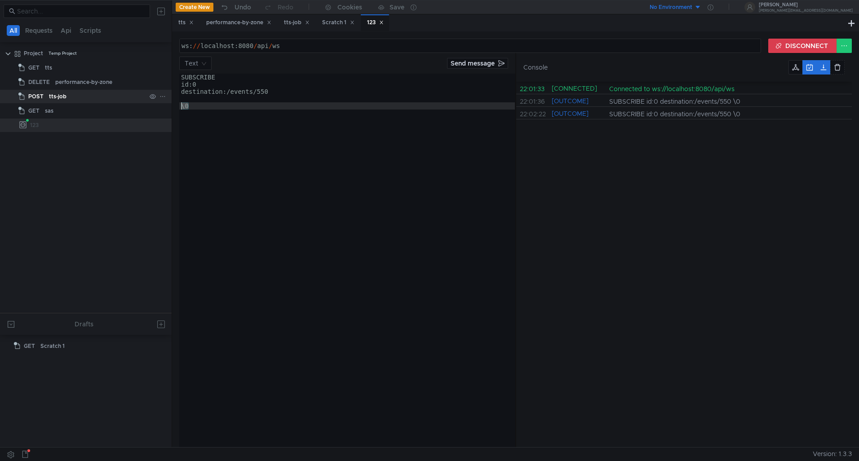
drag, startPoint x: 197, startPoint y: 108, endPoint x: 169, endPoint y: 103, distance: 27.8
click at [169, 103] on as-split "All Requests Api Scripts Project Temp Project GET tts DELETE performance-by-zon…" at bounding box center [429, 223] width 859 height 447
paste textarea "^@"
click at [495, 63] on button "Send message" at bounding box center [477, 63] width 61 height 11
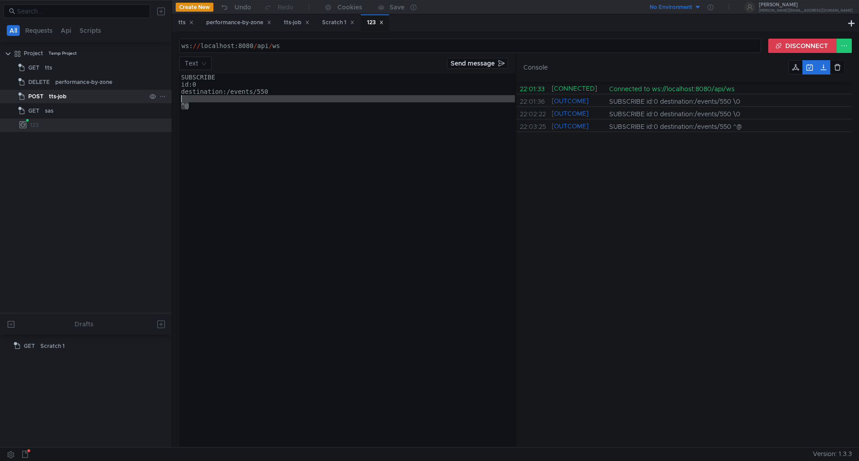
drag, startPoint x: 214, startPoint y: 110, endPoint x: 155, endPoint y: 96, distance: 59.9
click at [155, 96] on as-split "All Requests Api Scripts Project Temp Project GET tts DELETE performance-by-zon…" at bounding box center [429, 223] width 859 height 447
type textarea "^@"
type textarea "destination:/events/550"
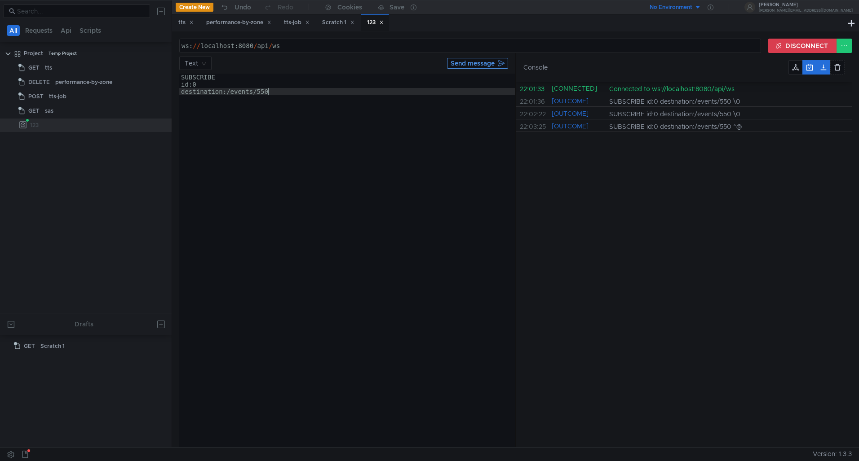
click at [488, 66] on button "Send message" at bounding box center [477, 63] width 61 height 11
click at [280, 91] on div "SUBSCRIBE id:0 destination:/events/550" at bounding box center [347, 268] width 336 height 388
click at [280, 90] on div "SUBSCRIBE id:0 destination:/events/550 \0" at bounding box center [347, 268] width 336 height 388
type textarea "destination:/events/550"
click at [477, 67] on button "Send message" at bounding box center [477, 63] width 61 height 11
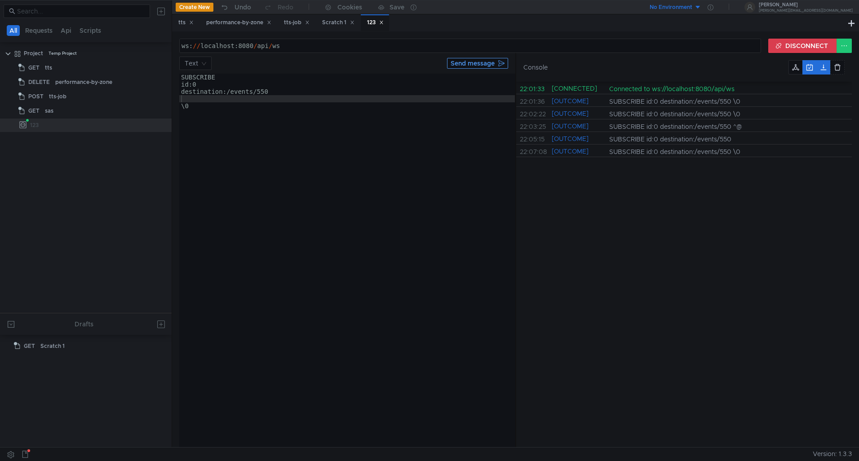
click at [477, 64] on button "Send message" at bounding box center [477, 63] width 61 height 11
click at [454, 64] on button "Send message" at bounding box center [477, 63] width 61 height 11
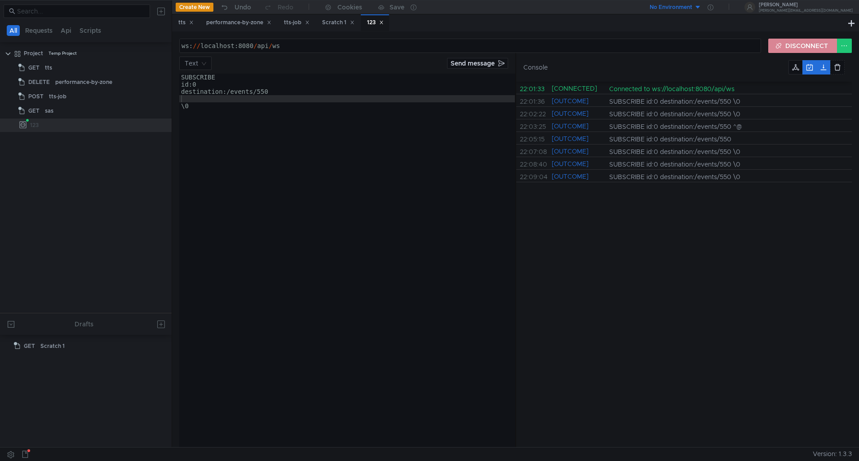
click at [815, 40] on button "DISCONNECT" at bounding box center [802, 46] width 69 height 14
click at [821, 48] on button "CONNECT" at bounding box center [808, 46] width 58 height 14
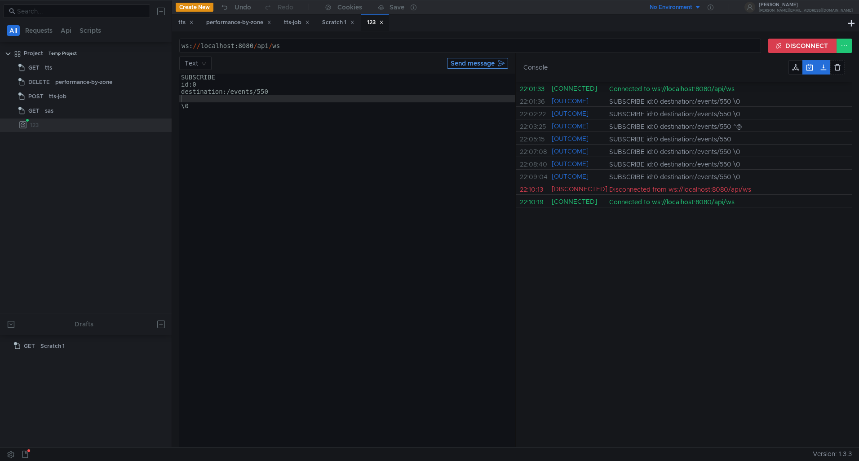
click at [489, 62] on button "Send message" at bounding box center [477, 63] width 61 height 11
click at [783, 43] on button "DISCONNECT" at bounding box center [802, 46] width 69 height 14
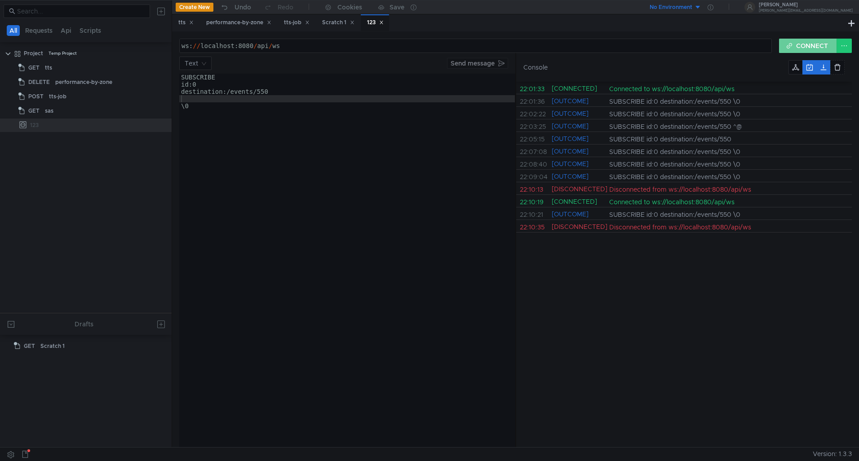
click at [793, 44] on button "CONNECT" at bounding box center [808, 46] width 58 height 14
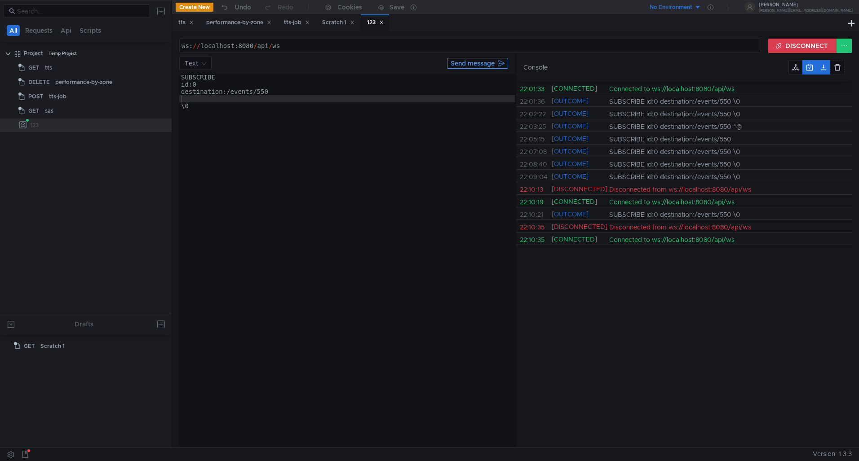
click at [505, 65] on button "Send message" at bounding box center [477, 63] width 61 height 11
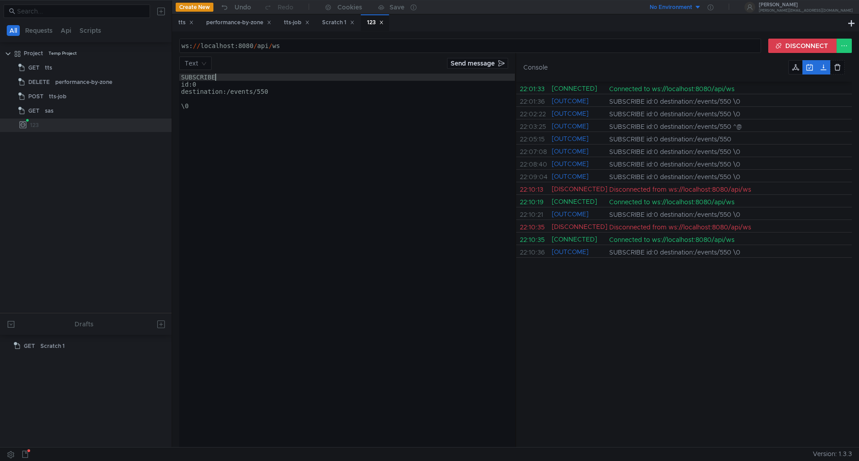
click at [220, 79] on div "SUBSCRIBE id:0 destination:/events/550 \0" at bounding box center [347, 268] width 336 height 388
click at [227, 81] on div "SUBSCRIBE id:0 destination:/events/550 \0" at bounding box center [347, 268] width 336 height 388
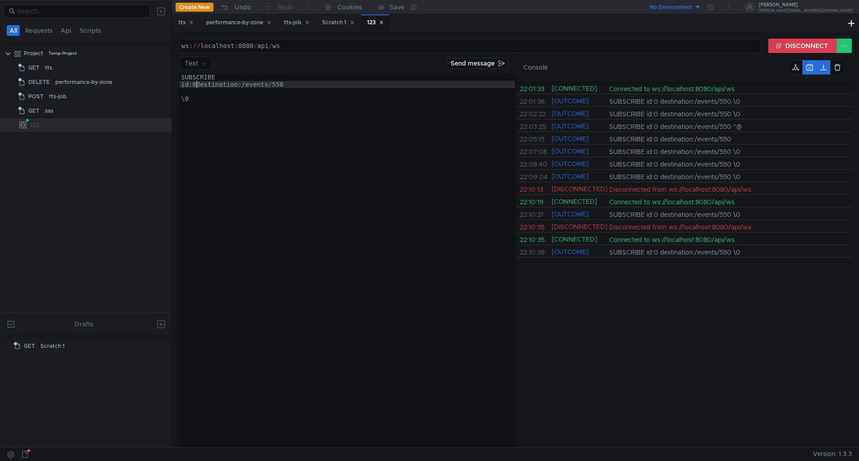
type textarea "destination:/events/550"
click at [275, 95] on div "SUBSCRIBE id:0 destination:/events/550 \0" at bounding box center [347, 268] width 336 height 388
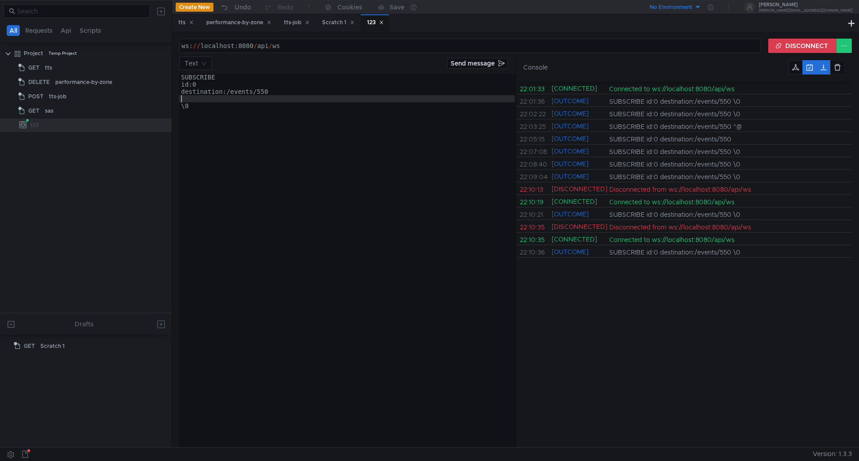
scroll to position [0, 0]
click at [770, 47] on button "DISCONNECT" at bounding box center [802, 46] width 69 height 14
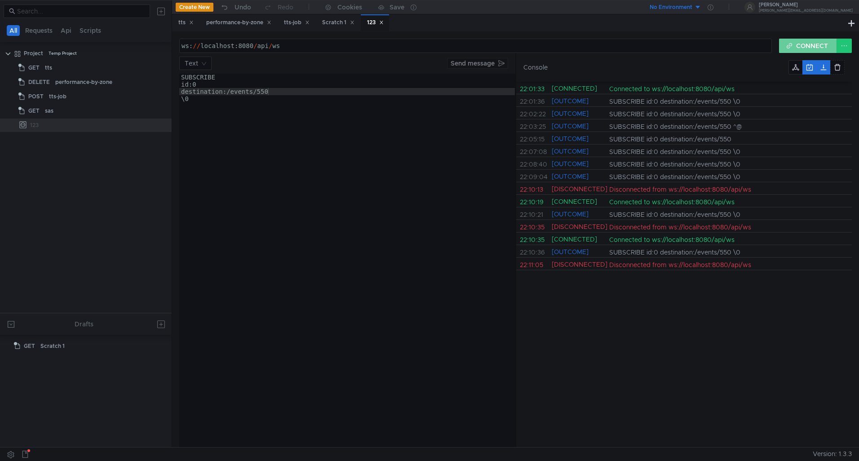
click at [788, 45] on button "CONNECT" at bounding box center [808, 46] width 58 height 14
click at [487, 64] on button "Send message" at bounding box center [477, 63] width 61 height 11
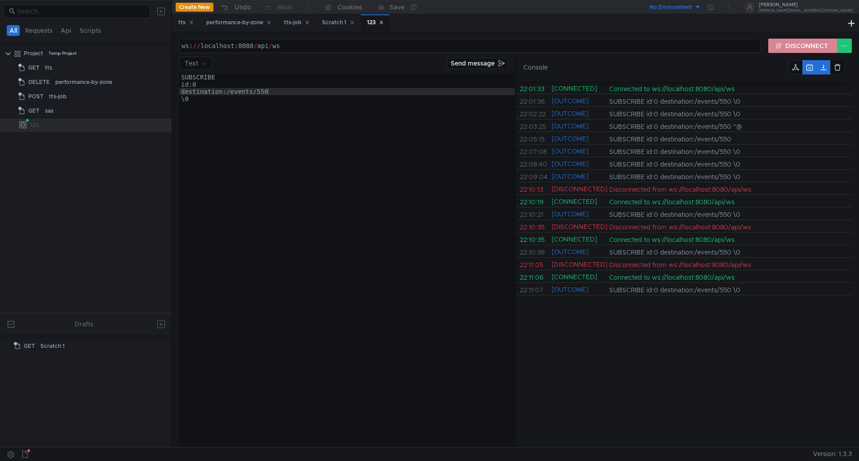
click at [776, 45] on button "DISCONNECT" at bounding box center [802, 46] width 69 height 14
click at [791, 44] on button "CONNECT" at bounding box center [808, 46] width 58 height 14
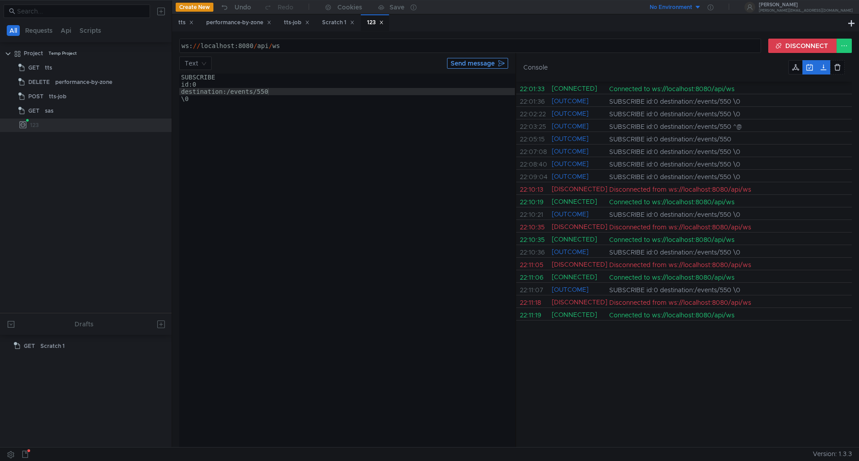
click at [505, 66] on button "Send message" at bounding box center [477, 63] width 61 height 11
click at [812, 44] on button "DISCONNECT" at bounding box center [802, 46] width 69 height 14
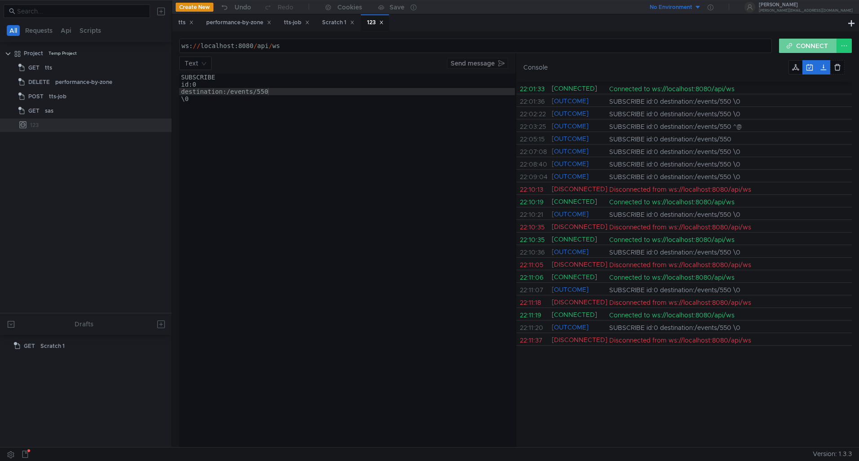
click at [803, 47] on button "CONNECT" at bounding box center [808, 46] width 58 height 14
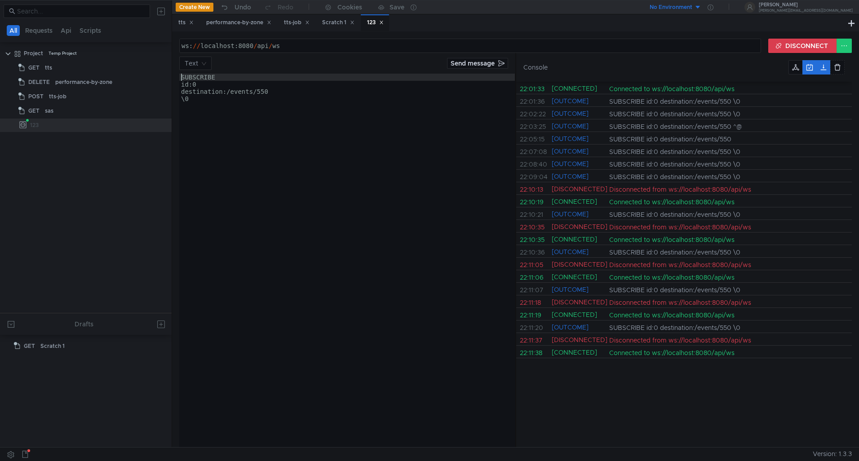
click at [181, 80] on div "SUBSCRIBE id:0 destination:/events/550 \0" at bounding box center [347, 268] width 336 height 388
type textarea "SUBSCRIBE"
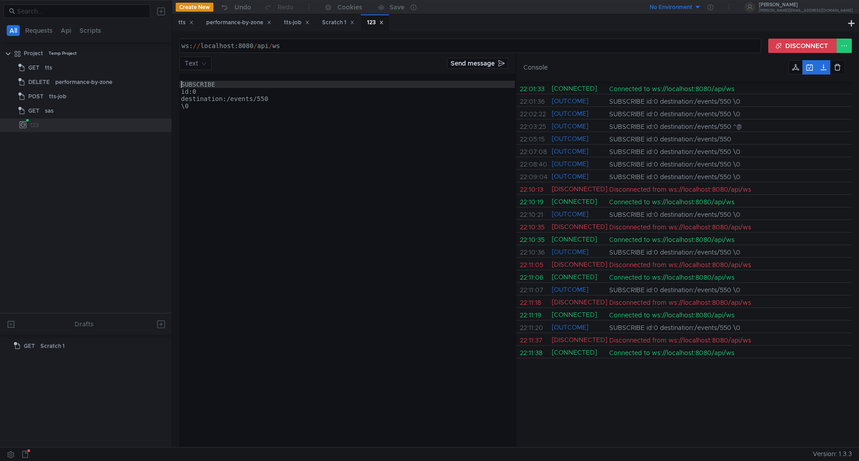
scroll to position [0, 0]
click at [221, 77] on div "SUBSCRIBE id:0 destination:/events/550 \0" at bounding box center [347, 268] width 336 height 388
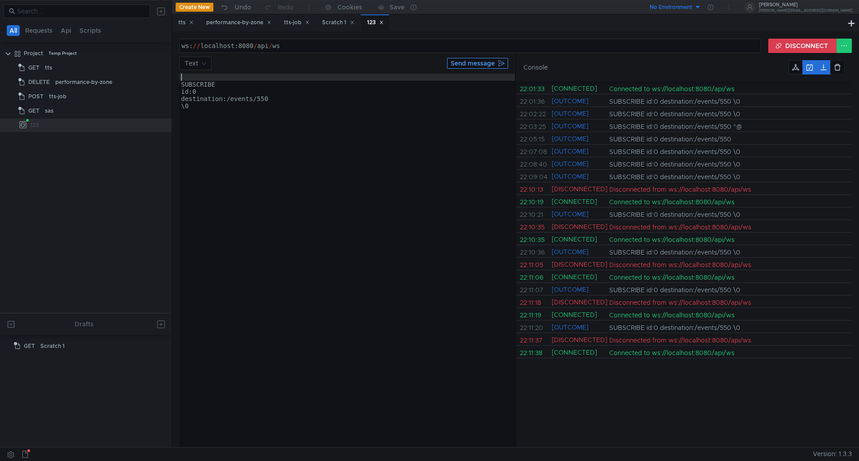
click at [495, 60] on button "Send message" at bounding box center [477, 63] width 61 height 11
click at [206, 75] on div "SUBSCRIBE id:0 destination:/events/550 \0" at bounding box center [347, 268] width 336 height 388
click at [788, 44] on button "DISCONNECT" at bounding box center [802, 46] width 69 height 14
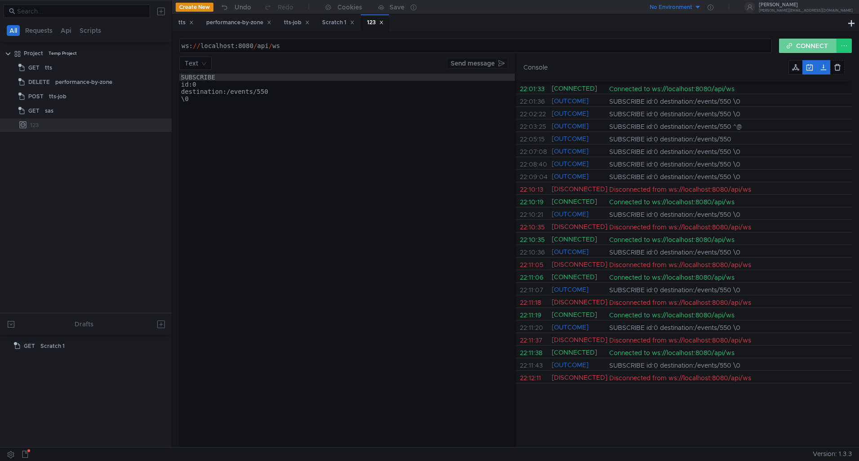
click at [792, 45] on button "CONNECT" at bounding box center [808, 46] width 58 height 14
type textarea "destination:/events/550"
click at [270, 90] on div "SUBSCRIBE id:0 destination:/events/550 \0" at bounding box center [347, 268] width 336 height 388
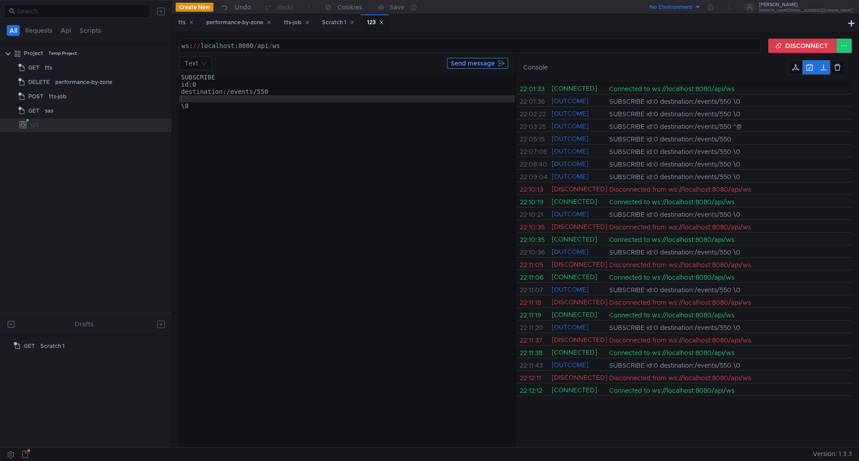
click at [471, 60] on button "Send message" at bounding box center [477, 63] width 61 height 11
click at [181, 77] on div "SUBSCRIBE id:0 destination:/events/550 \0" at bounding box center [347, 268] width 336 height 388
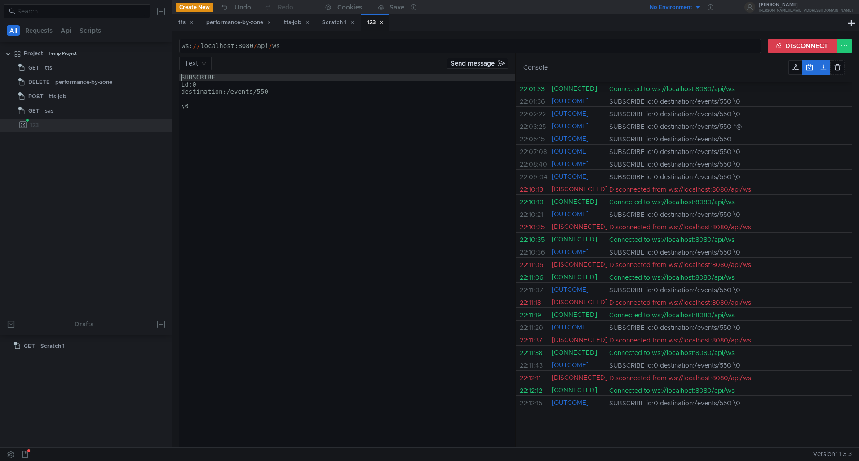
type textarea "SUBSCRIBE"
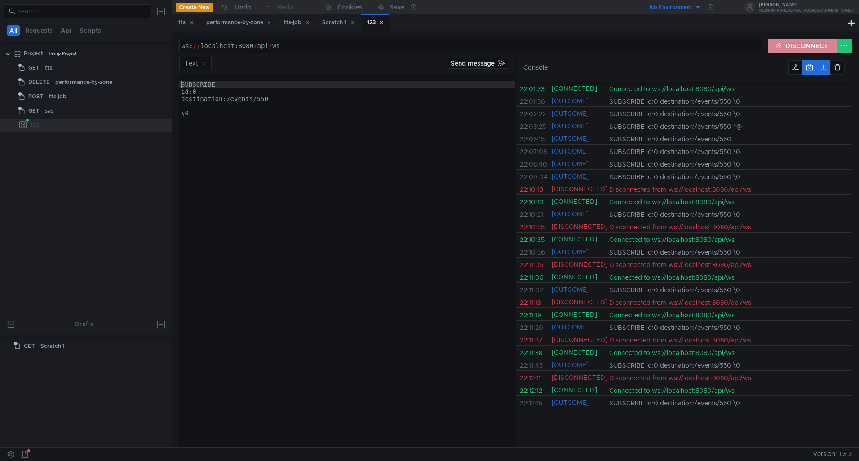
click at [778, 40] on button "DISCONNECT" at bounding box center [802, 46] width 69 height 14
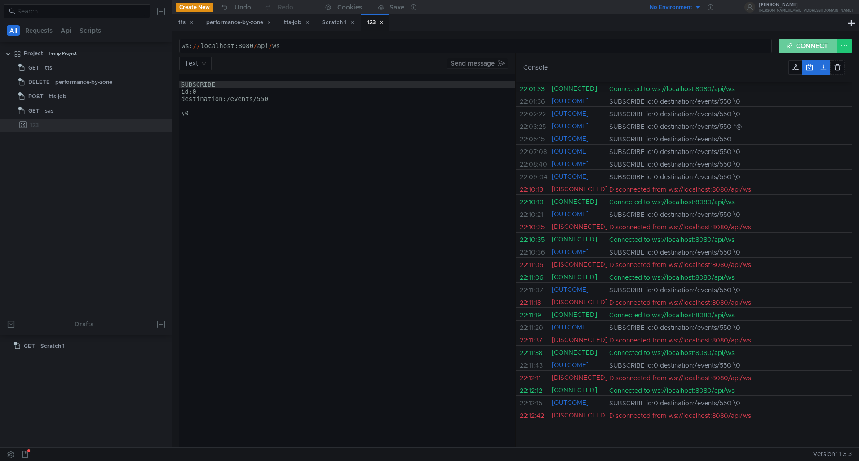
click at [789, 43] on button "CONNECT" at bounding box center [808, 46] width 58 height 14
click at [500, 61] on button "Send message" at bounding box center [477, 63] width 61 height 11
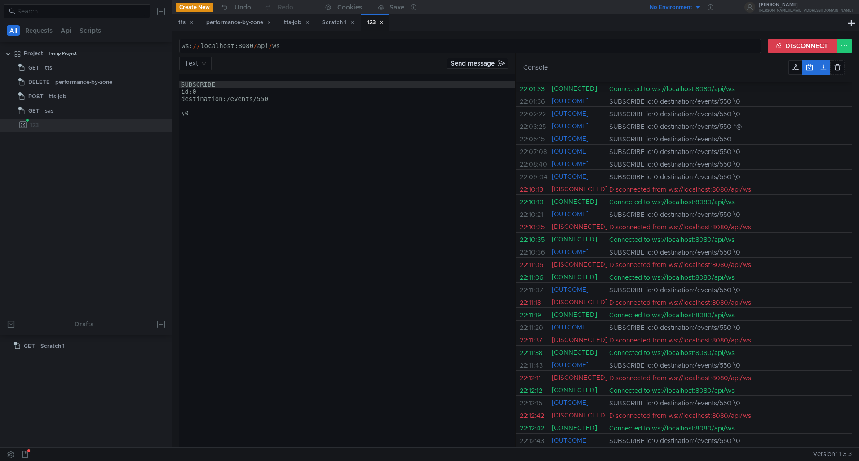
scroll to position [0, 0]
click at [257, 78] on div "SUBSCRIBE id:0 destination:/events/550 \0" at bounding box center [347, 268] width 336 height 388
type textarea "\0"
click at [787, 37] on div "ws: // localhost:8080 / api / ws הההההההההההההההההההההההההההההההההההההההההההההה…" at bounding box center [515, 239] width 687 height 416
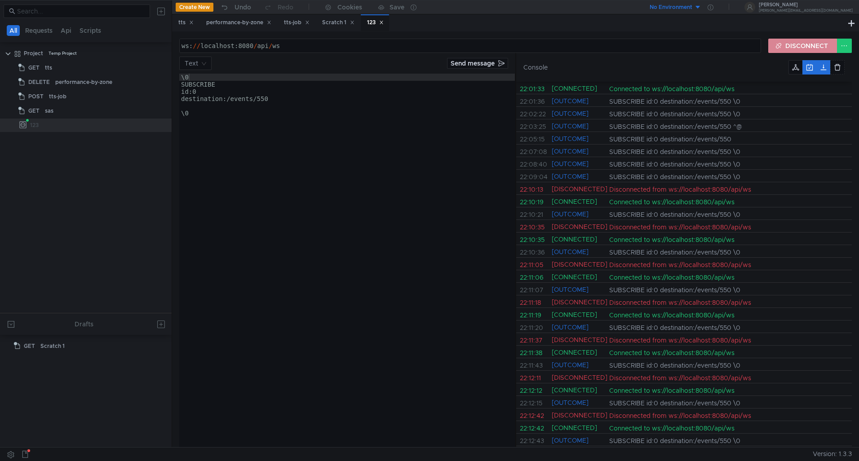
click at [793, 43] on button "DISCONNECT" at bounding box center [802, 46] width 69 height 14
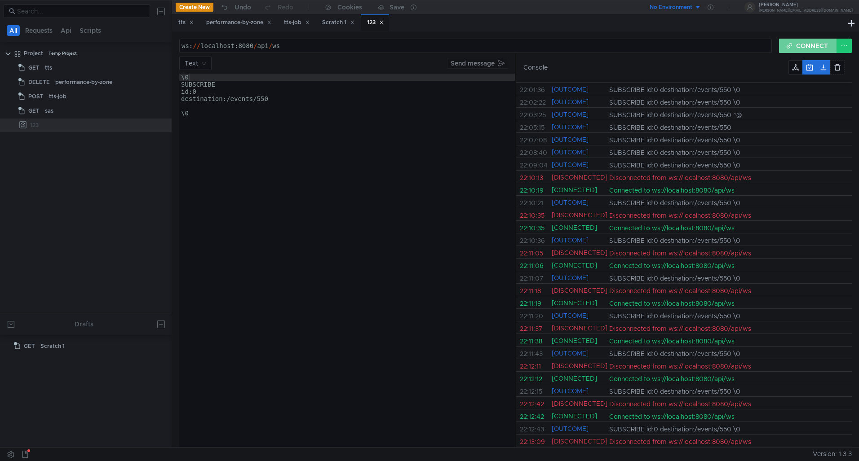
click at [801, 45] on button "CONNECT" at bounding box center [808, 46] width 58 height 14
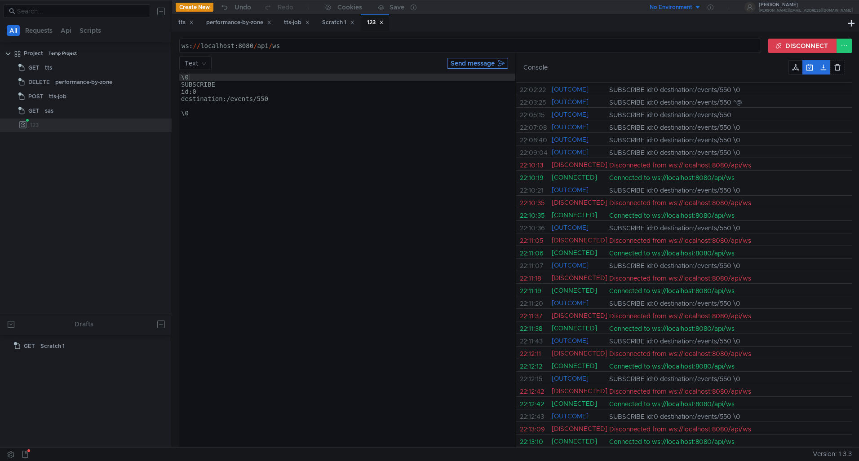
click at [502, 62] on button "Send message" at bounding box center [477, 63] width 61 height 11
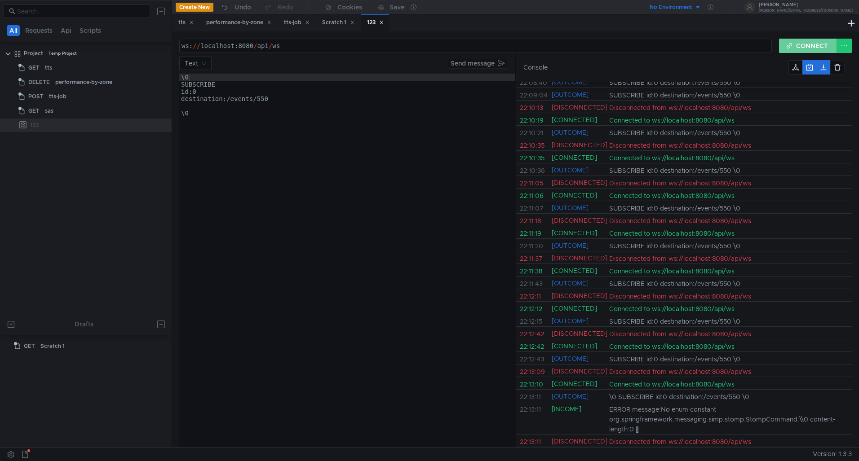
click at [797, 47] on button "CONNECT" at bounding box center [808, 46] width 58 height 14
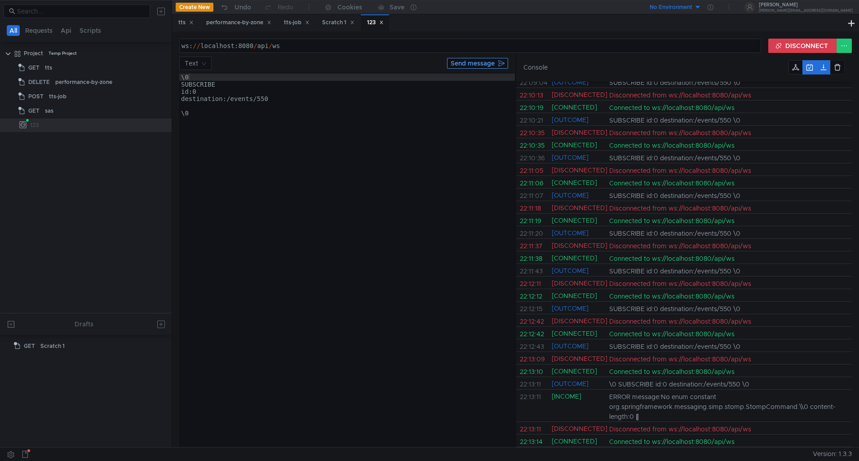
click at [476, 64] on button "Send message" at bounding box center [477, 63] width 61 height 11
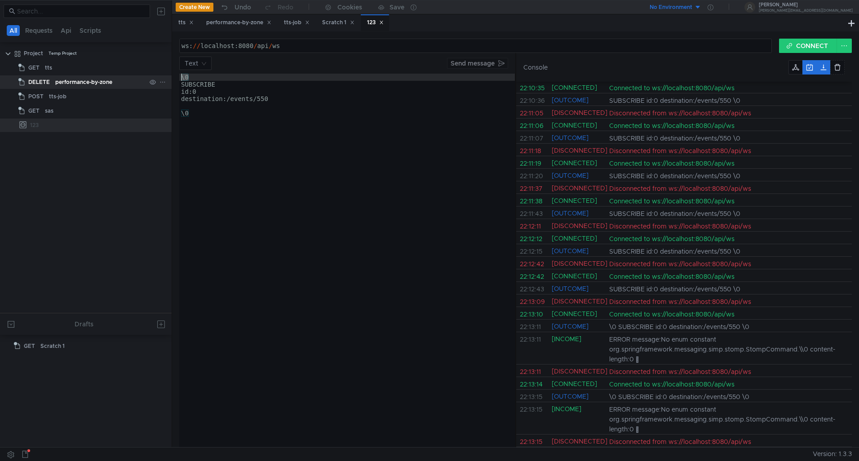
drag, startPoint x: 232, startPoint y: 75, endPoint x: 154, endPoint y: 77, distance: 78.2
click at [154, 77] on as-split "All Requests Api Scripts Project Temp Project GET tts DELETE performance-by-zon…" at bounding box center [429, 223] width 859 height 447
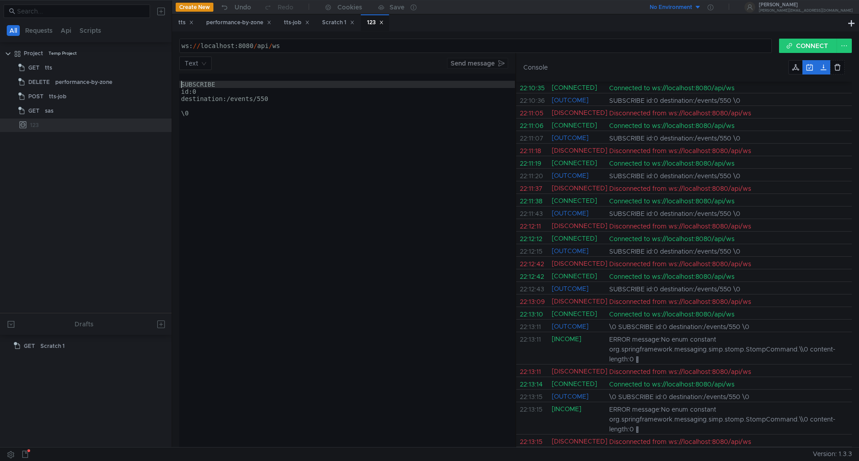
type textarea "SUBSCRIBE"
paste textarea "{{NULL_CHAR}}"
type textarea "{{NULL_CHAR}}"
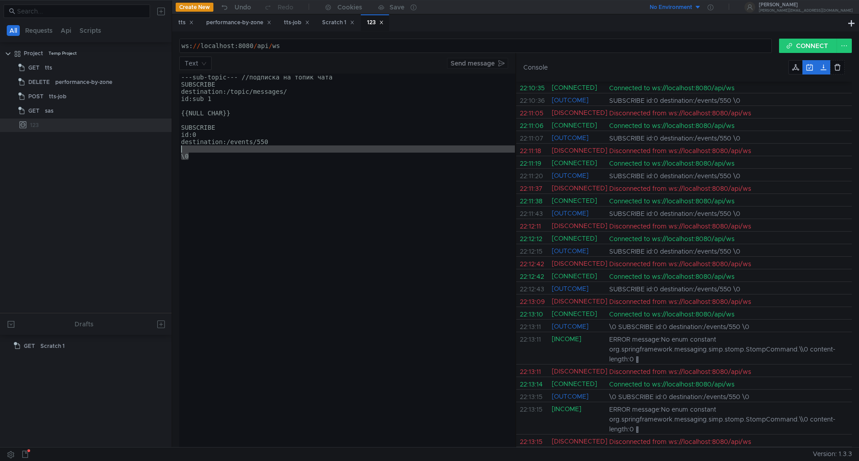
drag, startPoint x: 201, startPoint y: 156, endPoint x: 164, endPoint y: 151, distance: 37.1
click at [164, 151] on as-split "All Requests Api Scripts Project Temp Project GET tts DELETE performance-by-zon…" at bounding box center [429, 223] width 859 height 447
type textarea "\0"
click at [203, 152] on div "---sub-topic--- //подписка на топик чата SUBSCRIBE destination:/topic/messages/…" at bounding box center [347, 268] width 336 height 388
drag, startPoint x: 189, startPoint y: 156, endPoint x: 169, endPoint y: 155, distance: 20.2
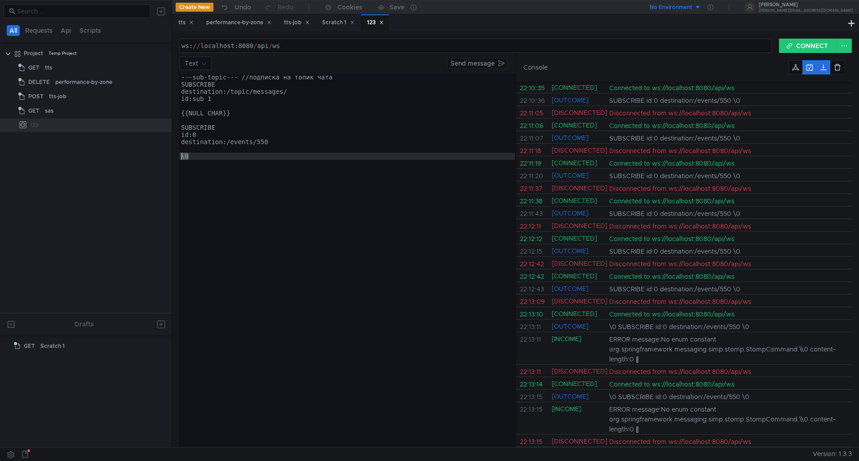
click at [169, 155] on as-split "All Requests Api Scripts Project Temp Project GET tts DELETE performance-by-zon…" at bounding box center [429, 223] width 859 height 447
type textarea "\0"
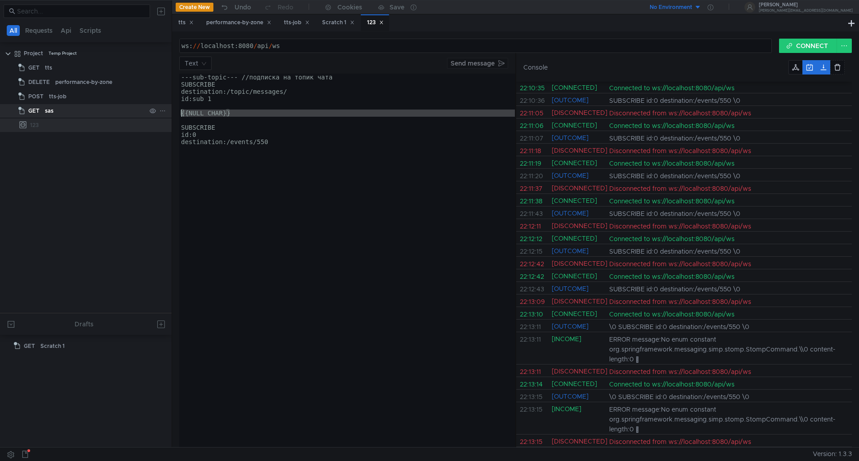
drag, startPoint x: 234, startPoint y: 117, endPoint x: 156, endPoint y: 115, distance: 77.3
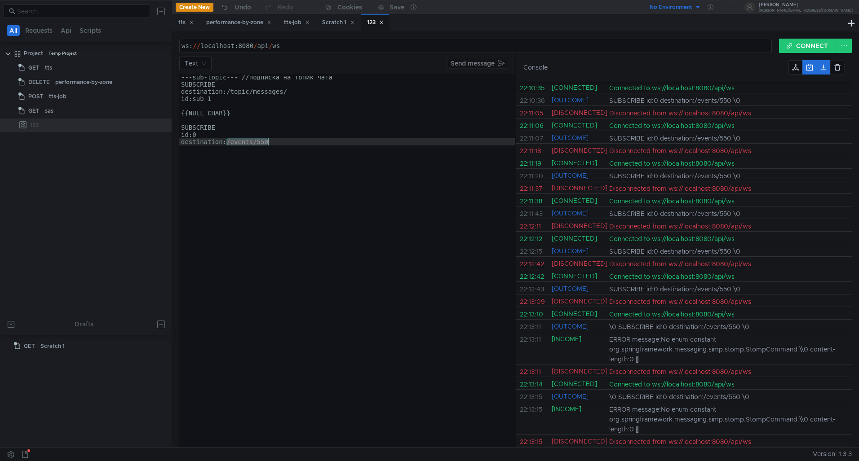
drag, startPoint x: 228, startPoint y: 141, endPoint x: 283, endPoint y: 140, distance: 54.8
click at [283, 140] on div "---sub-topic--- //подписка на топик чата SUBSCRIBE destination:/topic/messages/…" at bounding box center [347, 268] width 336 height 388
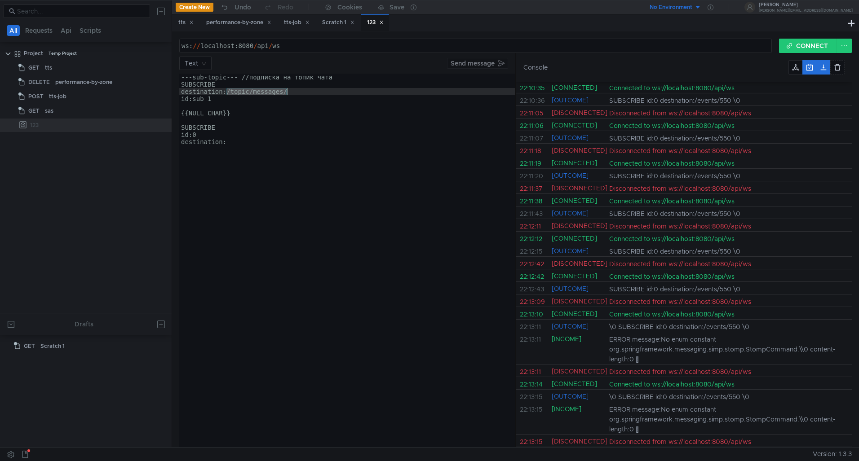
drag, startPoint x: 226, startPoint y: 93, endPoint x: 333, endPoint y: 91, distance: 106.9
click at [333, 91] on div "---sub-topic--- //подписка на топик чата SUBSCRIBE destination:/topic/messages/…" at bounding box center [347, 268] width 336 height 388
paste textarea "events/550"
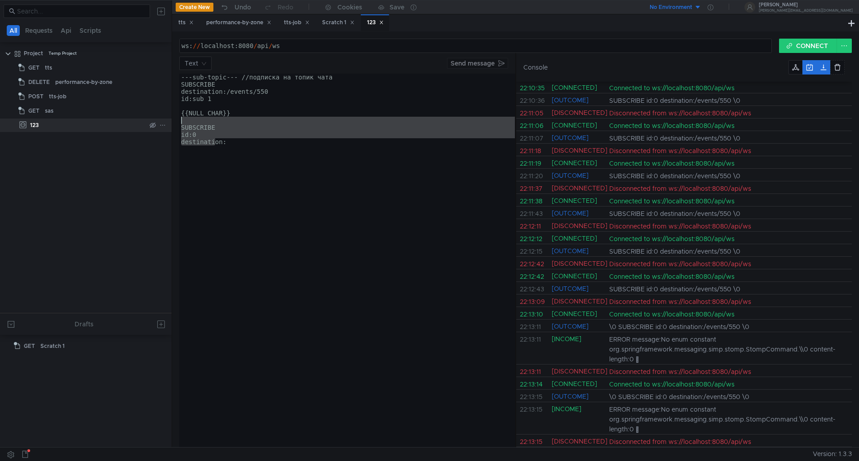
drag, startPoint x: 204, startPoint y: 139, endPoint x: 149, endPoint y: 123, distance: 57.3
click at [149, 123] on as-split "All Requests Api Scripts Project Temp Project GET tts DELETE performance-by-zon…" at bounding box center [429, 223] width 859 height 447
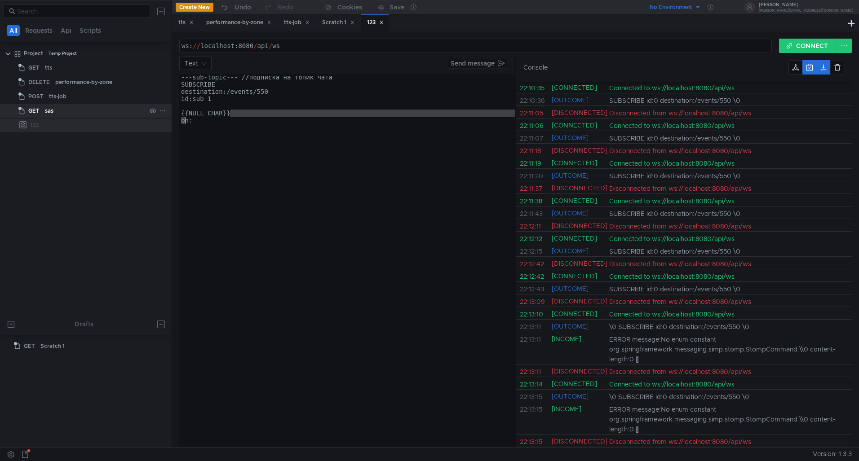
drag, startPoint x: 256, startPoint y: 111, endPoint x: 167, endPoint y: 115, distance: 89.5
click at [167, 115] on as-split "All Requests Api Scripts Project Temp Project GET tts DELETE performance-by-zon…" at bounding box center [429, 223] width 859 height 447
type textarea "{{NULL_CHAR}}"
drag, startPoint x: 198, startPoint y: 122, endPoint x: 159, endPoint y: 113, distance: 39.7
click at [159, 113] on as-split "All Requests Api Scripts Project Temp Project GET tts DELETE performance-by-zon…" at bounding box center [429, 223] width 859 height 447
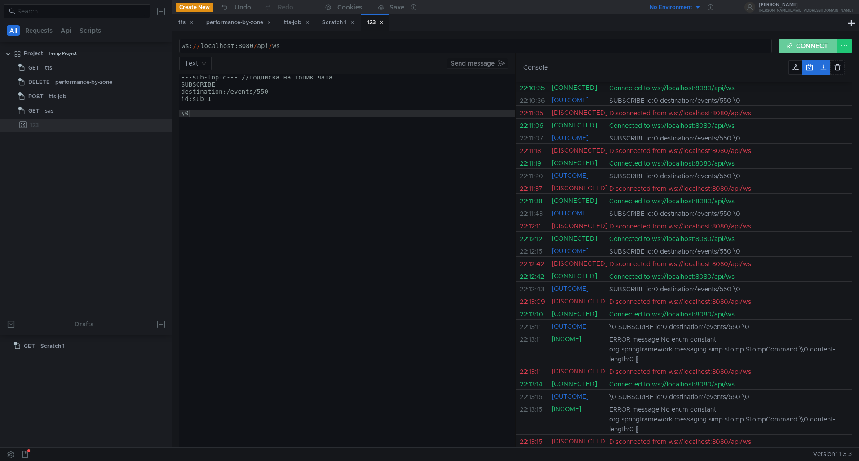
click at [813, 42] on button "CONNECT" at bounding box center [808, 46] width 58 height 14
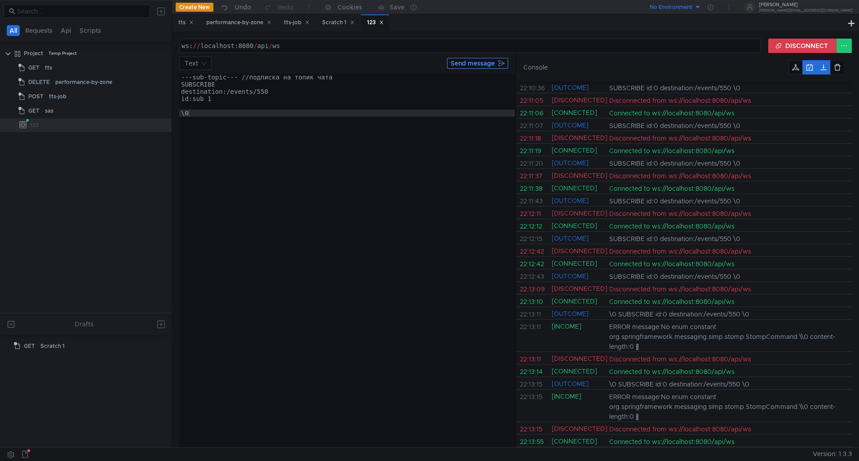
click at [497, 63] on button "Send message" at bounding box center [477, 63] width 61 height 11
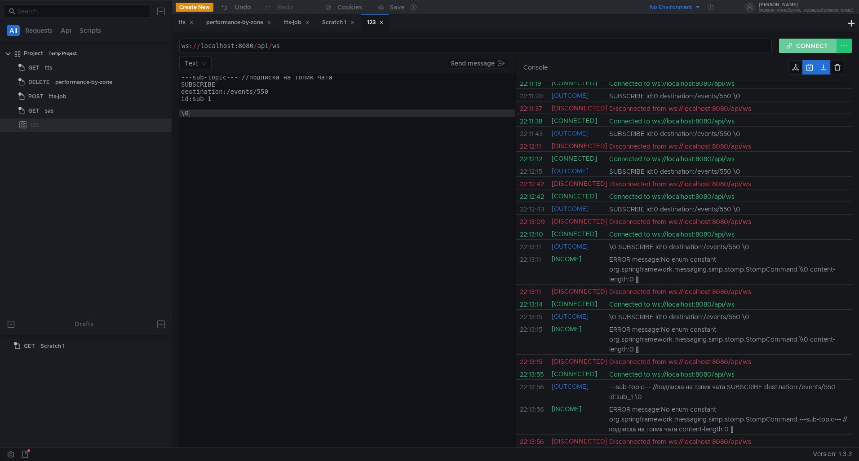
click at [802, 47] on button "CONNECT" at bounding box center [808, 46] width 58 height 14
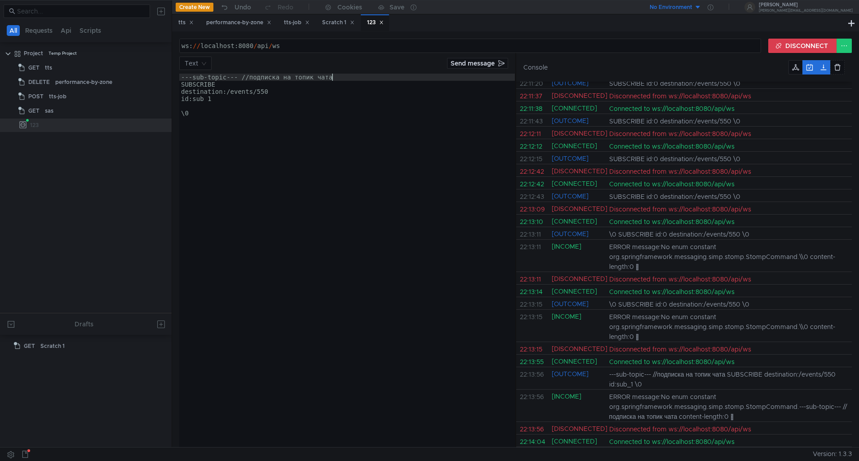
type textarea "---sub-topic--- //подписка на топик чата"
drag, startPoint x: 329, startPoint y: 78, endPoint x: 135, endPoint y: 68, distance: 194.4
click at [135, 68] on as-split "All Requests Api Scripts Project Temp Project GET tts DELETE performance-by-zon…" at bounding box center [429, 223] width 859 height 447
click at [466, 60] on button "Send message" at bounding box center [477, 63] width 61 height 11
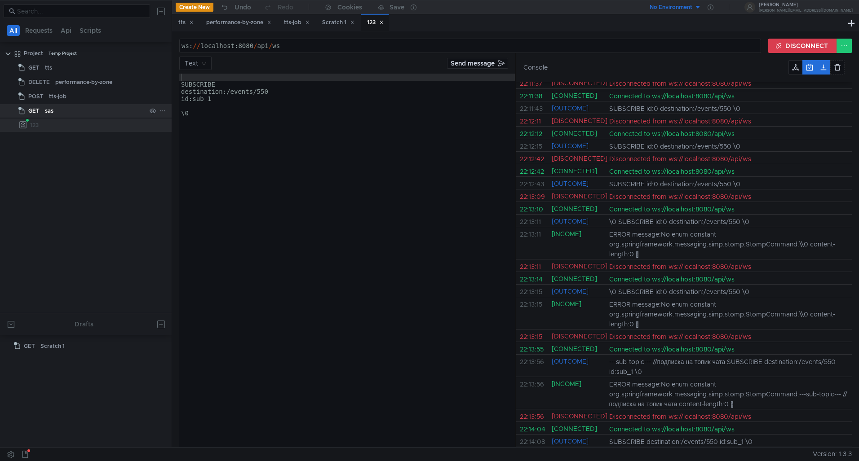
drag, startPoint x: 178, startPoint y: 113, endPoint x: 171, endPoint y: 111, distance: 7.3
click at [171, 111] on as-split "All Requests Api Scripts Project Temp Project GET tts DELETE performance-by-zon…" at bounding box center [429, 223] width 859 height 447
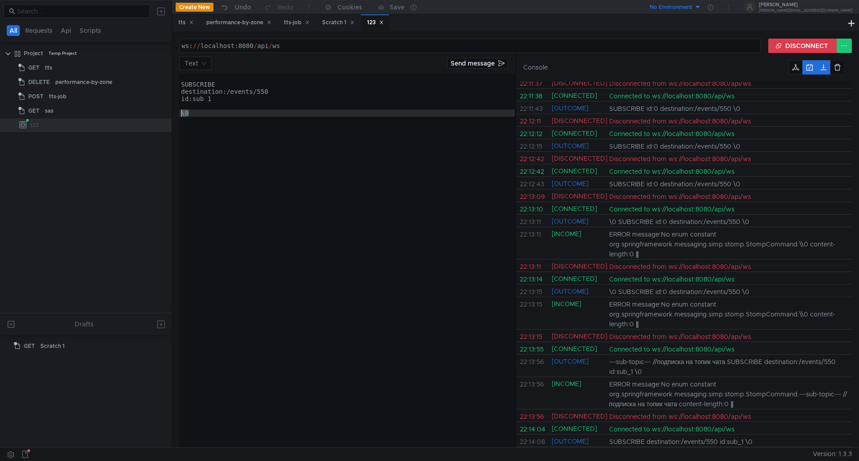
paste textarea "^@"
click at [790, 40] on button "DISCONNECT" at bounding box center [802, 46] width 69 height 14
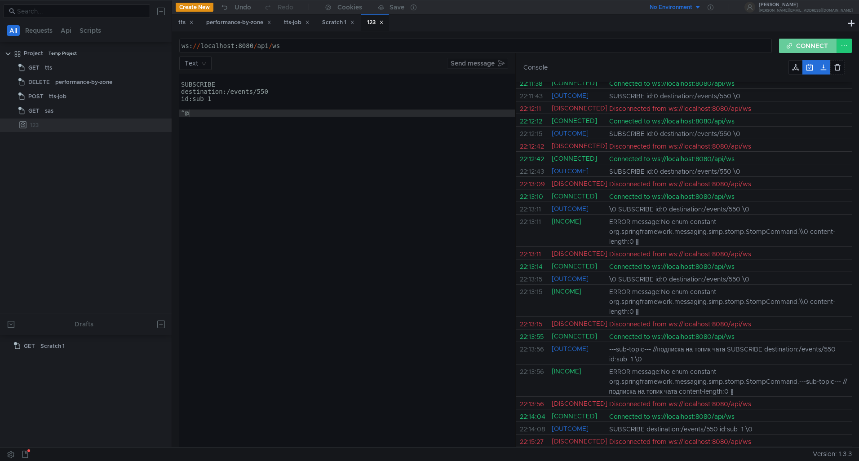
click at [791, 43] on button "CONNECT" at bounding box center [808, 46] width 58 height 14
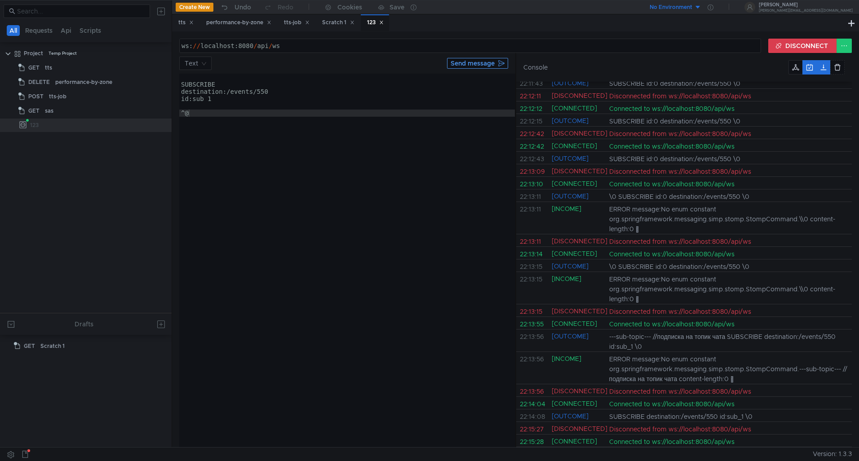
click at [483, 62] on button "Send message" at bounding box center [477, 63] width 61 height 11
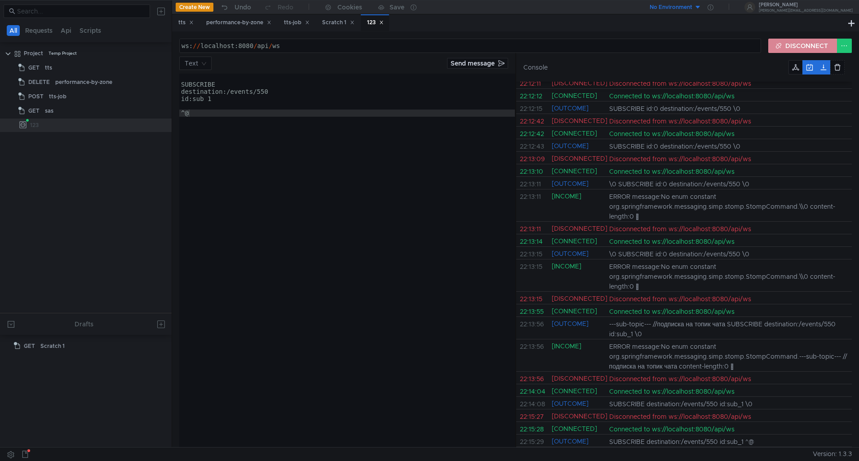
click at [811, 49] on button "DISCONNECT" at bounding box center [802, 46] width 69 height 14
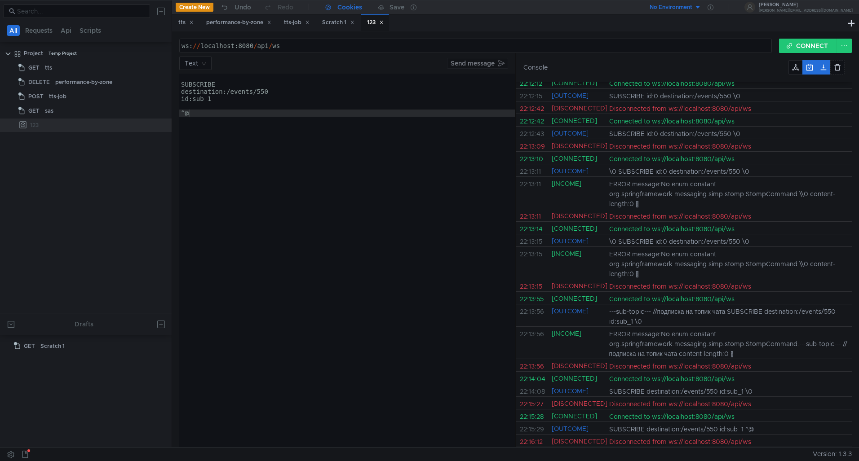
click at [329, 7] on icon at bounding box center [328, 8] width 8 height 8
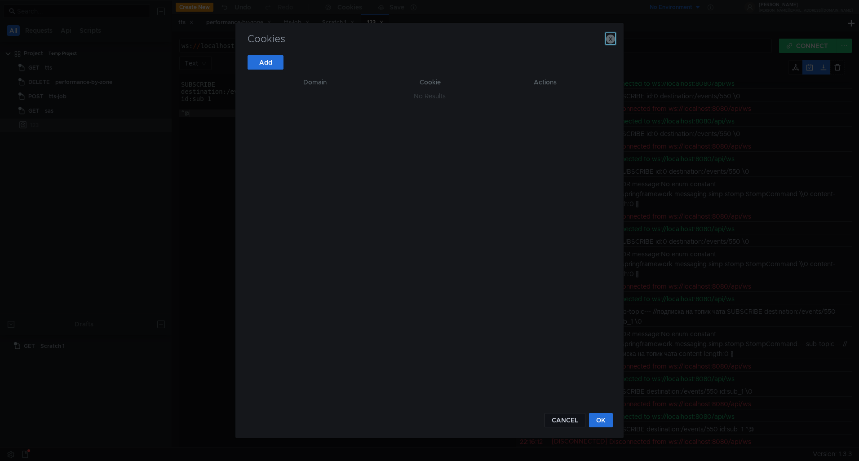
click at [614, 39] on icon "button" at bounding box center [610, 39] width 9 height 9
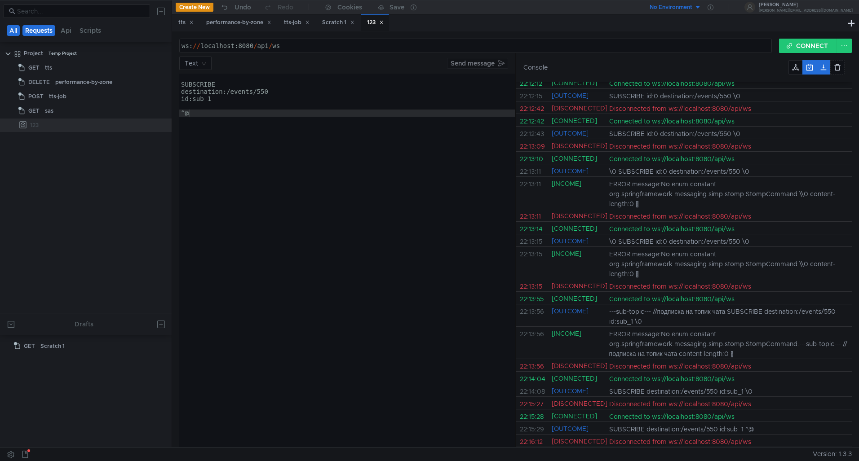
click at [46, 30] on button "Requests" at bounding box center [38, 30] width 33 height 11
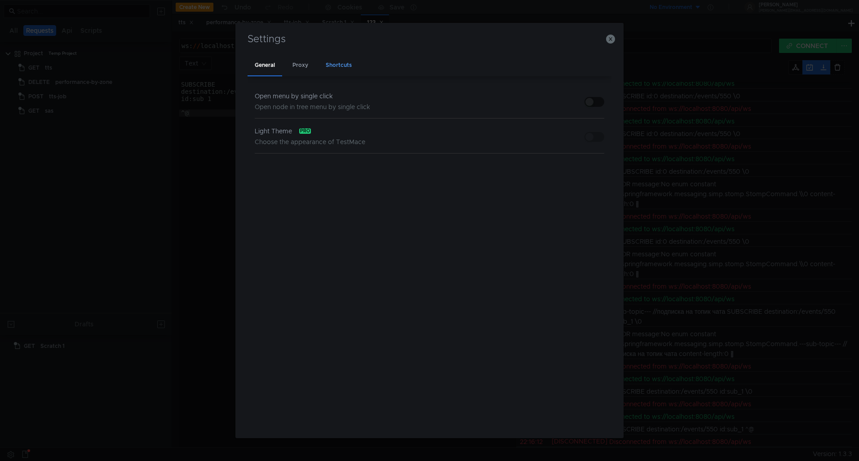
click at [336, 66] on div "Shortcuts" at bounding box center [339, 65] width 40 height 21
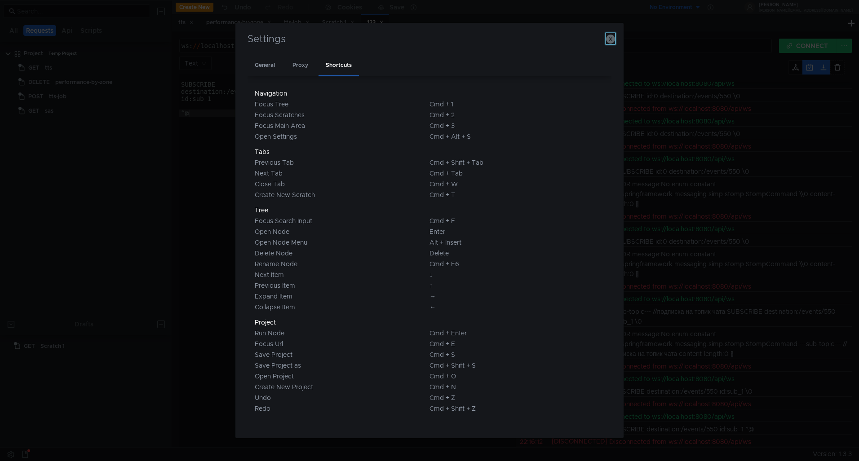
click at [614, 39] on icon "button" at bounding box center [610, 39] width 9 height 9
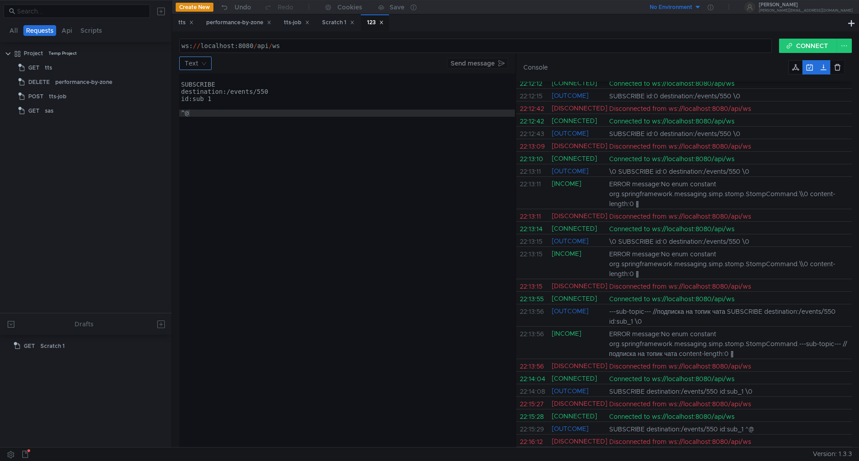
click at [202, 69] on nz-select-top-control "Text" at bounding box center [195, 63] width 32 height 13
click at [199, 75] on nz-option-item "Json" at bounding box center [195, 81] width 32 height 14
type textarea "SUBSCRIBE"
click at [181, 86] on div "SUBSCRIBE destination:/events/ 550 id:sub_ 1 ^@" at bounding box center [347, 268] width 336 height 388
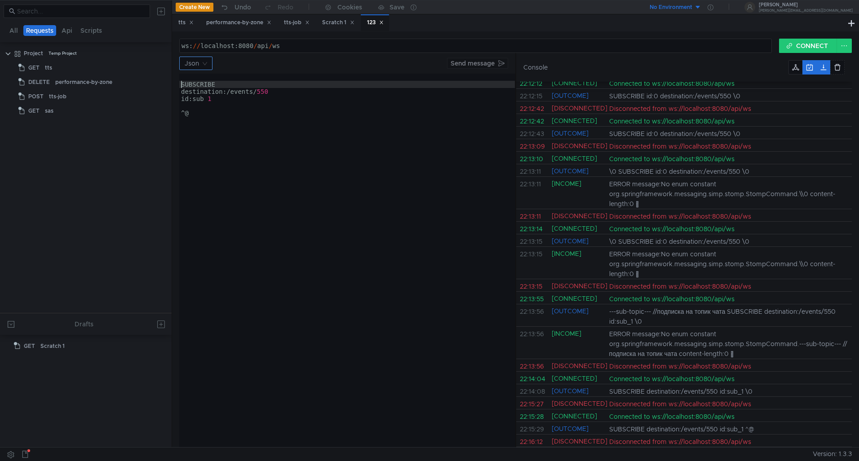
click at [199, 60] on input at bounding box center [193, 63] width 16 height 13
click at [195, 92] on div "Text" at bounding box center [196, 95] width 22 height 10
click at [813, 44] on button "CONNECT" at bounding box center [808, 46] width 58 height 14
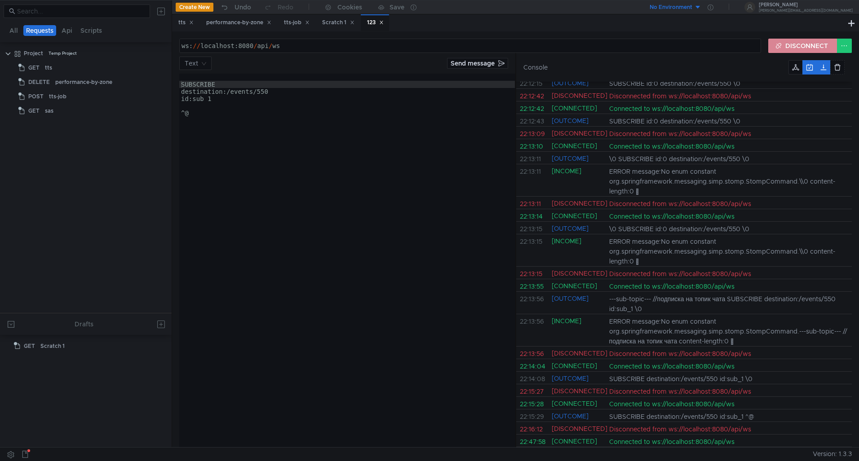
click at [811, 51] on button "DISCONNECT" at bounding box center [802, 46] width 69 height 14
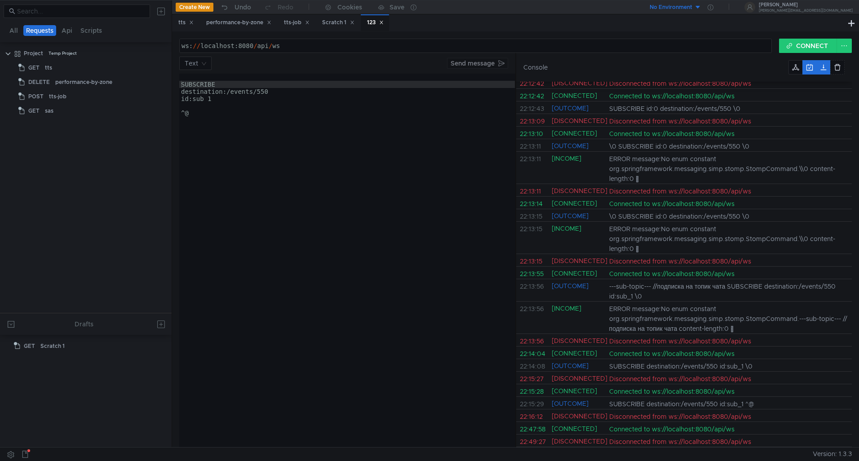
click at [798, 36] on div "ws: // localhost:8080 / api / ws הההההההההההההההההההההההההההההההההההההההההההההה…" at bounding box center [515, 239] width 687 height 416
click at [797, 42] on button "CONNECT" at bounding box center [808, 46] width 58 height 14
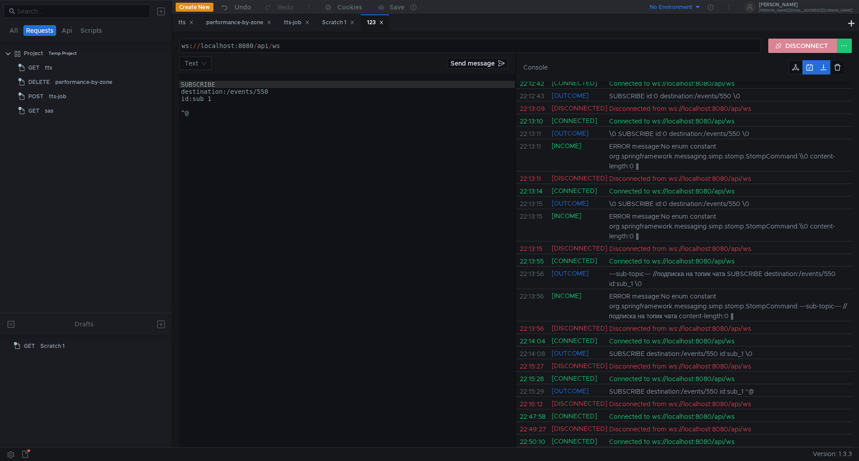
scroll to position [358, 0]
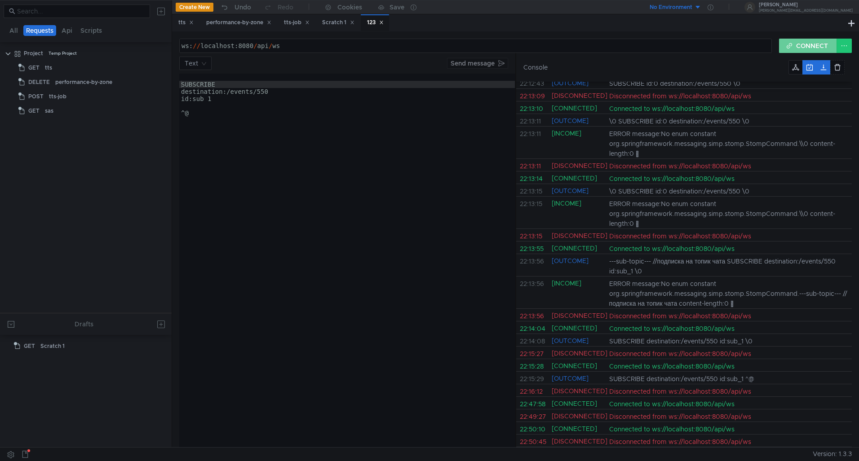
click at [817, 49] on button "CONNECT" at bounding box center [808, 46] width 58 height 14
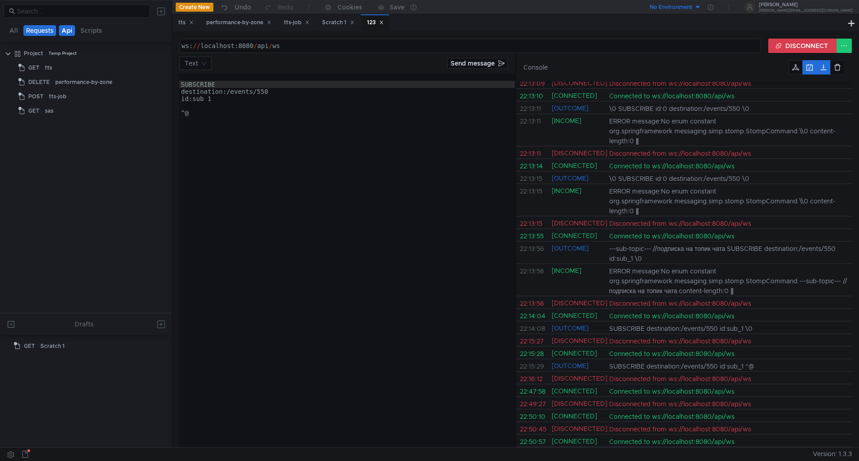
click at [74, 32] on button "Api" at bounding box center [67, 30] width 16 height 11
click at [83, 30] on button "Scripts" at bounding box center [90, 30] width 27 height 11
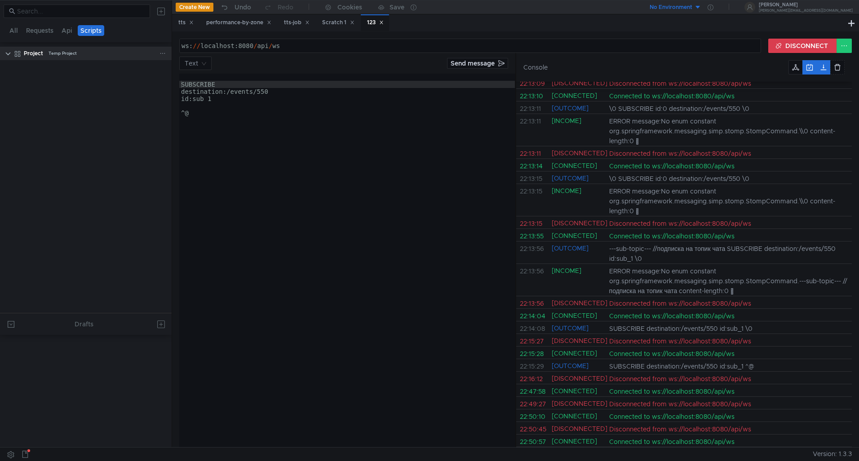
click at [10, 53] on clr-icon at bounding box center [7, 53] width 7 height 7
click at [163, 54] on icon at bounding box center [162, 53] width 6 height 6
click at [41, 89] on div at bounding box center [429, 230] width 859 height 461
click at [692, 10] on div "No Environment" at bounding box center [671, 7] width 43 height 9
click at [8, 53] on div at bounding box center [429, 230] width 859 height 461
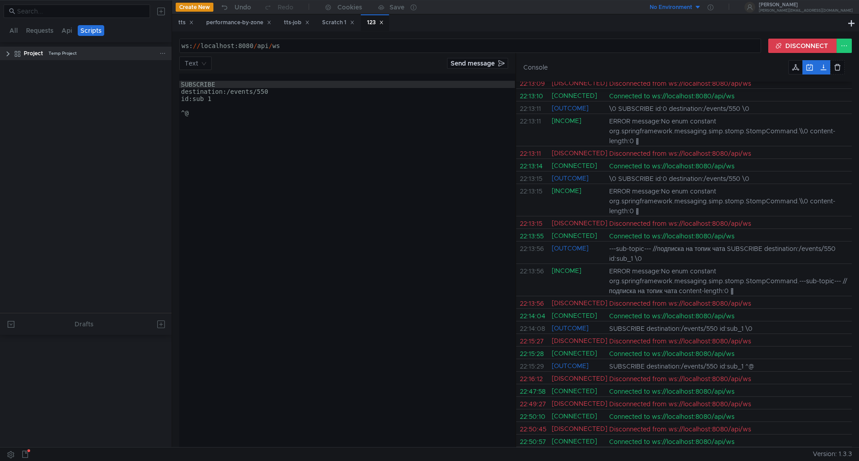
click at [8, 55] on clr-icon at bounding box center [7, 53] width 7 height 7
click at [161, 53] on icon at bounding box center [162, 53] width 6 height 6
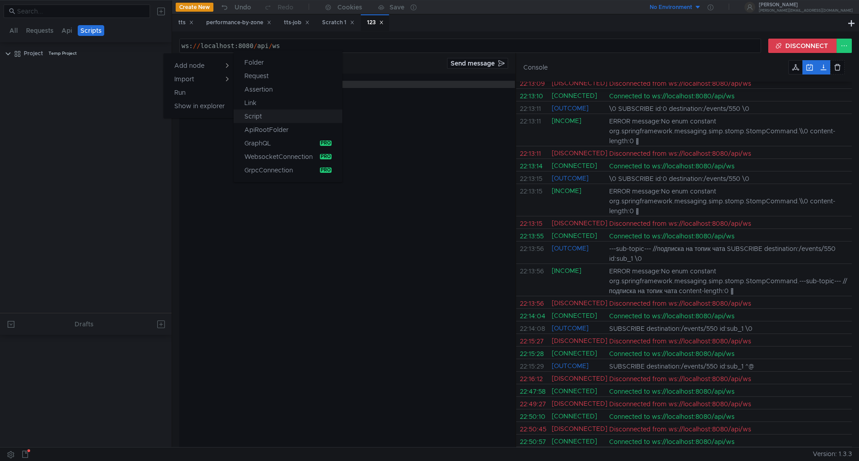
click at [262, 114] on button "Script" at bounding box center [288, 116] width 109 height 13
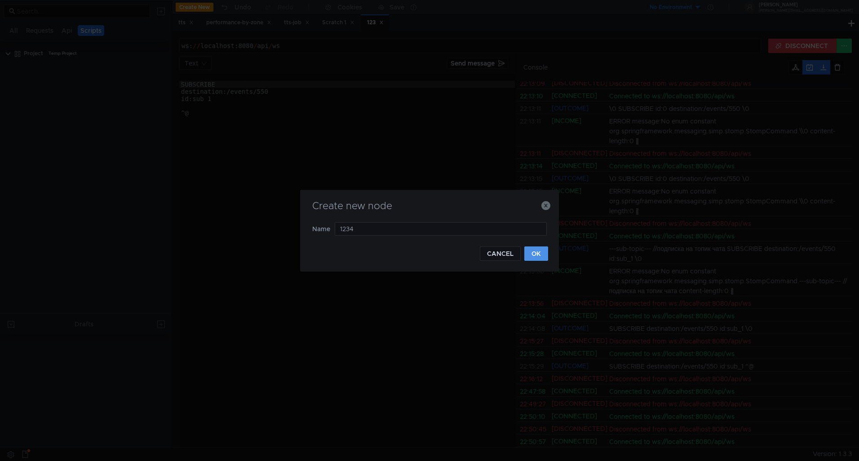
type input "1234"
click at [540, 253] on button "OK" at bounding box center [536, 254] width 24 height 14
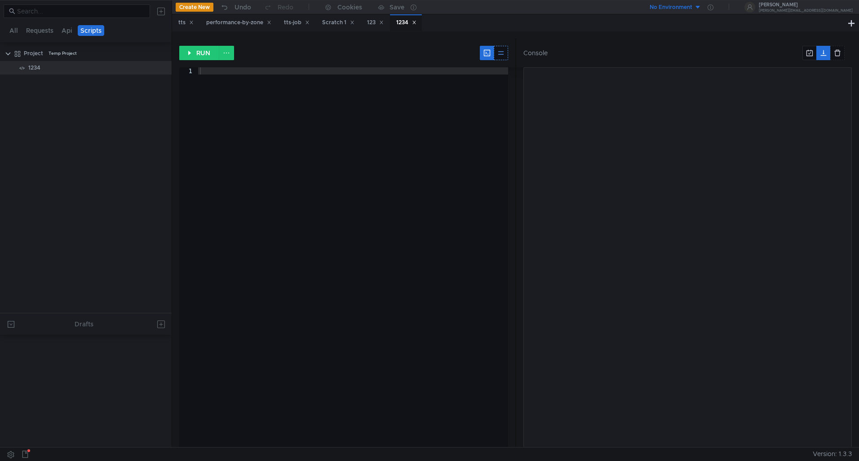
click at [505, 53] on button at bounding box center [501, 53] width 14 height 14
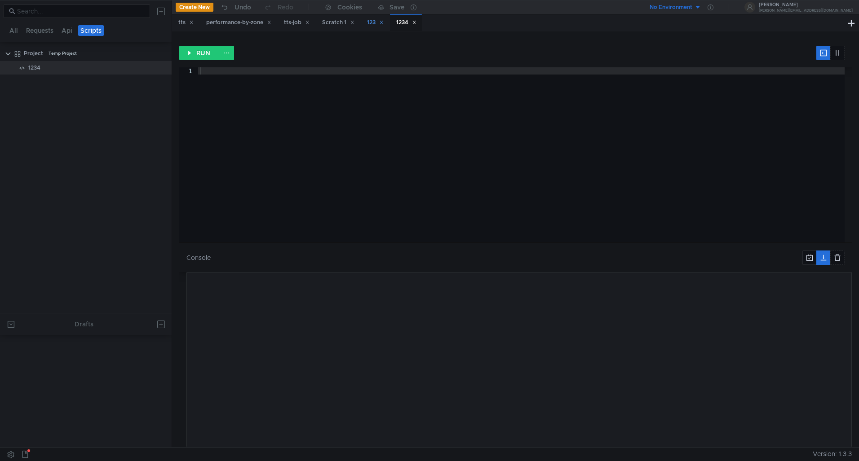
click at [372, 22] on div "123" at bounding box center [375, 22] width 17 height 9
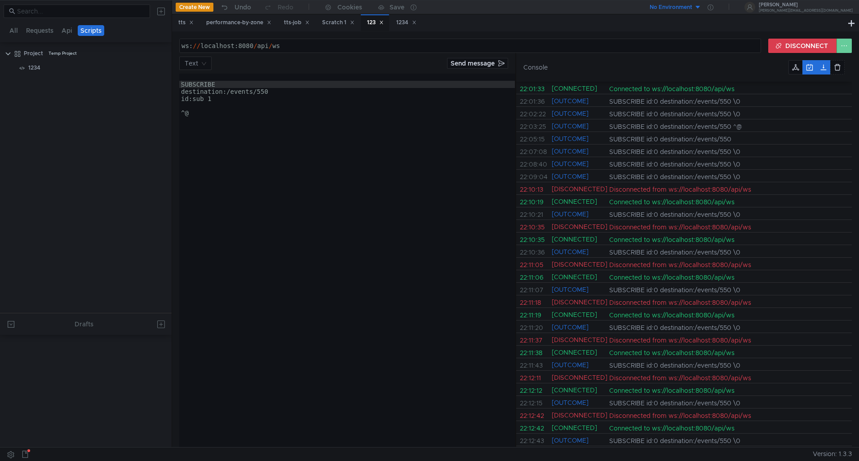
click at [851, 47] on button at bounding box center [844, 46] width 15 height 14
click at [832, 65] on span "Enable node" at bounding box center [827, 65] width 37 height 8
click at [796, 109] on div "SUBSCRIBE id:0 destination:/events/550 \0" at bounding box center [730, 113] width 243 height 12
click at [478, 61] on button "Send message" at bounding box center [477, 63] width 61 height 11
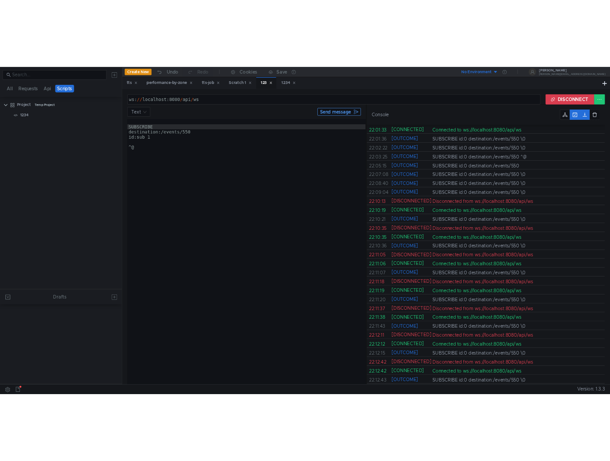
scroll to position [383, 0]
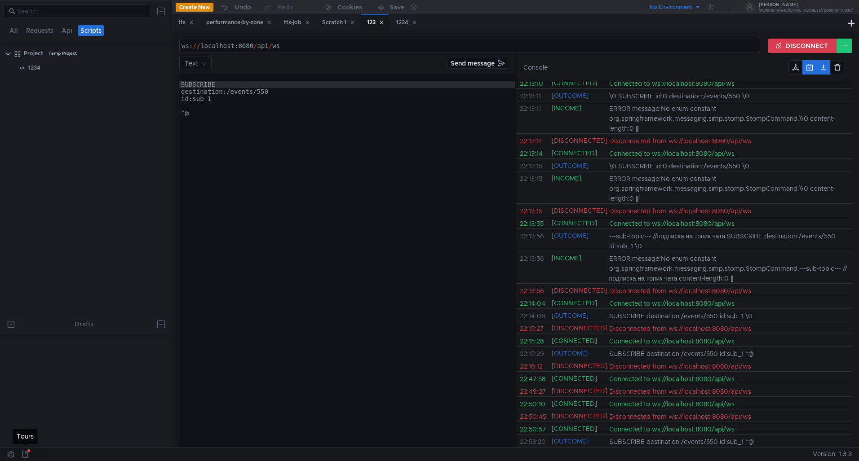
click at [29, 455] on button at bounding box center [25, 454] width 14 height 13
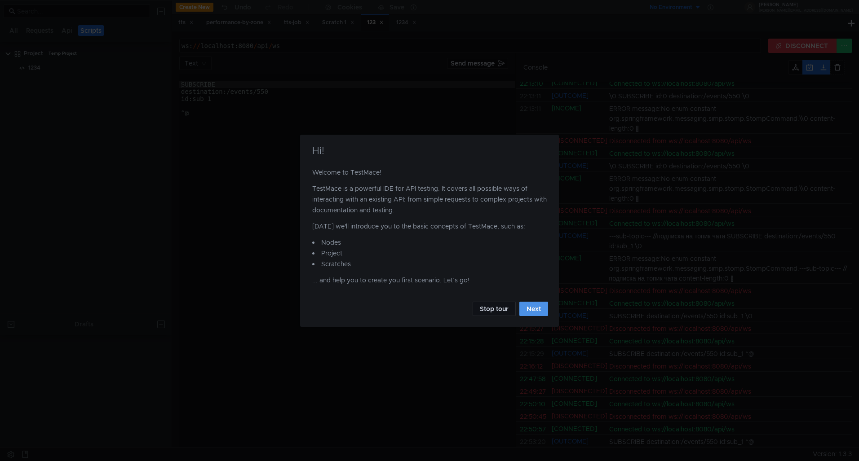
click at [531, 310] on button "Next" at bounding box center [533, 309] width 29 height 14
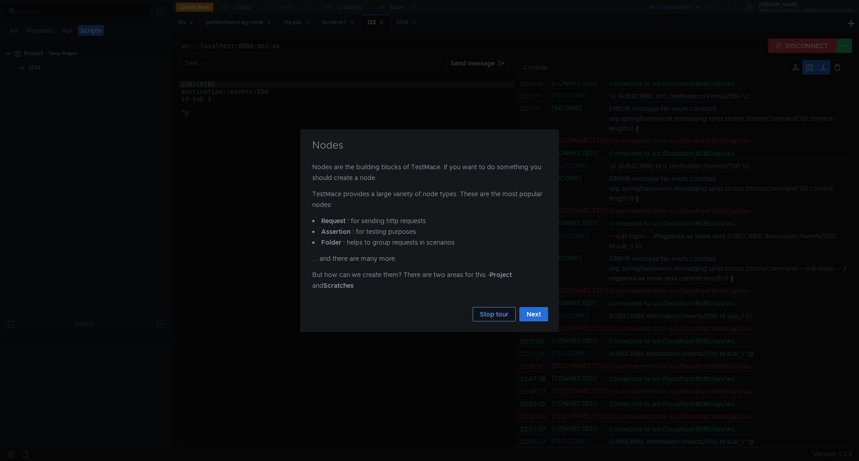
click at [492, 315] on button "Stop tour" at bounding box center [494, 314] width 43 height 14
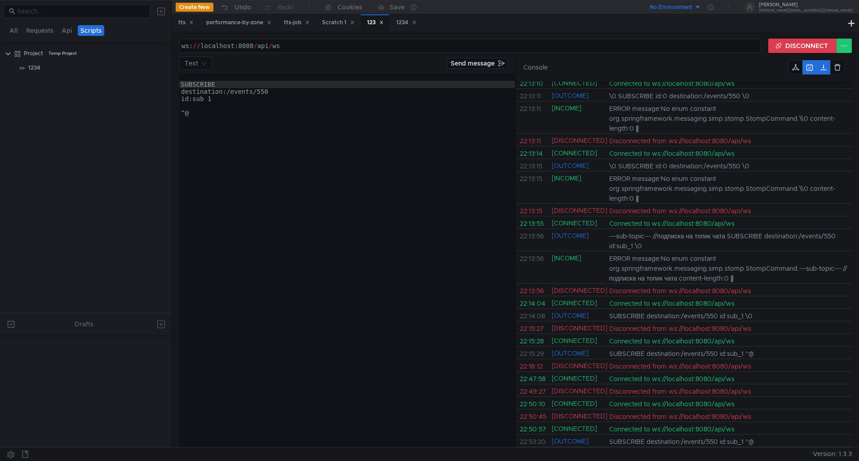
click at [59, 416] on tree-viewport at bounding box center [86, 393] width 172 height 109
click at [12, 456] on button at bounding box center [11, 454] width 14 height 13
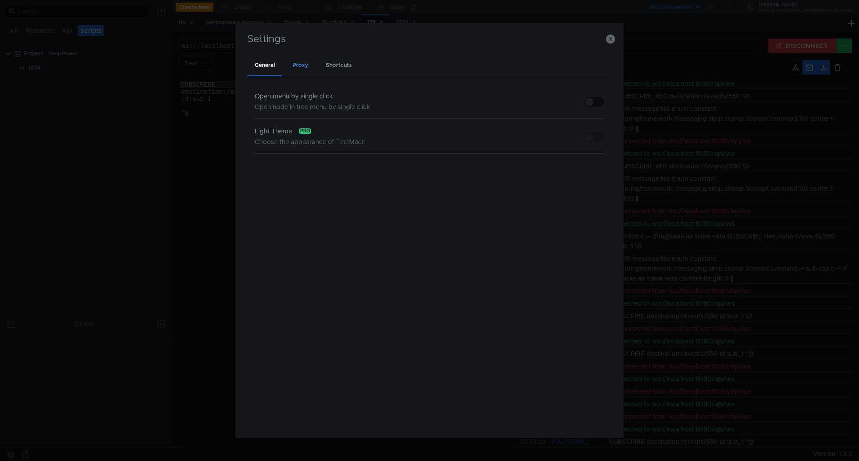
click at [299, 65] on div "Proxy" at bounding box center [300, 65] width 30 height 21
click at [333, 65] on div "Shortcuts" at bounding box center [339, 65] width 40 height 21
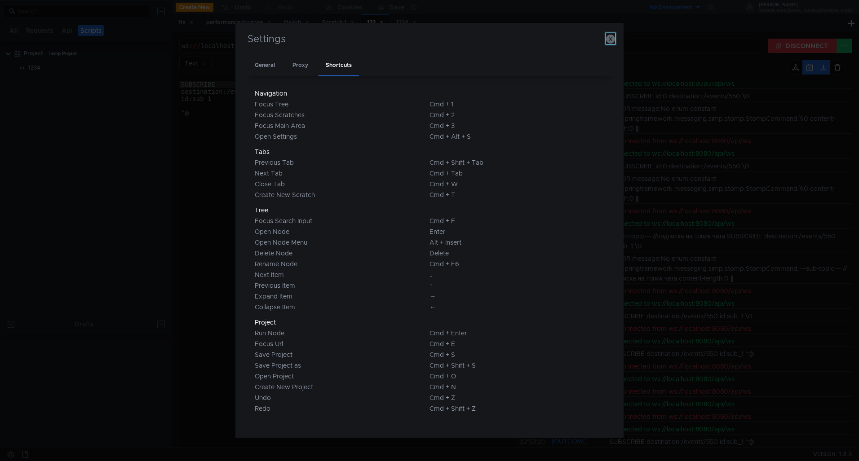
click at [611, 40] on icon "button" at bounding box center [610, 39] width 9 height 9
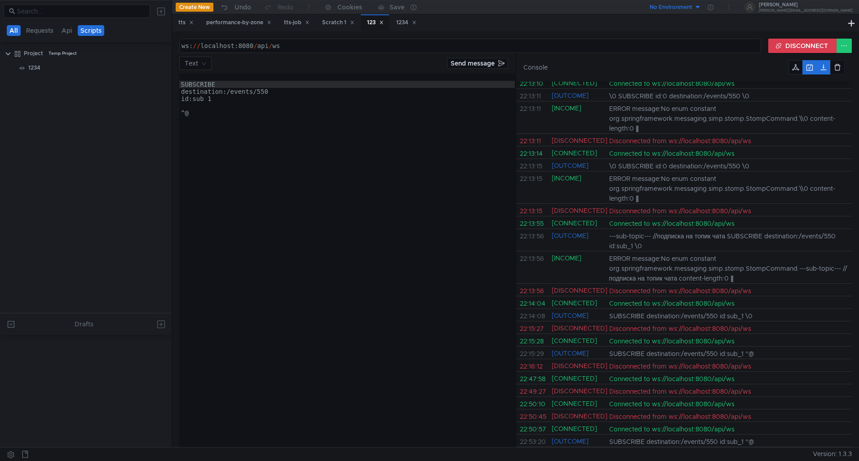
click at [17, 31] on button "All" at bounding box center [14, 30] width 14 height 11
click at [398, 12] on app-sync-button "Save" at bounding box center [391, 6] width 39 height 13
click at [713, 6] on icon at bounding box center [711, 7] width 6 height 6
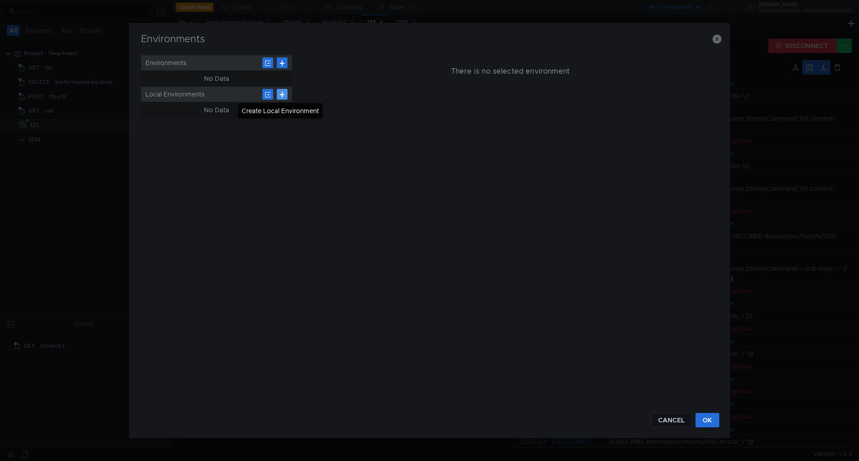
click at [282, 95] on button at bounding box center [282, 94] width 11 height 11
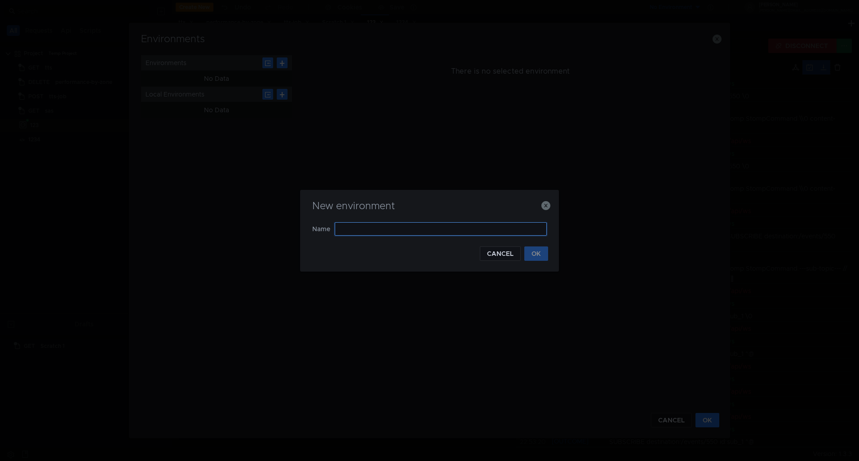
click at [416, 230] on input "text" at bounding box center [441, 228] width 212 height 13
type input "12222"
click at [537, 256] on button "OK" at bounding box center [536, 254] width 24 height 14
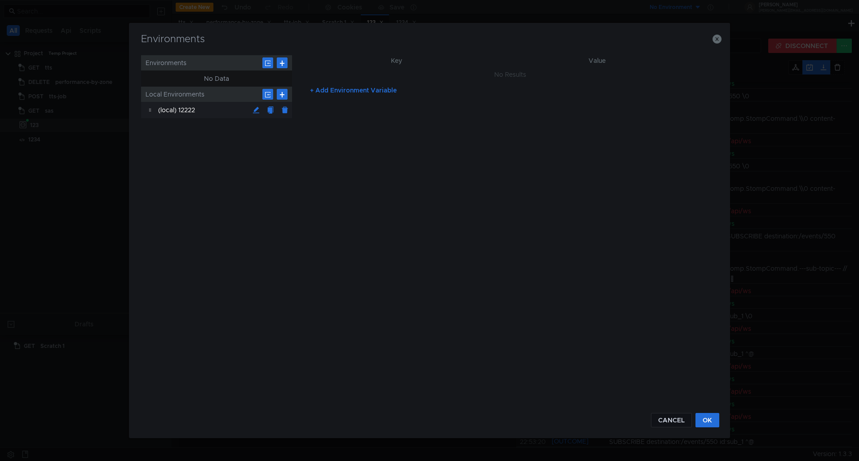
click at [199, 111] on div "(local) 12222" at bounding box center [203, 110] width 91 height 16
click at [345, 92] on button "+ Add Environment Variable" at bounding box center [353, 90] width 101 height 14
click at [622, 75] on input "text" at bounding box center [611, 76] width 194 height 13
click at [411, 72] on input "text" at bounding box center [413, 76] width 194 height 13
click at [673, 425] on button "CANCEL" at bounding box center [671, 420] width 41 height 14
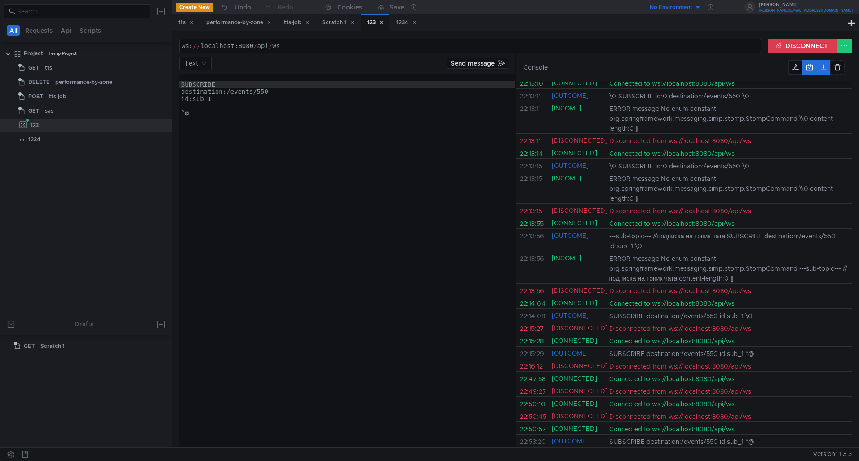
click at [755, 7] on nz-avatar at bounding box center [749, 7] width 11 height 11
click at [743, 1] on div at bounding box center [429, 230] width 859 height 461
click at [692, 8] on div "No Environment" at bounding box center [671, 7] width 43 height 9
drag, startPoint x: 211, startPoint y: 117, endPoint x: 190, endPoint y: 110, distance: 22.6
click at [190, 111] on div at bounding box center [429, 230] width 859 height 461
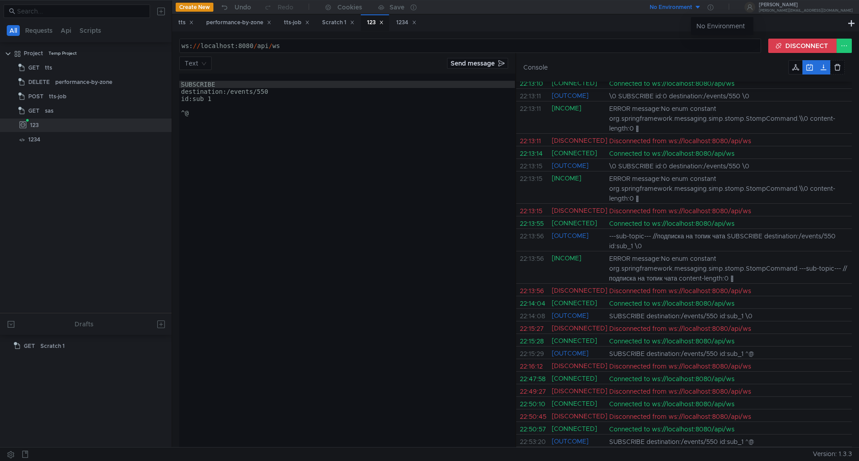
click at [193, 110] on div "SUBSCRIBE destination:/events/550 id:sub_1 ^@" at bounding box center [347, 268] width 336 height 388
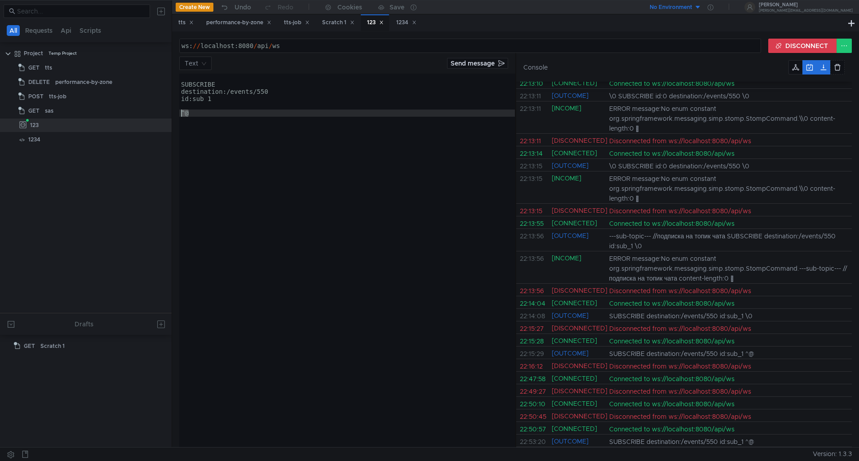
drag, startPoint x: 199, startPoint y: 115, endPoint x: 177, endPoint y: 114, distance: 21.6
click at [177, 114] on div "ws: // localhost:8080 / api / ws הההההההההההההההההההההההההההההההההההההההההההההה…" at bounding box center [515, 239] width 687 height 416
type textarea "^@"
click at [790, 49] on button "DISCONNECT" at bounding box center [802, 46] width 69 height 14
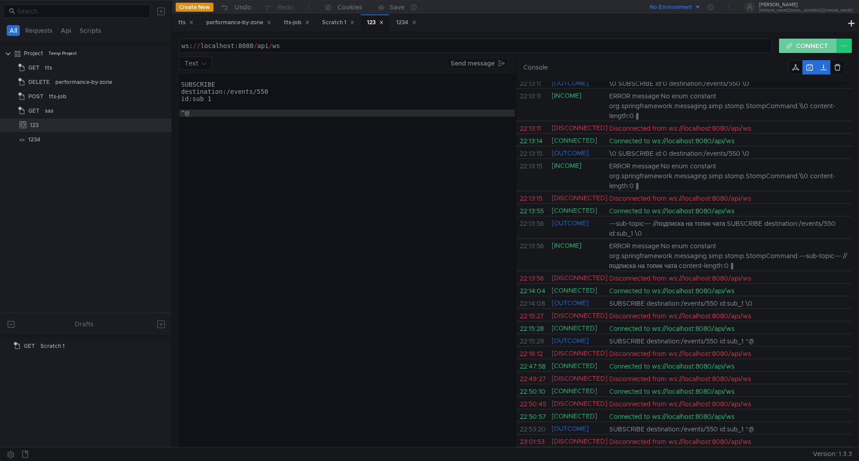
click at [821, 49] on button "CONNECT" at bounding box center [808, 46] width 58 height 14
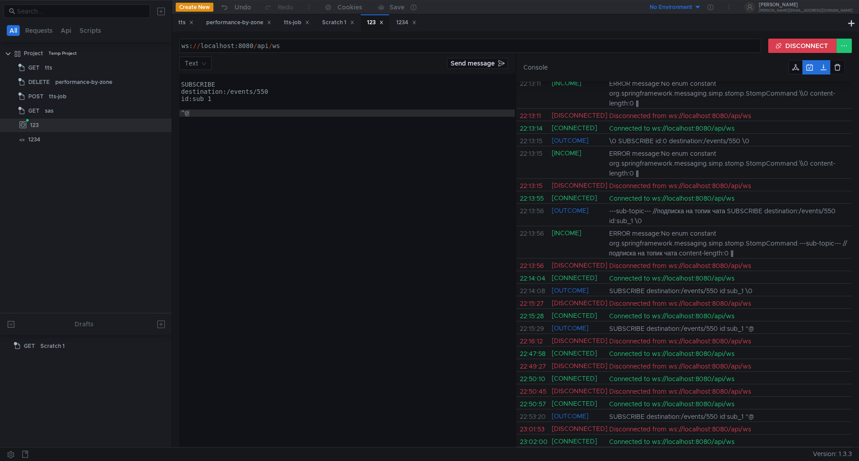
click at [463, 69] on div "Text Send message" at bounding box center [347, 63] width 336 height 13
click at [465, 66] on button "Send message" at bounding box center [477, 63] width 61 height 11
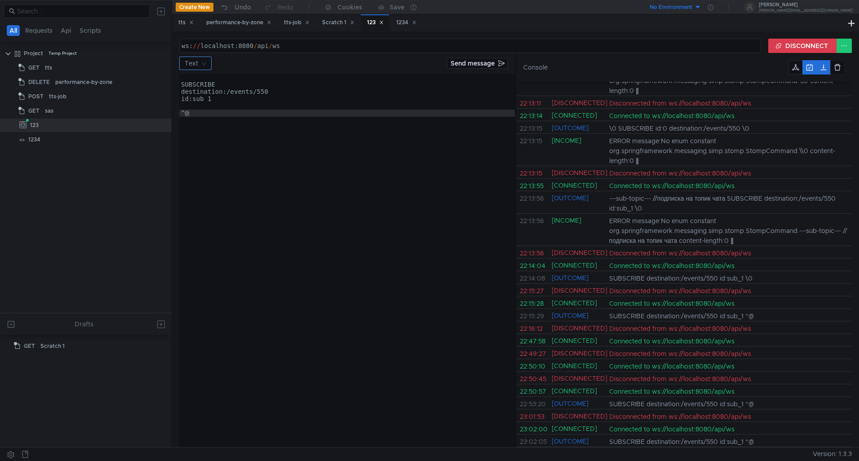
click at [207, 62] on nz-select-top-control "Text" at bounding box center [195, 63] width 32 height 13
click at [247, 65] on div at bounding box center [429, 230] width 859 height 461
click at [799, 69] on button at bounding box center [795, 67] width 14 height 14
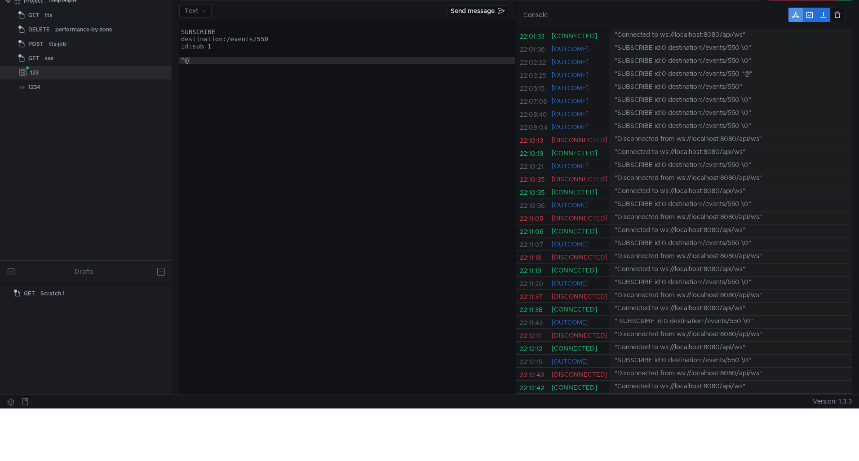
scroll to position [0, 0]
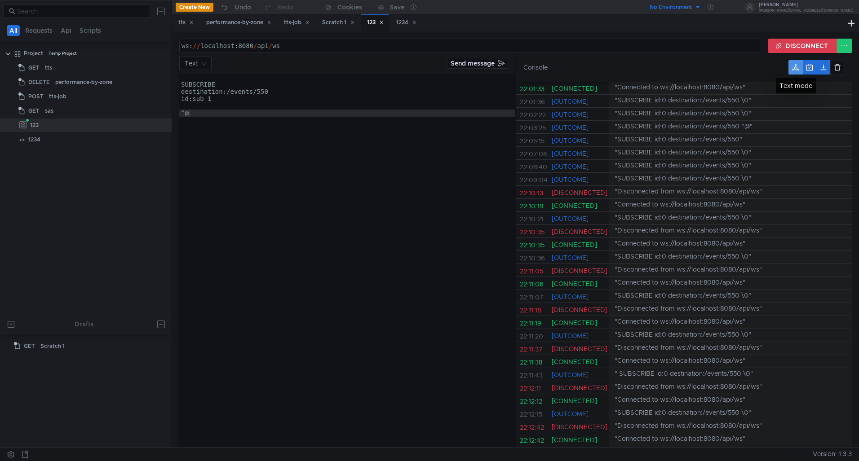
click at [794, 67] on button at bounding box center [795, 67] width 14 height 14
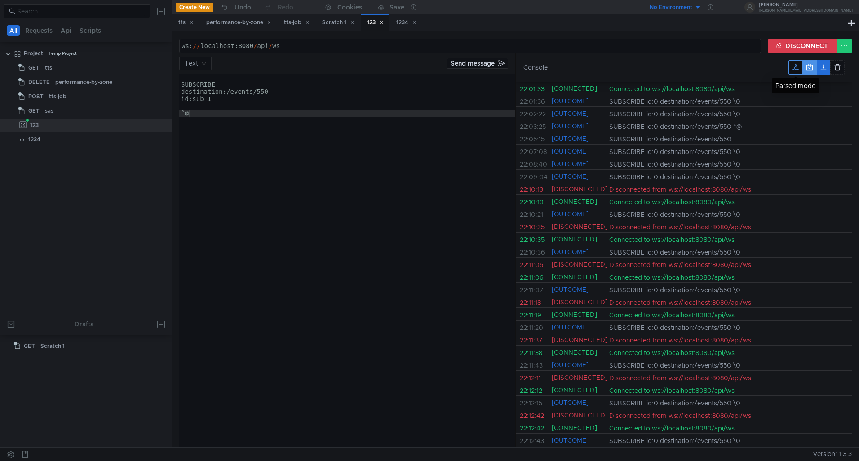
scroll to position [421, 0]
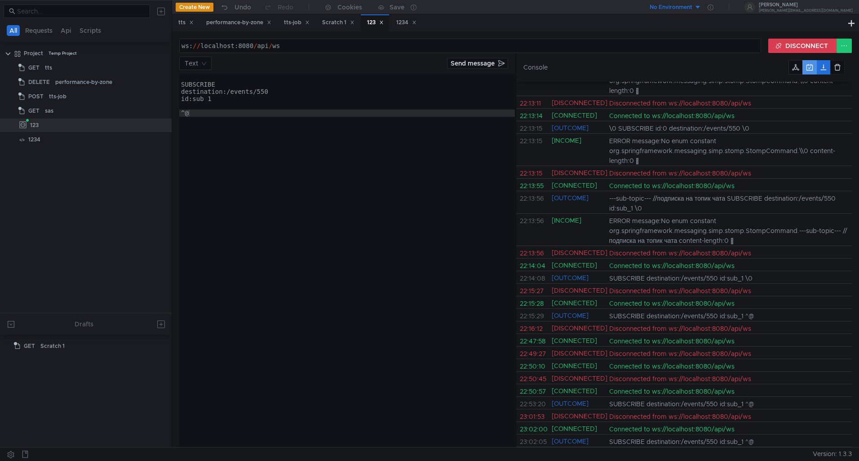
click at [808, 66] on button at bounding box center [809, 67] width 14 height 14
click at [826, 66] on button at bounding box center [823, 67] width 14 height 14
click at [835, 66] on button at bounding box center [837, 67] width 14 height 14
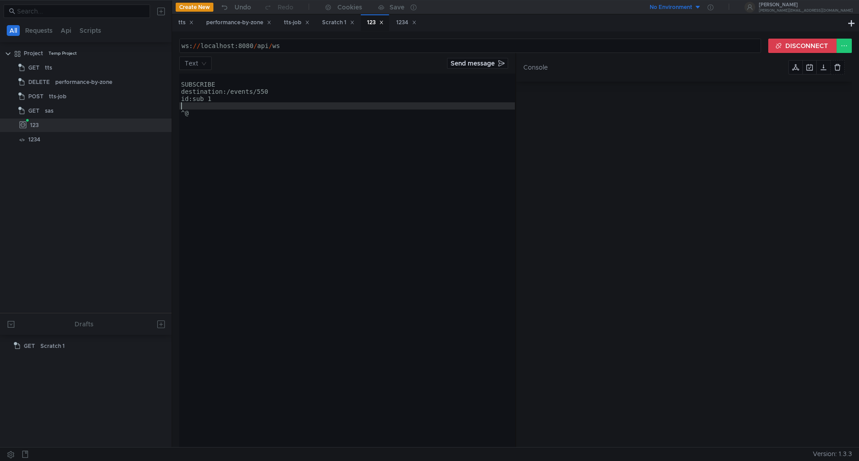
drag, startPoint x: 193, startPoint y: 111, endPoint x: 180, endPoint y: 110, distance: 13.1
click at [180, 110] on div "SUBSCRIBE destination:/events/550 id:sub_1 ^@" at bounding box center [347, 268] width 336 height 388
drag, startPoint x: 191, startPoint y: 112, endPoint x: 173, endPoint y: 111, distance: 18.9
click at [173, 111] on div "ws: // localhost:8080 / api / ws הההההההההההההההההההההההההההההההההההההההההההההה…" at bounding box center [515, 239] width 687 height 416
type textarea "^@"
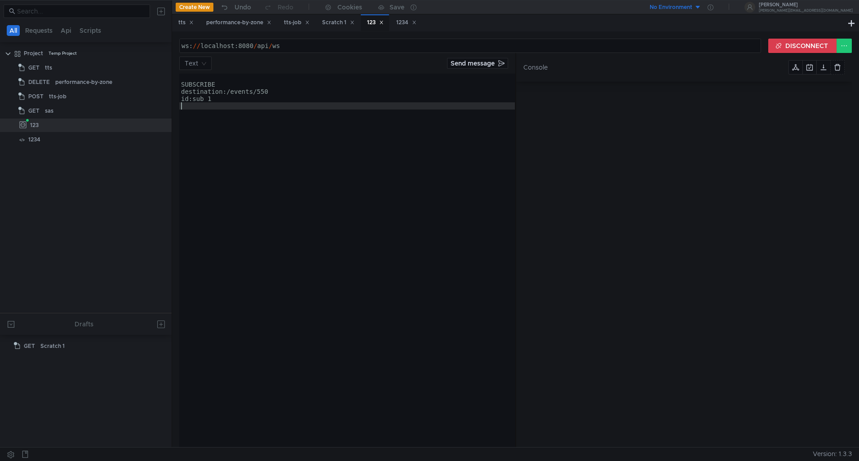
type textarea "id:sub_1"
click at [795, 50] on button "DISCONNECT" at bounding box center [802, 46] width 69 height 14
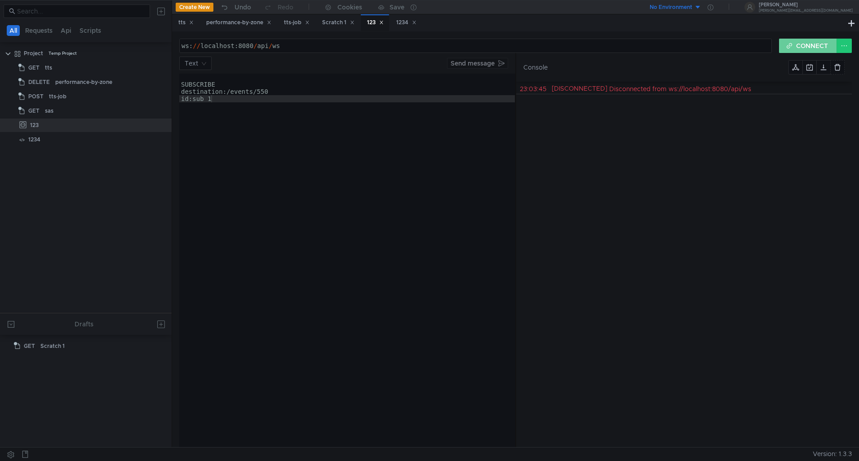
click at [803, 47] on button "CONNECT" at bounding box center [808, 46] width 58 height 14
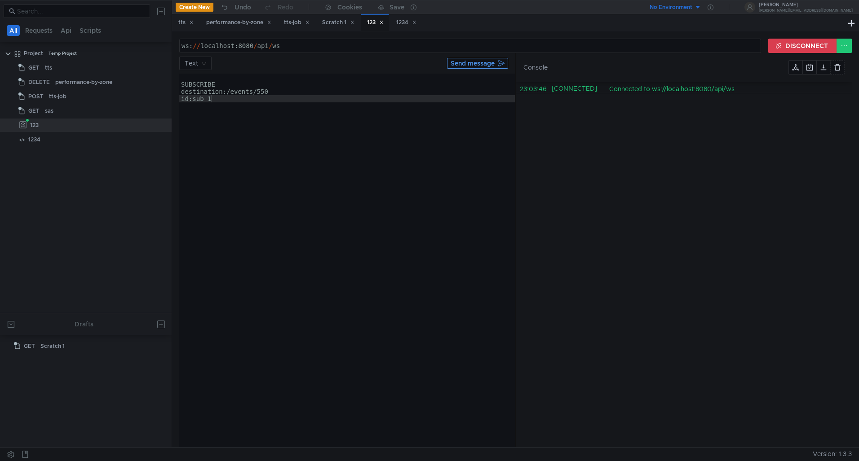
click at [471, 68] on button "Send message" at bounding box center [477, 63] width 61 height 11
click at [240, 97] on div "SUBSCRIBE destination:/events/550 id:sub_1" at bounding box center [347, 268] width 336 height 388
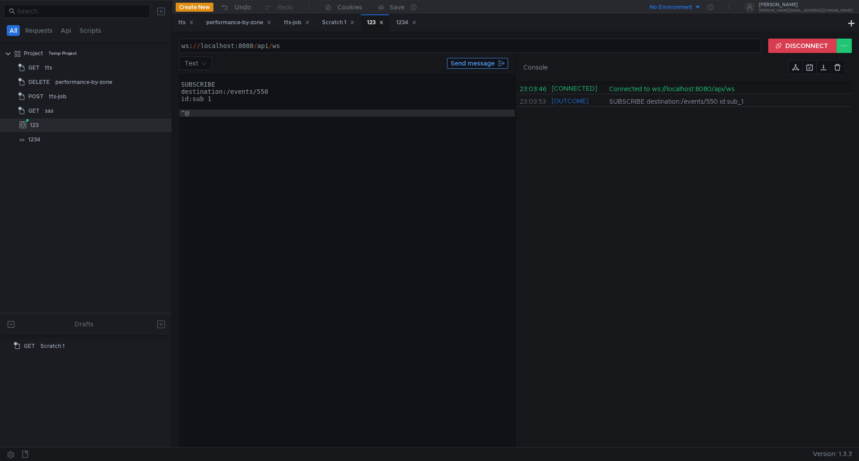
click at [468, 66] on button "Send message" at bounding box center [477, 63] width 61 height 11
drag, startPoint x: 192, startPoint y: 114, endPoint x: 157, endPoint y: 110, distance: 35.7
click at [157, 110] on as-split "All Requests Api Scripts Project Temp Project GET tts DELETE performance-by-zon…" at bounding box center [429, 223] width 859 height 447
click at [474, 65] on button "Send message" at bounding box center [477, 63] width 61 height 11
click at [692, 8] on div "No Environment" at bounding box center [671, 7] width 43 height 9
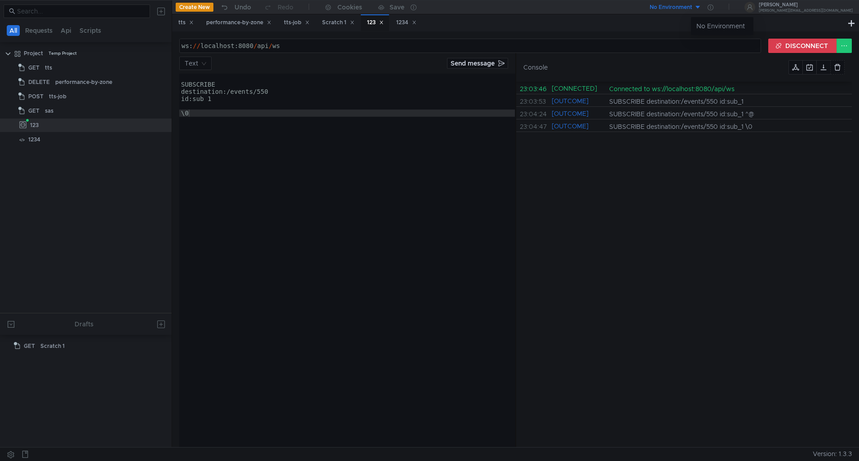
click at [53, 57] on div at bounding box center [429, 230] width 859 height 461
click at [8, 53] on clr-icon at bounding box center [7, 53] width 7 height 7
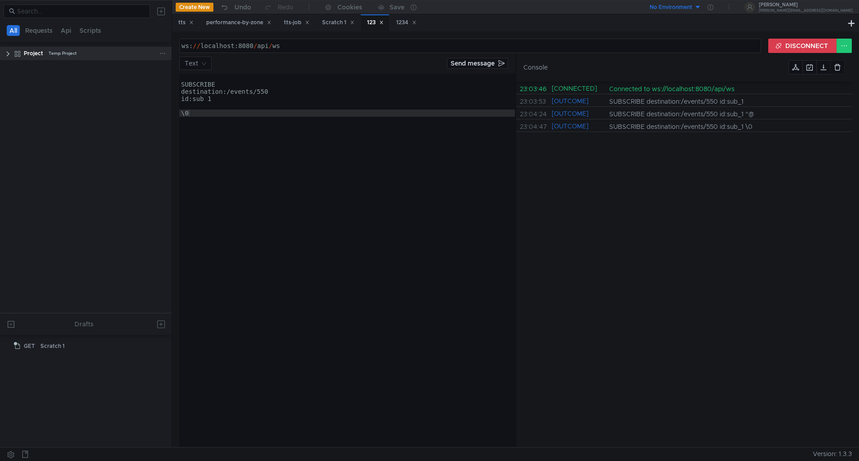
click at [170, 52] on div "Project Temp Project" at bounding box center [92, 53] width 160 height 13
click at [167, 53] on div at bounding box center [164, 53] width 10 height 13
click at [162, 53] on icon at bounding box center [162, 53] width 4 height 1
click at [58, 345] on div at bounding box center [429, 230] width 859 height 461
click at [47, 347] on div "Scratch 1" at bounding box center [52, 346] width 24 height 13
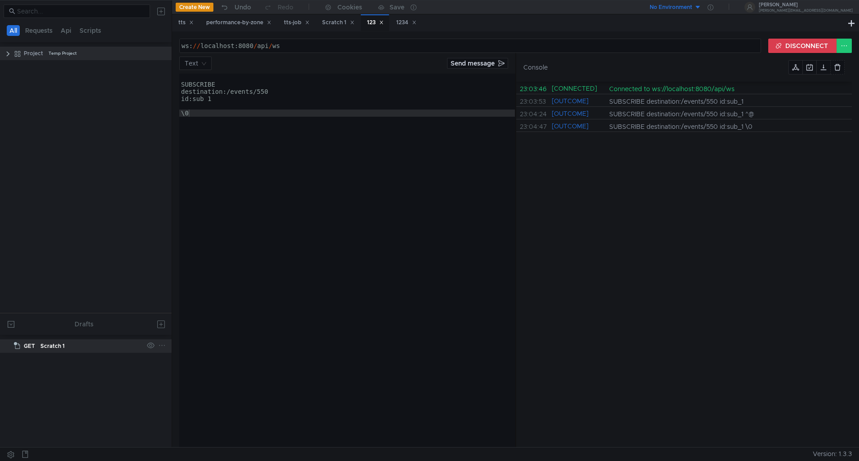
click at [163, 345] on icon at bounding box center [162, 346] width 8 height 8
click at [81, 399] on div at bounding box center [429, 230] width 859 height 461
click at [14, 455] on button at bounding box center [11, 454] width 14 height 13
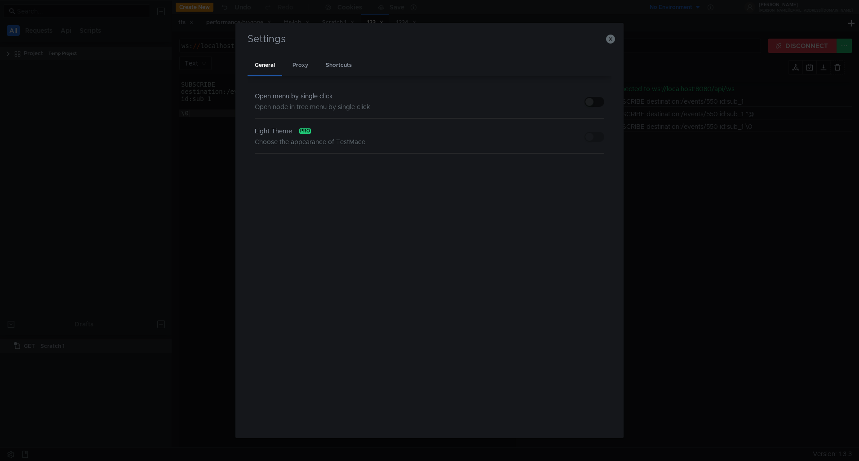
click at [296, 103] on span "Open node in tree menu by single click" at bounding box center [312, 107] width 115 height 8
click at [332, 69] on div "Shortcuts" at bounding box center [339, 65] width 40 height 21
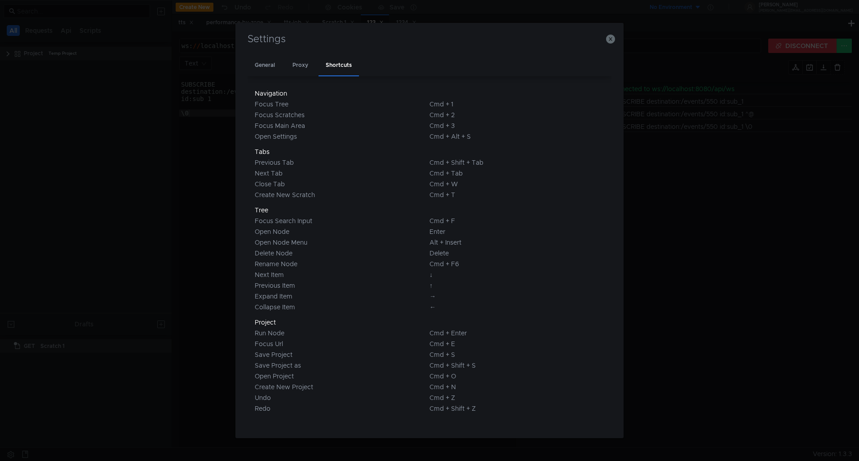
click at [263, 106] on div "Focus Tree" at bounding box center [342, 104] width 175 height 11
click at [608, 40] on icon "button" at bounding box center [610, 39] width 9 height 9
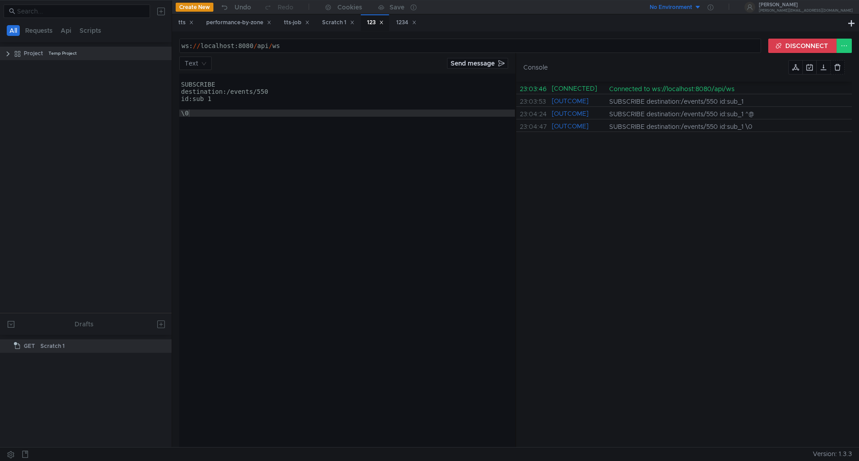
click at [692, 9] on div "No Environment" at bounding box center [671, 7] width 43 height 9
click at [717, 26] on li "No Environment" at bounding box center [722, 26] width 62 height 14
click at [692, 9] on div "No Environment" at bounding box center [671, 7] width 43 height 9
click at [189, 84] on div at bounding box center [429, 230] width 859 height 461
click at [183, 85] on div "SUBSCRIBE destination:/events/550 id:sub_1 \0" at bounding box center [347, 268] width 336 height 388
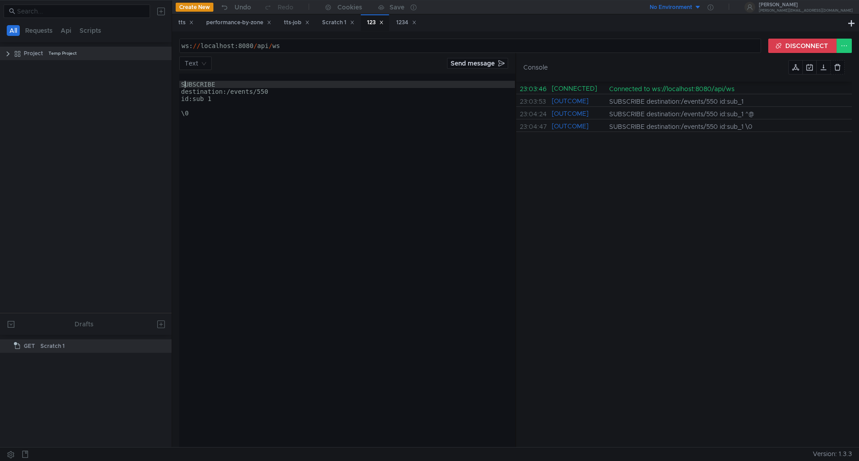
click at [180, 84] on div "SUBSCRIBE destination:/events/550 id:sub_1 \0" at bounding box center [347, 268] width 336 height 388
type textarea "SUBSCRIBE"
paste textarea "content-length:"
type textarea "content-length: 50"
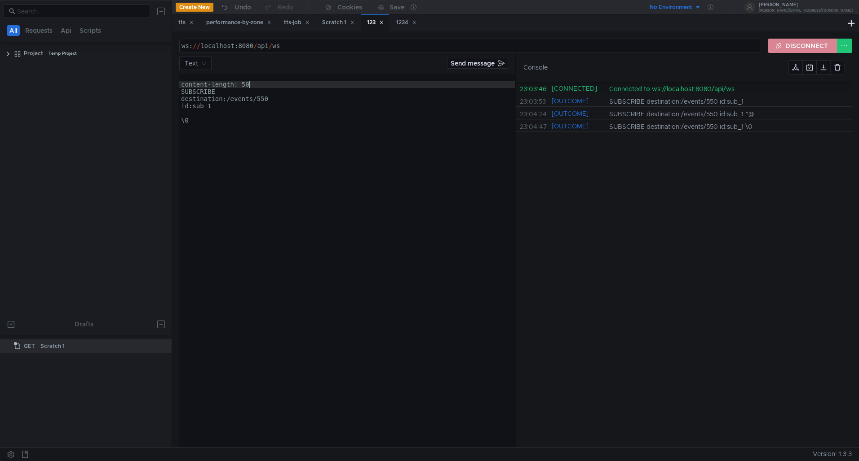
click at [782, 45] on button "DISCONNECT" at bounding box center [802, 46] width 69 height 14
click at [785, 45] on button "CONNECT" at bounding box center [808, 46] width 58 height 14
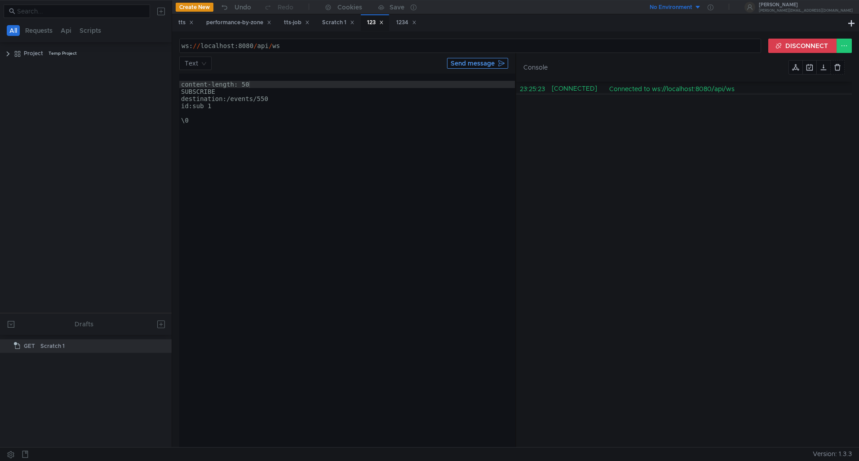
click at [478, 62] on button "Send message" at bounding box center [477, 63] width 61 height 11
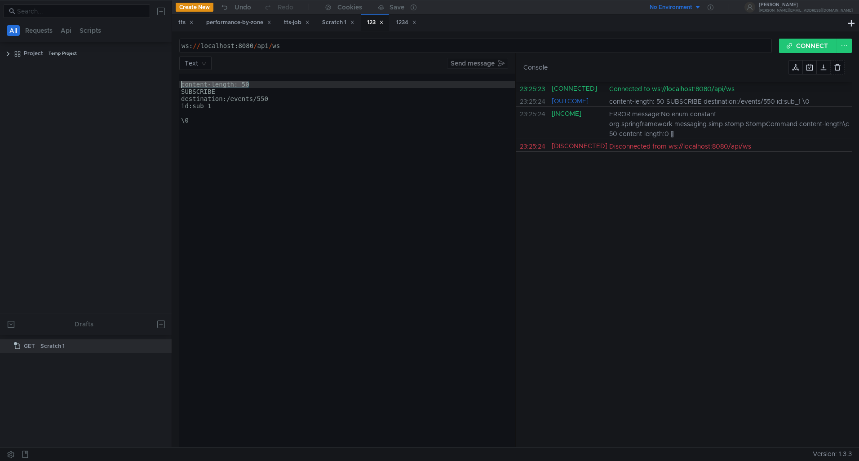
drag, startPoint x: 263, startPoint y: 85, endPoint x: 161, endPoint y: 85, distance: 102.4
click at [161, 85] on as-split "All Requests Api Scripts Project Temp Project Drafts GET Scratch 1 Create New U…" at bounding box center [429, 223] width 859 height 447
click at [222, 90] on div "SUBSCRIBE destination:/events/550 id:sub_1 \0" at bounding box center [347, 268] width 336 height 388
type textarea "SUBSCRIBE"
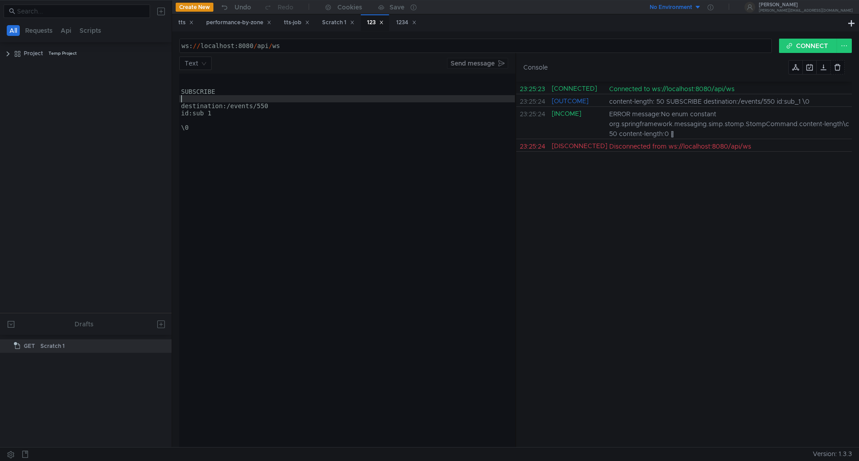
paste textarea "content-length: 50"
type textarea "content-length: 50"
click at [213, 85] on div "SUBSCRIBE content-length: 50 destination:/events/550 id:sub_1 \0" at bounding box center [347, 268] width 336 height 388
type textarea "SUBSCRIBE"
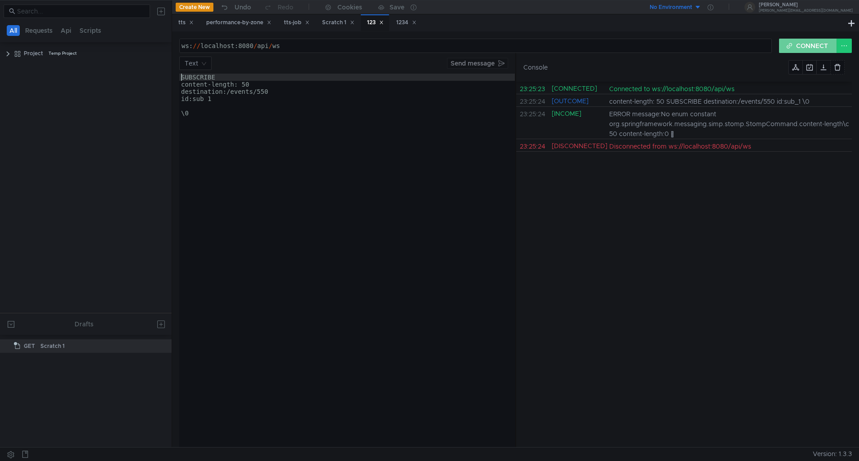
click at [793, 44] on button "CONNECT" at bounding box center [808, 46] width 58 height 14
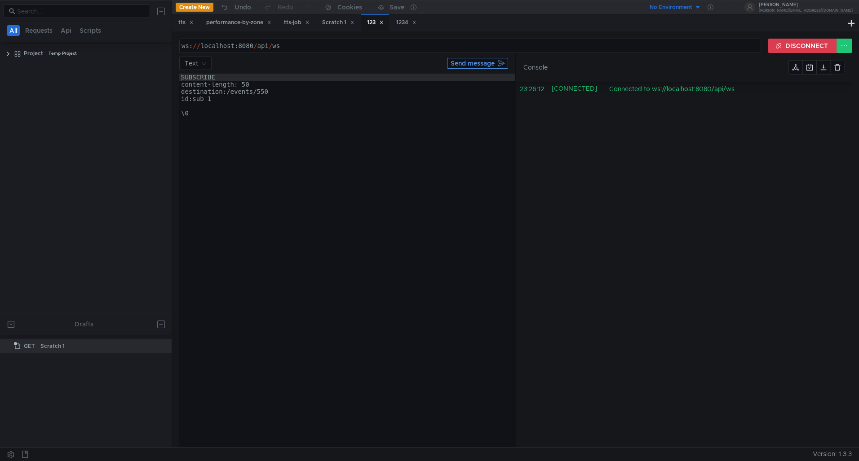
click at [471, 62] on button "Send message" at bounding box center [477, 63] width 61 height 11
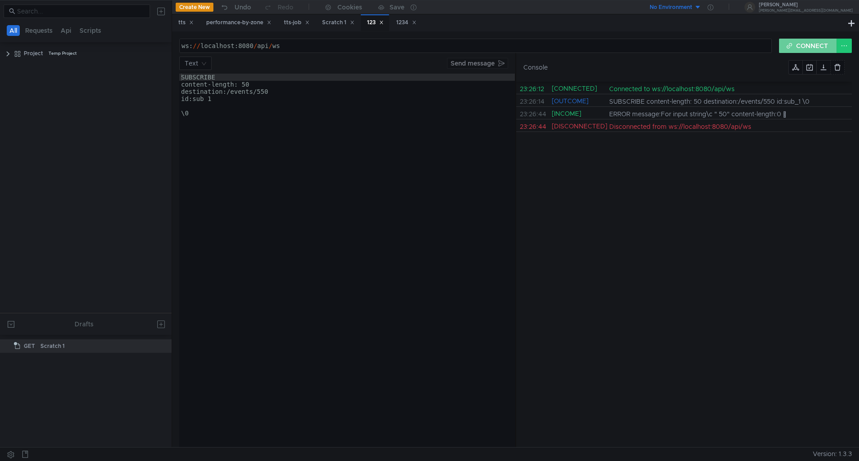
click at [804, 48] on button "CONNECT" at bounding box center [808, 46] width 58 height 14
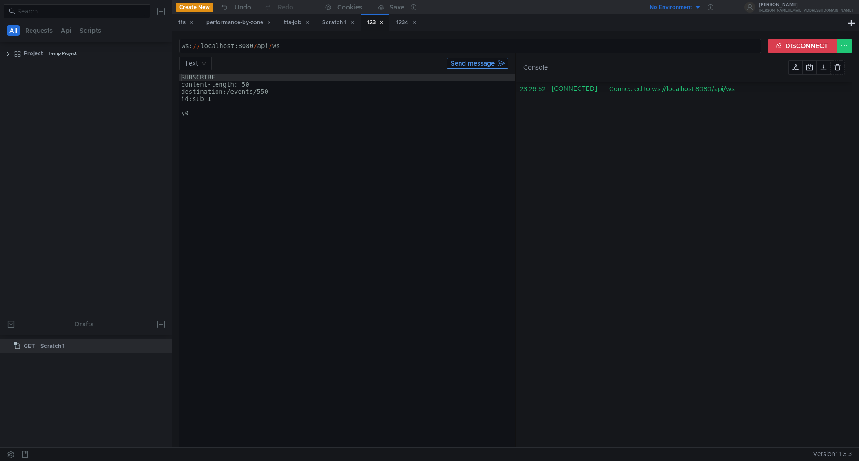
click at [482, 60] on button "Send message" at bounding box center [477, 63] width 61 height 11
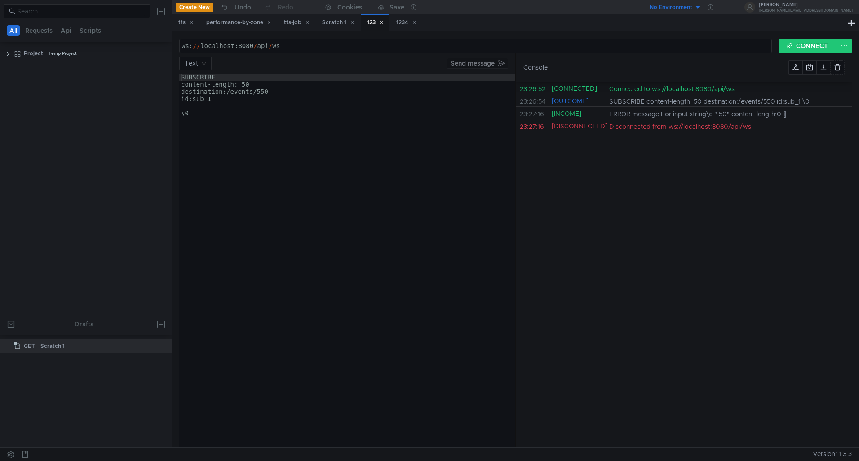
click at [805, 35] on div "ws: // localhost:8080 / api / ws הההההההההההההההההההההההההההההההההההההההההההההה…" at bounding box center [515, 239] width 687 height 416
click at [802, 44] on button "CONNECT" at bounding box center [808, 46] width 58 height 14
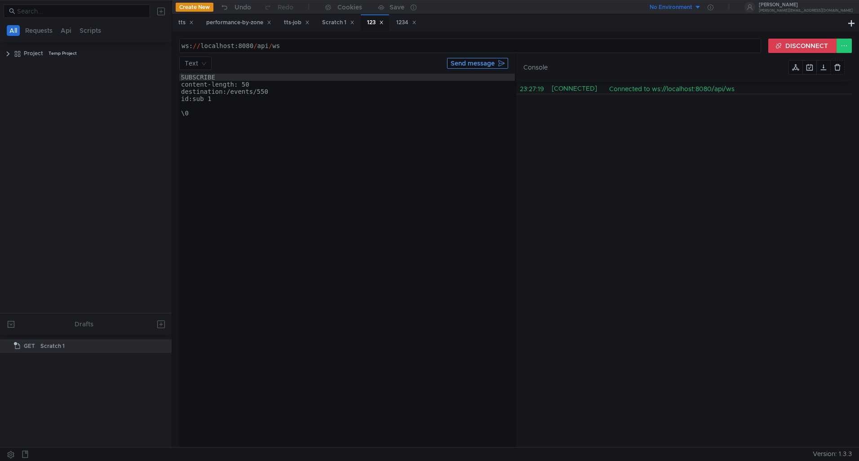
click at [497, 61] on button "Send message" at bounding box center [477, 63] width 61 height 11
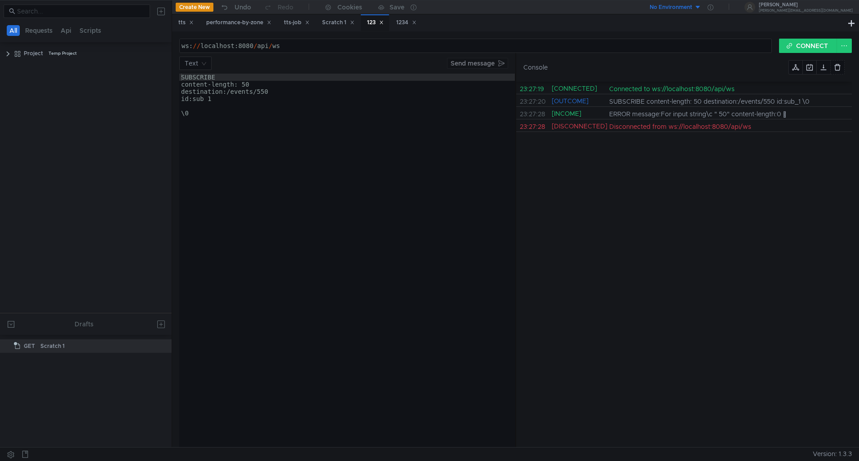
click at [238, 83] on div "SUBSCRIBE content-length: 50 destination:/events/550 id:sub_1 \0" at bounding box center [347, 268] width 336 height 388
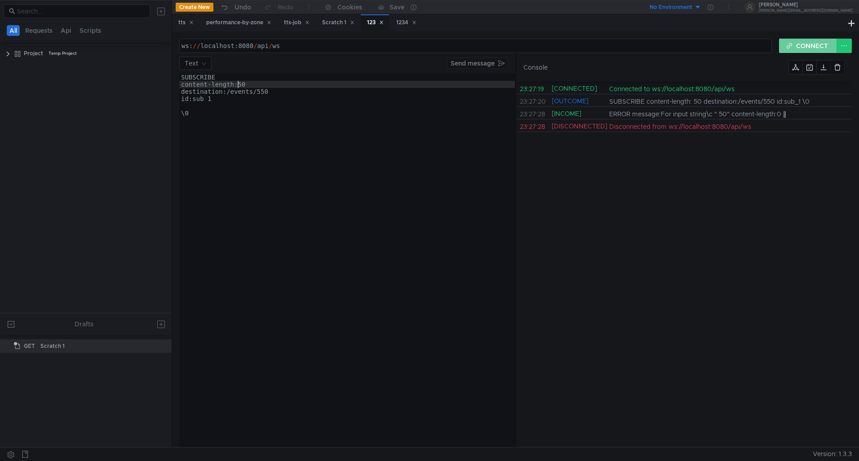
click at [783, 46] on button "CONNECT" at bounding box center [808, 46] width 58 height 14
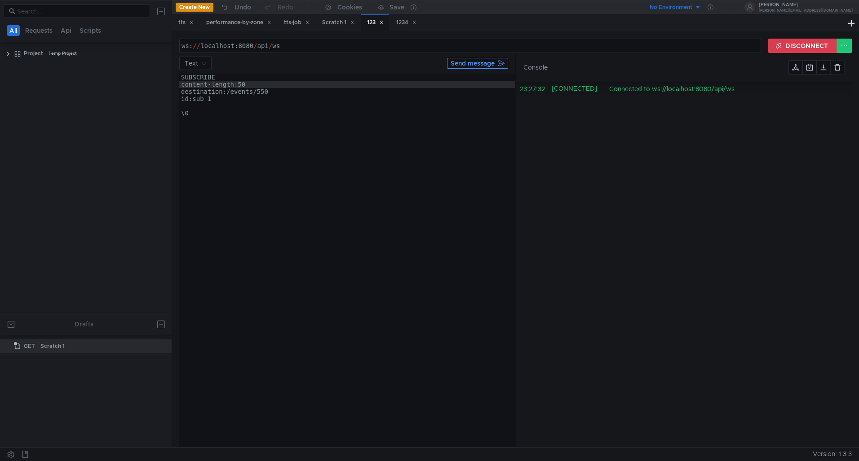
click at [484, 66] on button "Send message" at bounding box center [477, 63] width 61 height 11
drag, startPoint x: 239, startPoint y: 85, endPoint x: 246, endPoint y: 84, distance: 6.8
click at [246, 84] on div "SUBSCRIBE content-length:50 destination:/events/550 id:sub_1 \0" at bounding box center [347, 268] width 336 height 388
click at [774, 44] on button "DISCONNECT" at bounding box center [802, 46] width 69 height 14
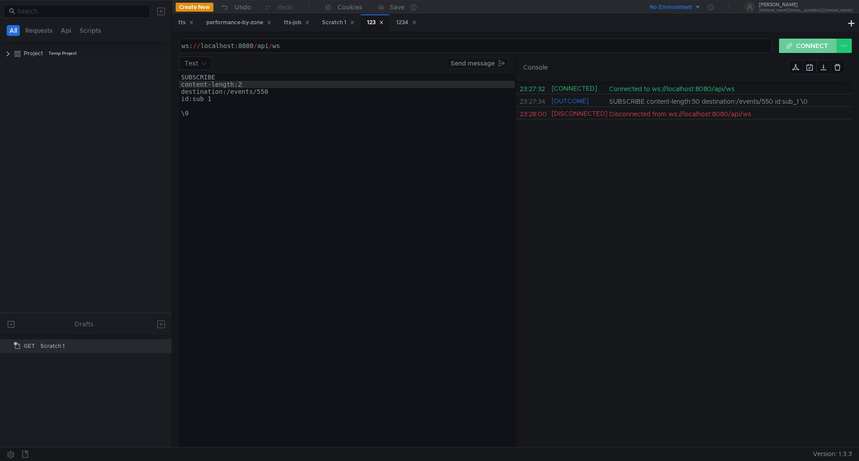
click at [788, 44] on button "CONNECT" at bounding box center [808, 46] width 58 height 14
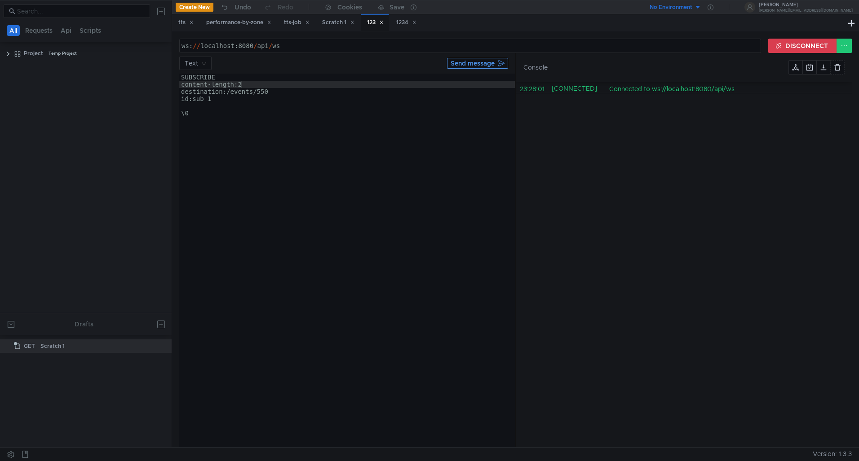
click at [480, 68] on button "Send message" at bounding box center [477, 63] width 61 height 11
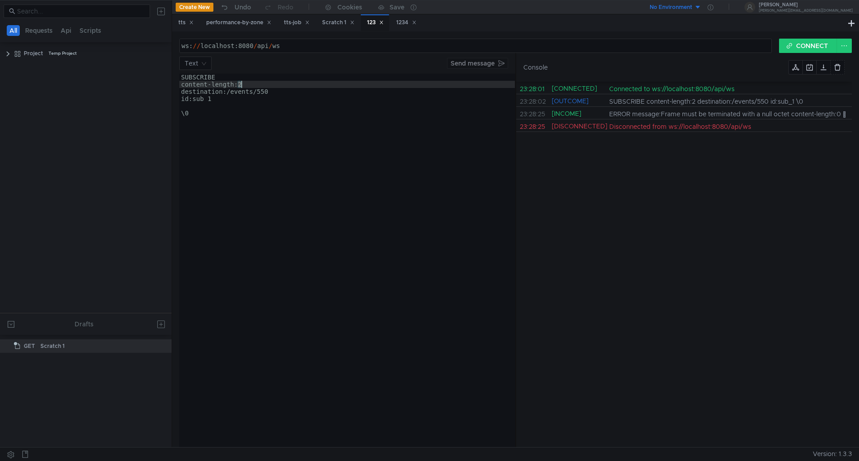
click at [240, 85] on div "SUBSCRIBE content-length:2 destination:/events/550 id:sub_1 \0" at bounding box center [347, 268] width 336 height 388
click at [791, 47] on button "CONNECT" at bounding box center [808, 46] width 58 height 14
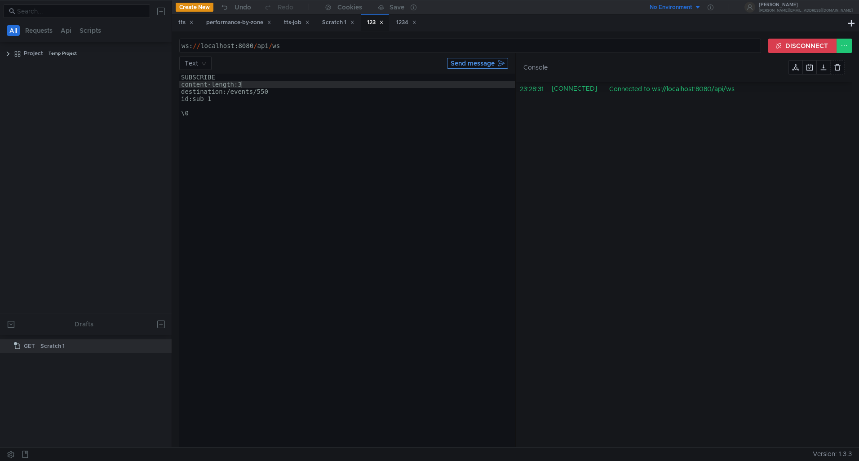
click at [502, 67] on button "Send message" at bounding box center [477, 63] width 61 height 11
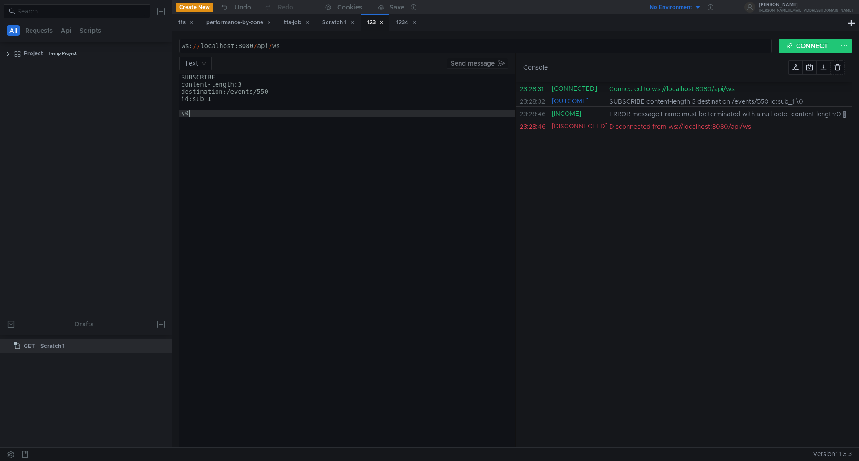
scroll to position [0, 0]
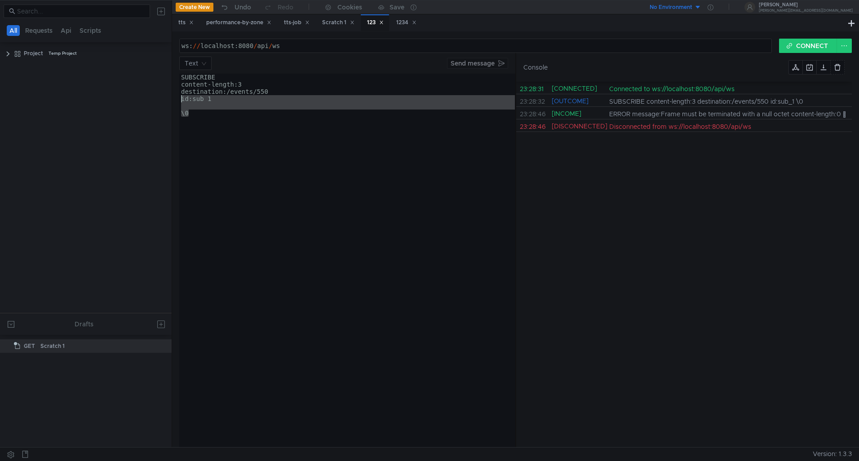
drag, startPoint x: 210, startPoint y: 112, endPoint x: 152, endPoint y: 102, distance: 58.7
click at [152, 102] on as-split "All Requests Api Scripts Project Temp Project Drafts GET Scratch 1 Create New U…" at bounding box center [429, 223] width 859 height 447
type textarea "id:sub_1"
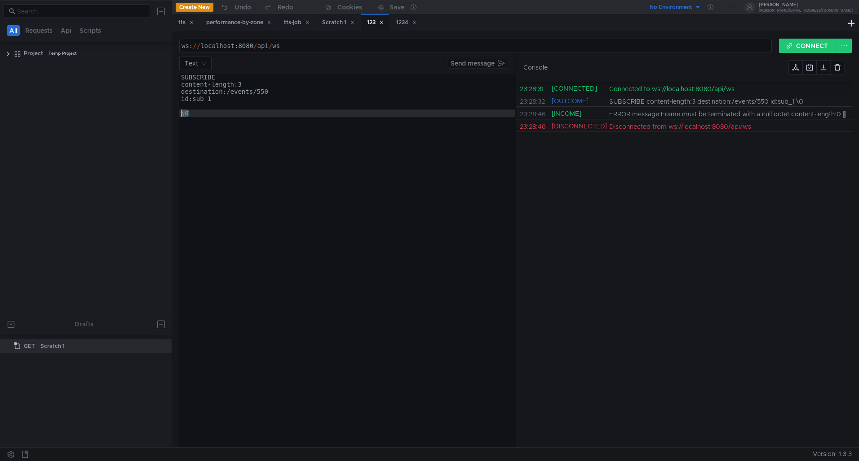
drag, startPoint x: 189, startPoint y: 114, endPoint x: 173, endPoint y: 113, distance: 16.2
click at [173, 113] on div "ws: // localhost:8080 / api / ws הההההההההההההההההההההההההההההההההההההההההההההה…" at bounding box center [515, 239] width 687 height 416
type textarea "\0"
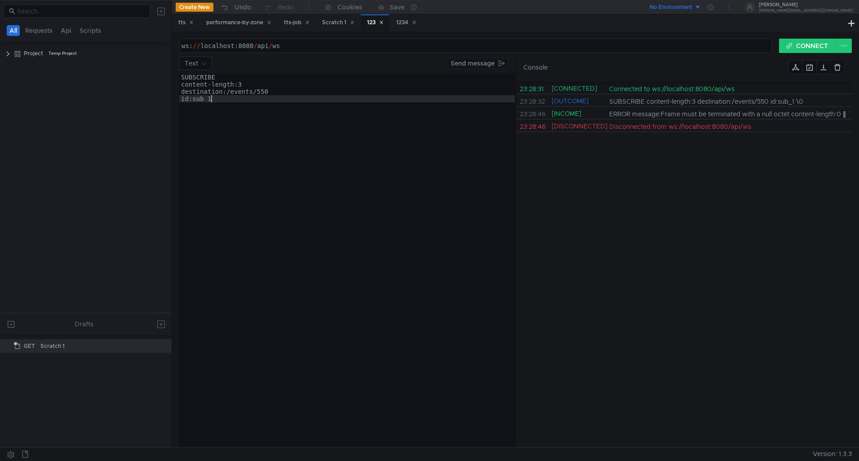
click at [232, 101] on div "SUBSCRIBE content-length:3 destination:/events/550 id:sub_1" at bounding box center [347, 268] width 336 height 388
click at [795, 41] on button "CONNECT" at bounding box center [808, 46] width 58 height 14
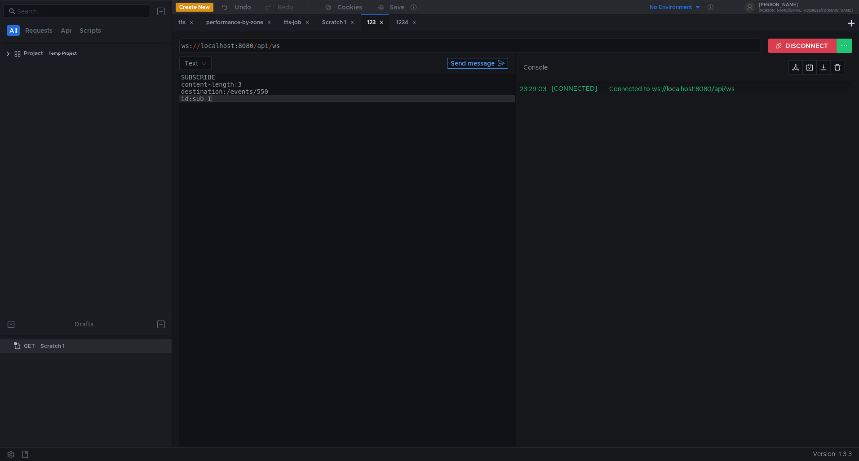
click at [496, 62] on button "Send message" at bounding box center [477, 63] width 61 height 11
click at [247, 101] on div "SUBSCRIBE content-length:3 destination:/events/550 id:sub_1" at bounding box center [347, 268] width 336 height 388
click at [798, 46] on button "DISCONNECT" at bounding box center [802, 46] width 69 height 14
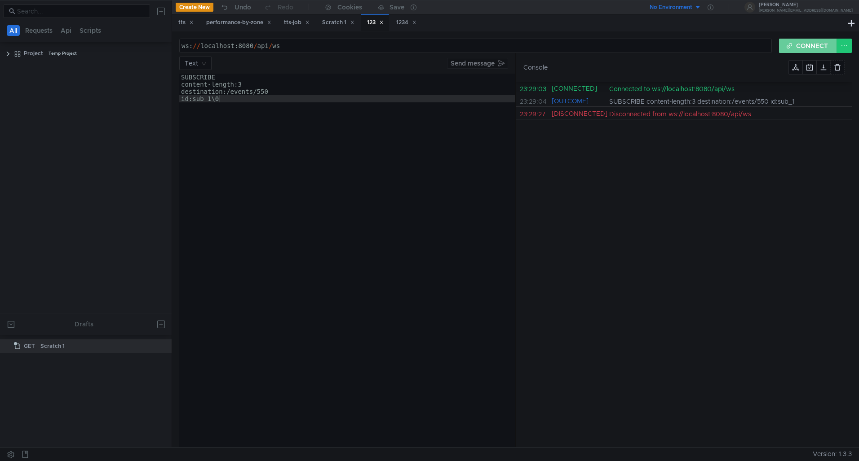
click at [793, 44] on button "CONNECT" at bounding box center [808, 46] width 58 height 14
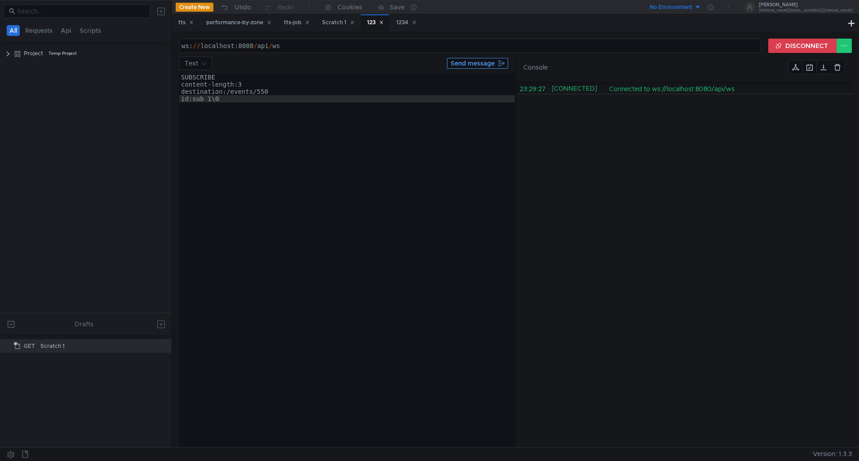
click at [508, 66] on div "Text Send message" at bounding box center [347, 63] width 336 height 13
click at [501, 66] on button "Send message" at bounding box center [477, 63] width 61 height 11
click at [212, 97] on div "SUBSCRIBE content-length:3 destination:/events/550 id:sub_1\0" at bounding box center [347, 268] width 336 height 388
click at [466, 62] on button "Send message" at bounding box center [477, 63] width 61 height 11
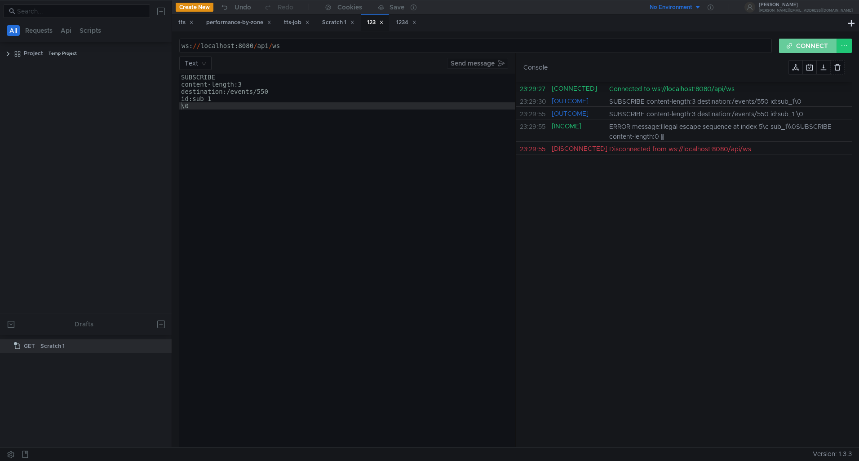
click at [788, 42] on button "CONNECT" at bounding box center [808, 46] width 58 height 14
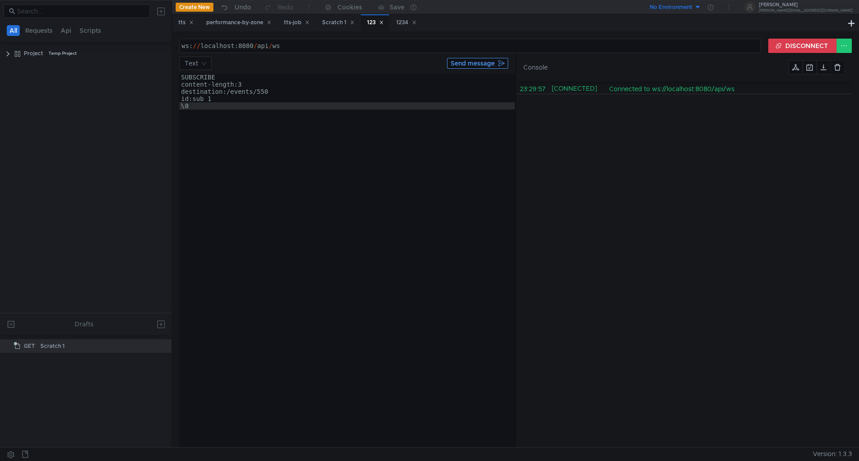
click at [478, 64] on button "Send message" at bounding box center [477, 63] width 61 height 11
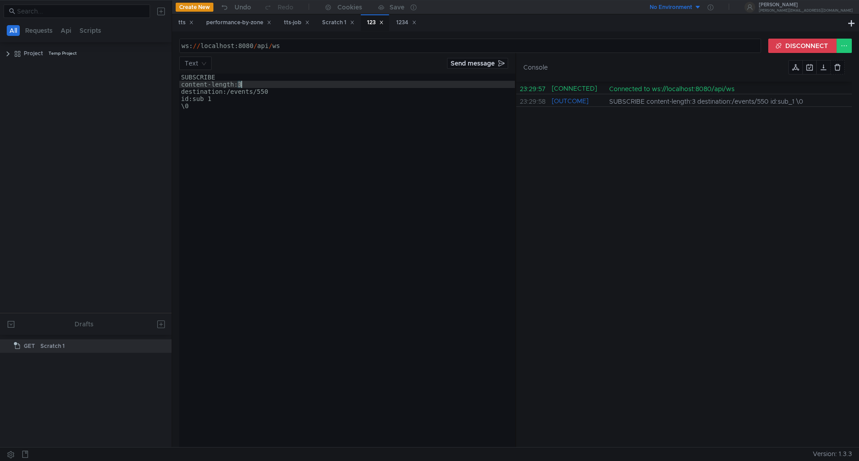
click at [240, 83] on div "SUBSCRIBE content-length:3 destination:/events/550 id:sub_1 \0" at bounding box center [347, 268] width 336 height 388
type textarea "content-length:50"
click at [784, 35] on div "ws: // localhost:8080 / api / ws הההההההההההההההההההההההההההההההההההההההההההההה…" at bounding box center [515, 239] width 687 height 416
click at [786, 38] on div "ws: // localhost:8080 / api / ws הההההההההההההההההההההההההההההההההההההההההההההה…" at bounding box center [515, 239] width 687 height 416
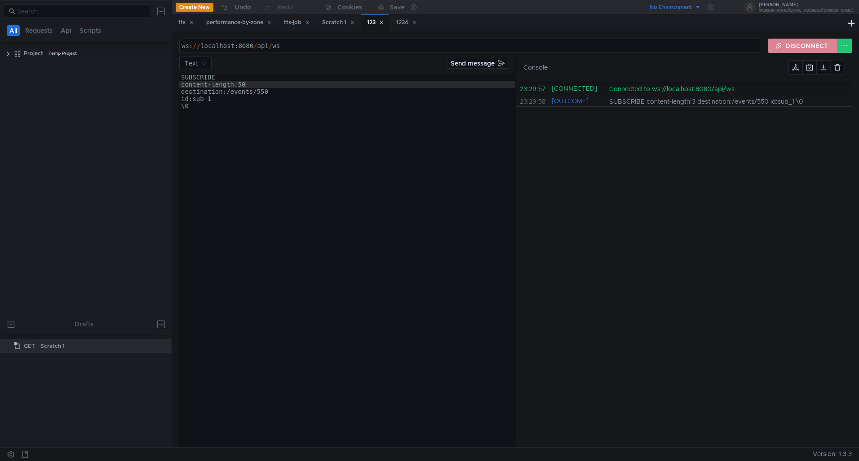
click at [787, 40] on button "DISCONNECT" at bounding box center [802, 46] width 69 height 14
click at [788, 42] on button "CONNECT" at bounding box center [808, 46] width 58 height 14
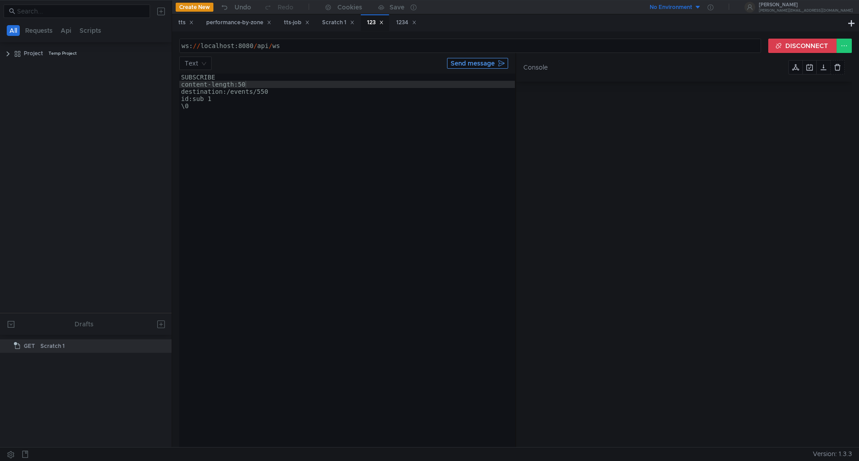
click at [447, 62] on button "Send message" at bounding box center [477, 63] width 61 height 11
click at [457, 64] on button "Send message" at bounding box center [477, 63] width 61 height 11
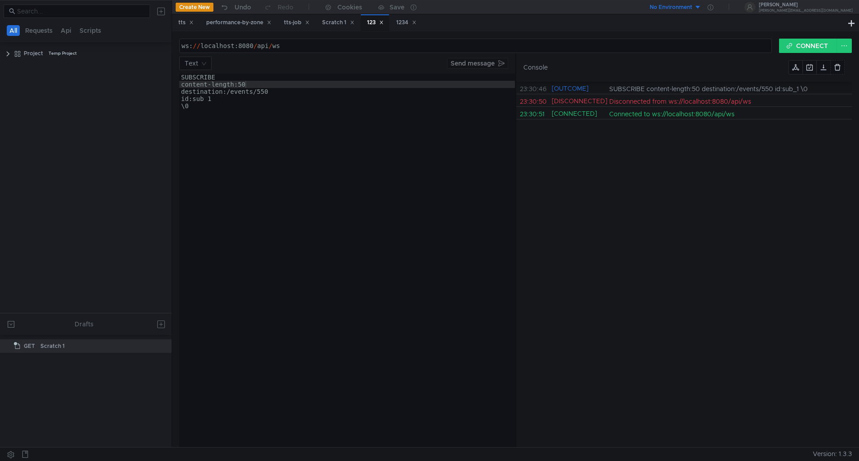
click at [797, 54] on div "Console" at bounding box center [684, 67] width 336 height 29
click at [791, 52] on button "CONNECT" at bounding box center [808, 46] width 58 height 14
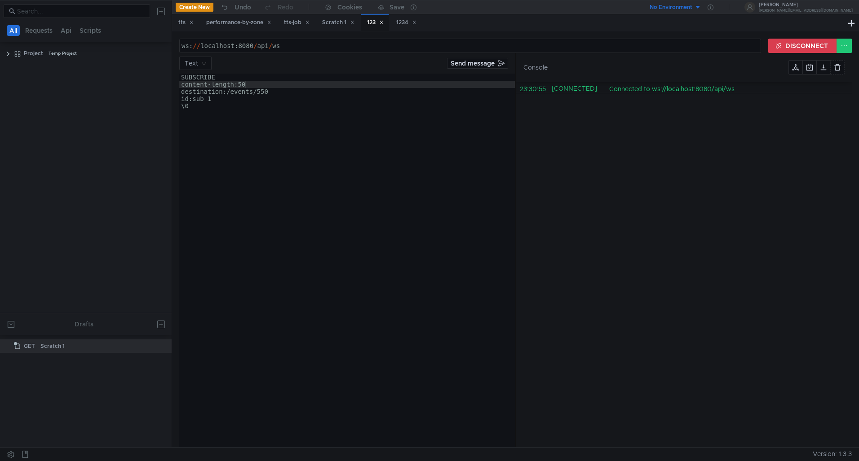
click at [450, 56] on div "Text Send message content-length:50 SUBSCRIBE content-length:50 destination:/ev…" at bounding box center [347, 250] width 336 height 394
click at [455, 62] on button "Send message" at bounding box center [477, 63] width 61 height 11
click at [462, 62] on button "Send message" at bounding box center [477, 63] width 61 height 11
click at [785, 42] on button "DISCONNECT" at bounding box center [802, 46] width 69 height 14
click at [814, 45] on button "CONNECT" at bounding box center [808, 46] width 58 height 14
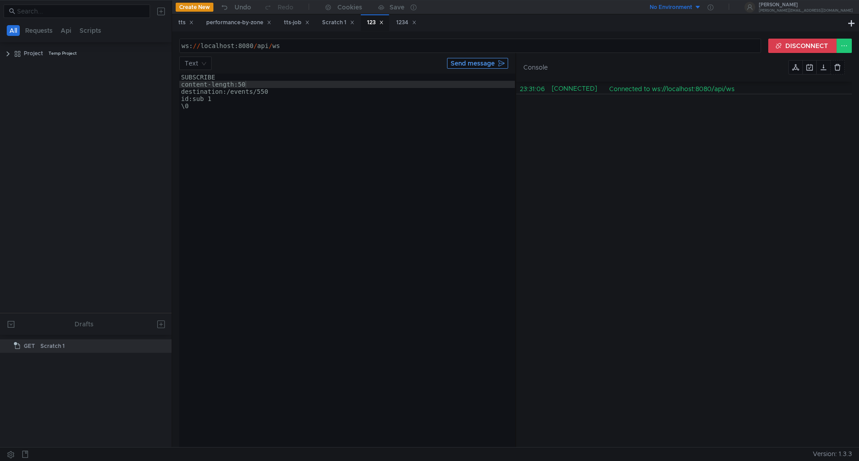
click at [456, 63] on button "Send message" at bounding box center [477, 63] width 61 height 11
click at [770, 48] on button "DISCONNECT" at bounding box center [802, 46] width 69 height 14
click at [800, 44] on button "CONNECT" at bounding box center [808, 46] width 58 height 14
click at [465, 65] on button "Send message" at bounding box center [477, 63] width 61 height 11
click at [457, 64] on button "Send message" at bounding box center [477, 63] width 61 height 11
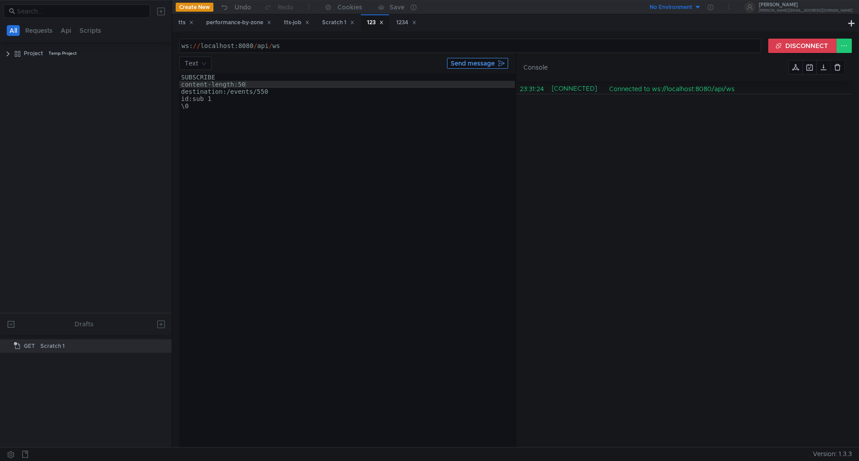
click at [457, 64] on button "Send message" at bounding box center [477, 63] width 61 height 11
click at [504, 68] on button "Send message" at bounding box center [477, 63] width 61 height 11
click at [503, 63] on button "Send message" at bounding box center [477, 63] width 61 height 11
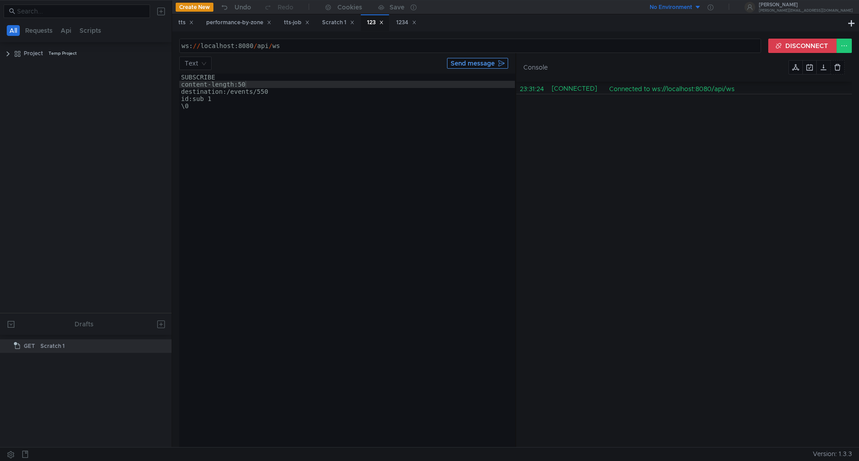
click at [503, 63] on button "Send message" at bounding box center [477, 63] width 61 height 11
click at [799, 70] on button at bounding box center [795, 67] width 14 height 14
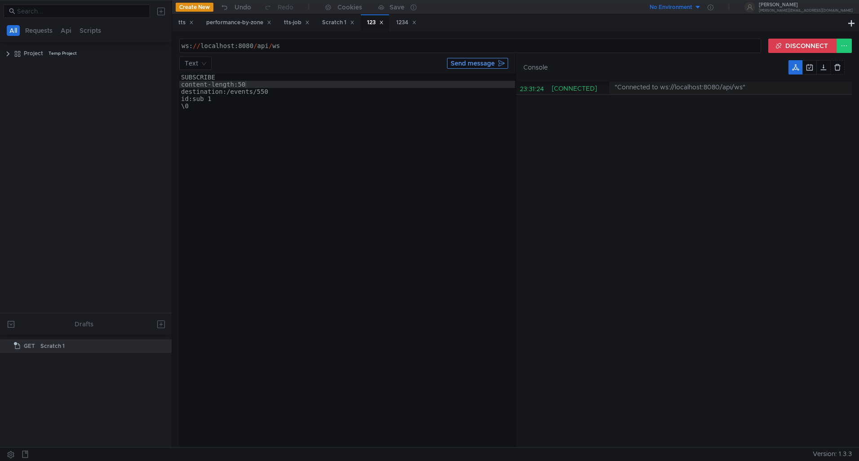
click at [468, 62] on button "Send message" at bounding box center [477, 63] width 61 height 11
click at [812, 68] on button at bounding box center [809, 67] width 14 height 14
click at [488, 68] on button "Send message" at bounding box center [477, 63] width 61 height 11
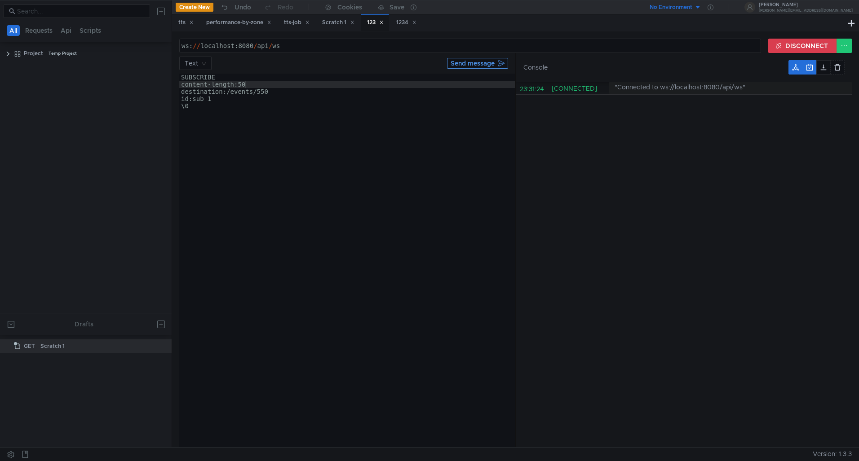
click at [488, 68] on button "Send message" at bounding box center [477, 63] width 61 height 11
click at [652, 147] on div "23:31:24 [CONNECTED] "Connected to ws://localhost:8080/api/ws"" at bounding box center [684, 265] width 336 height 366
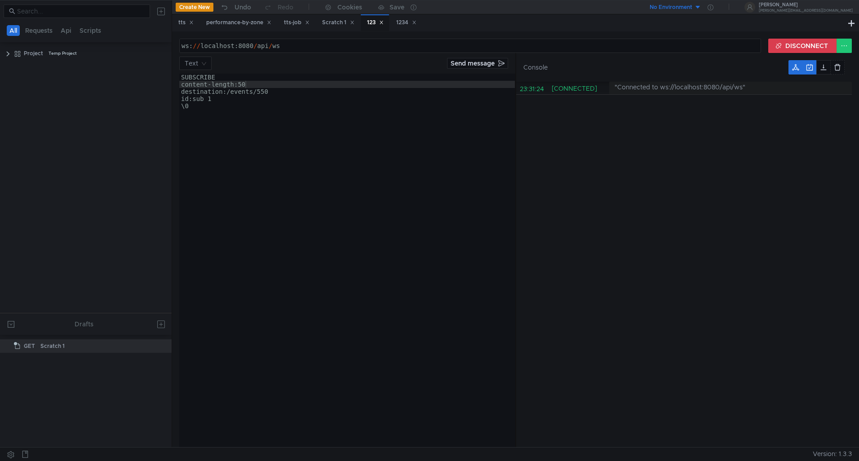
click at [635, 112] on div "23:31:24 [CONNECTED] "Connected to ws://localhost:8080/api/ws"" at bounding box center [684, 265] width 336 height 366
